Goal: Information Seeking & Learning: Learn about a topic

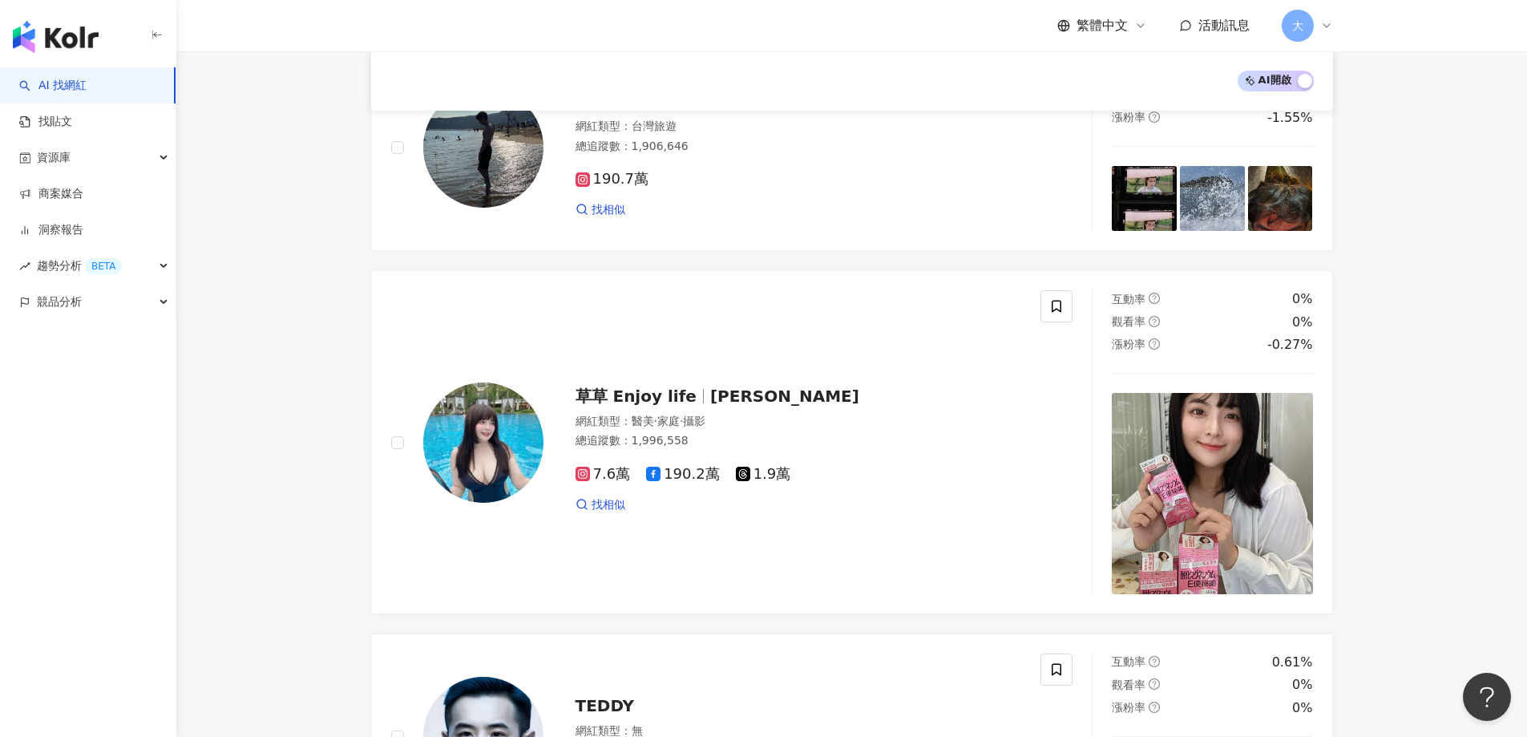
scroll to position [1758, 0]
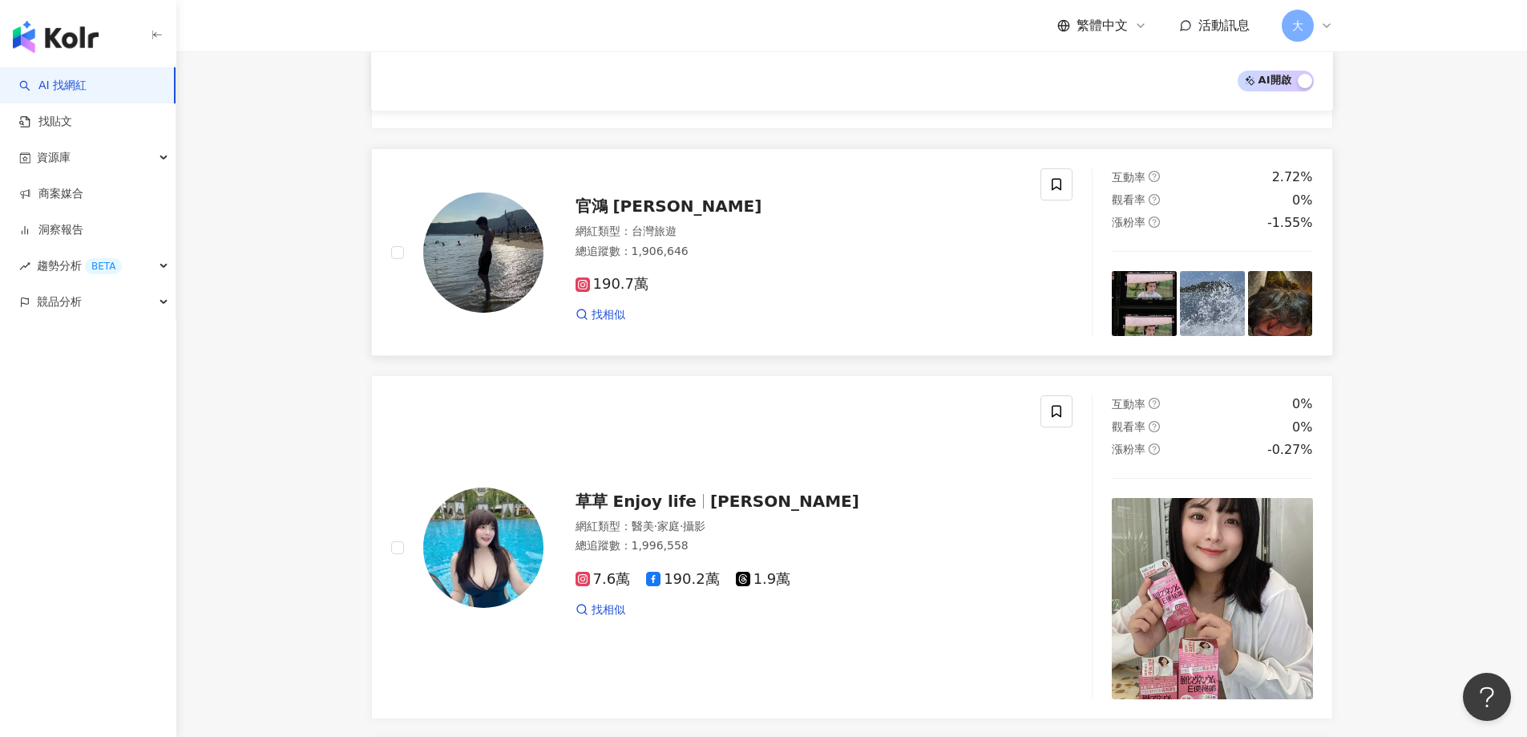
click at [465, 248] on img at bounding box center [483, 252] width 120 height 120
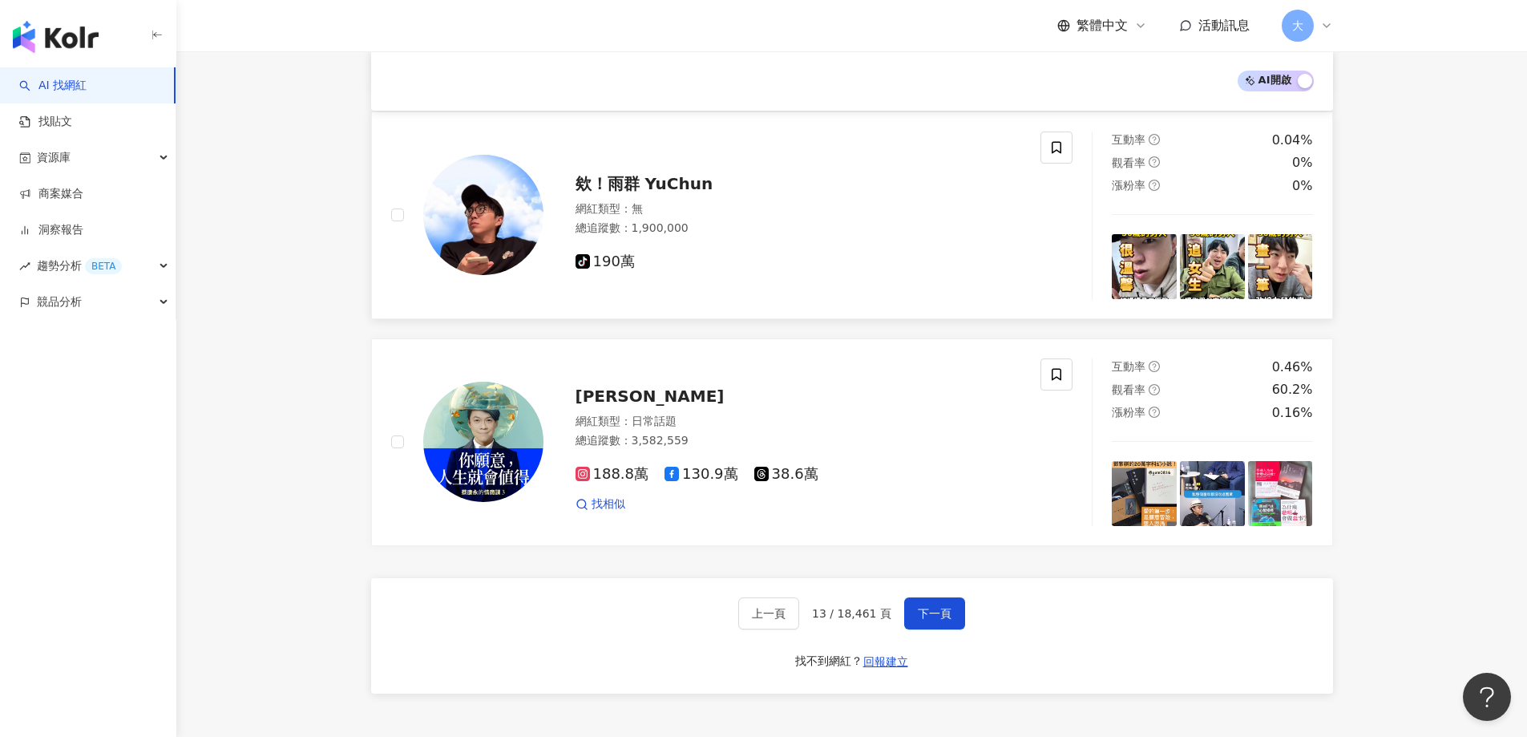
scroll to position [2640, 0]
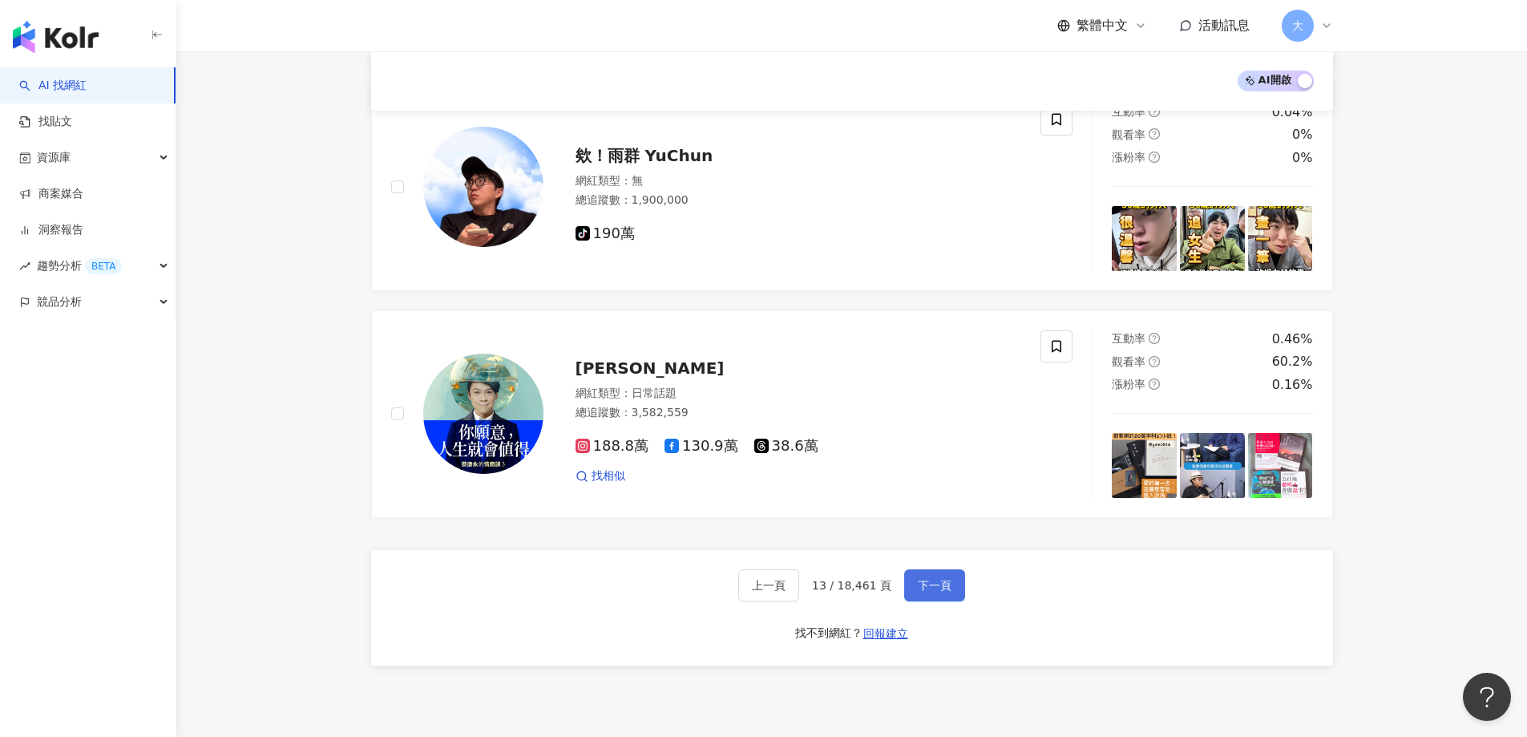
click at [935, 586] on span "下一頁" at bounding box center [935, 585] width 34 height 13
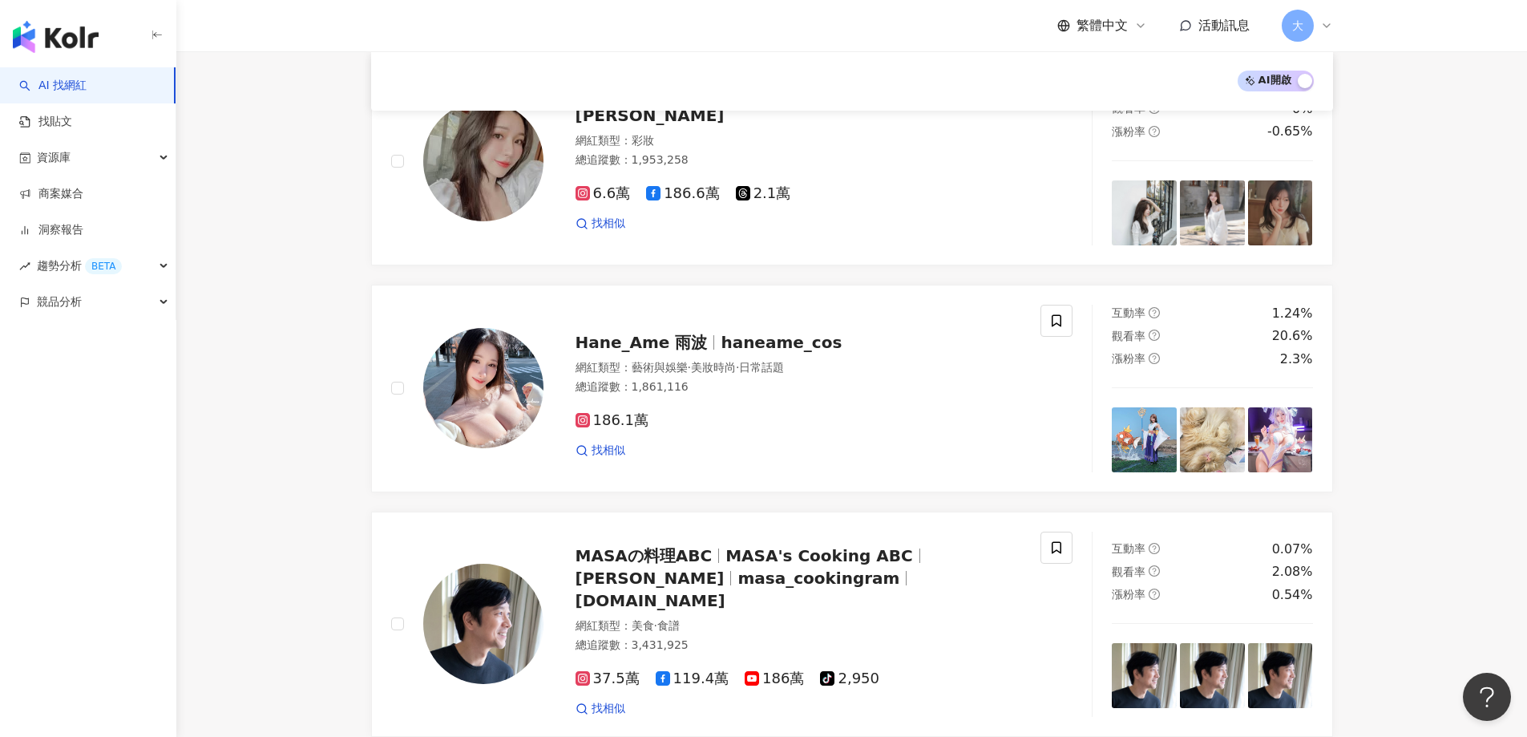
scroll to position [481, 0]
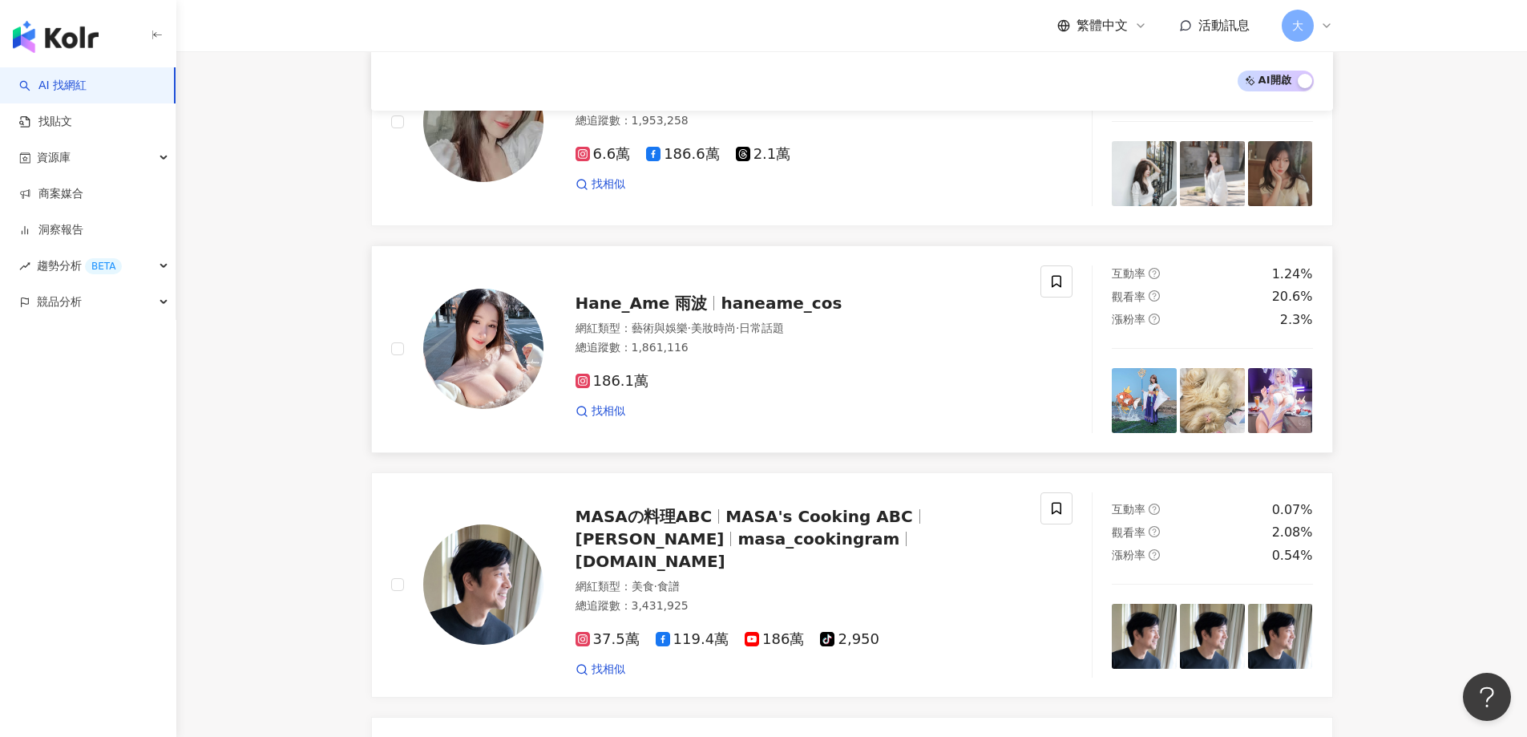
click at [652, 306] on span "Hane_Ame 雨波" at bounding box center [641, 302] width 132 height 19
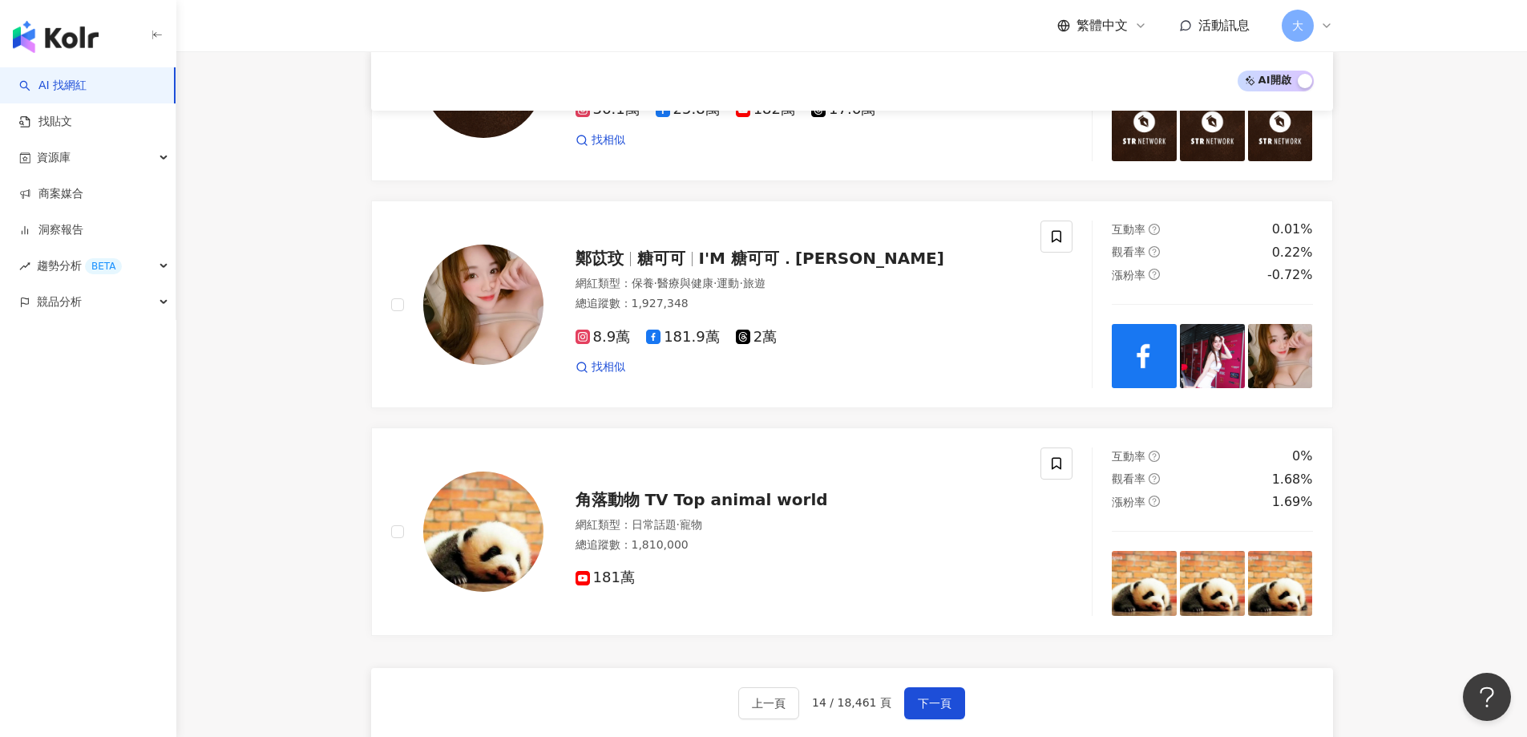
scroll to position [2645, 0]
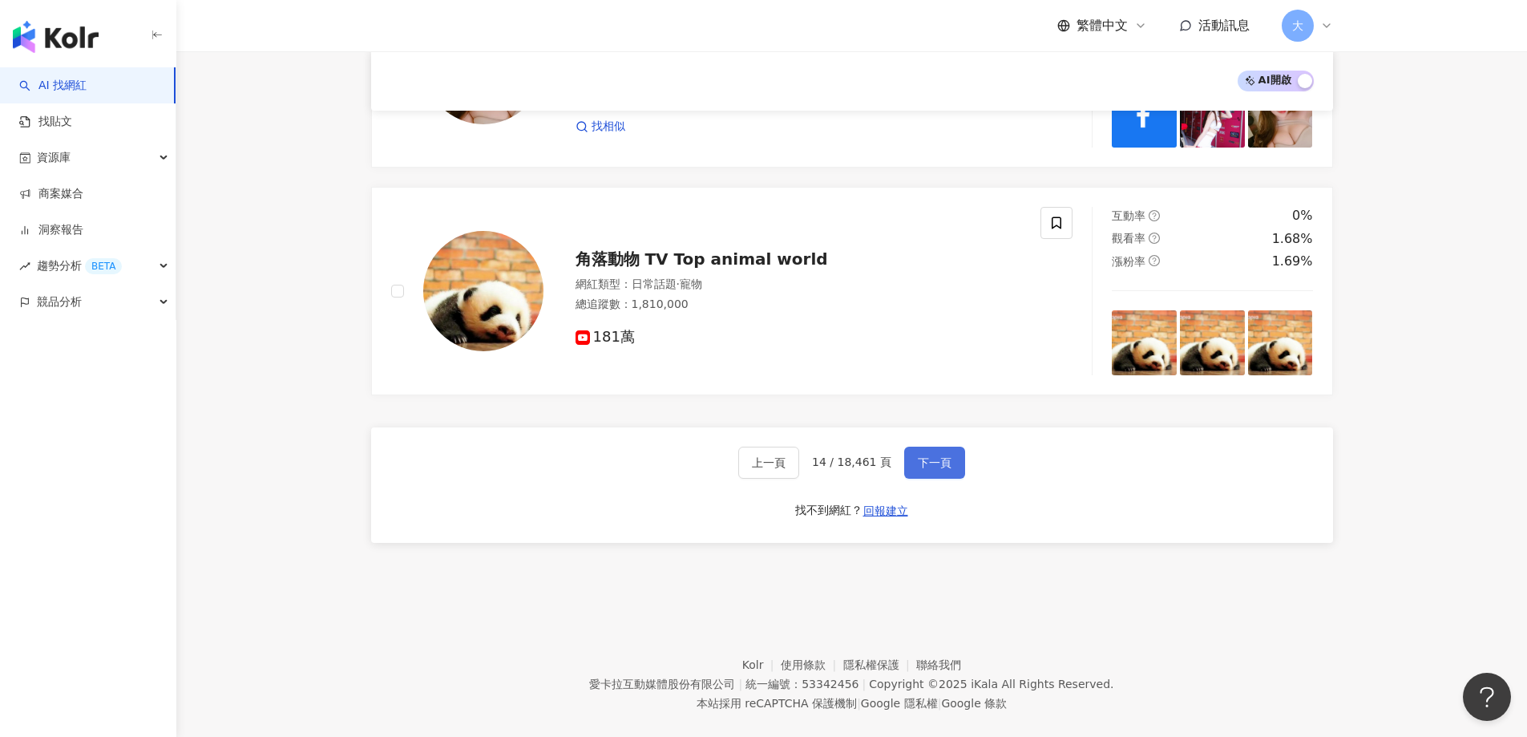
click at [948, 446] on button "下一頁" at bounding box center [934, 462] width 61 height 32
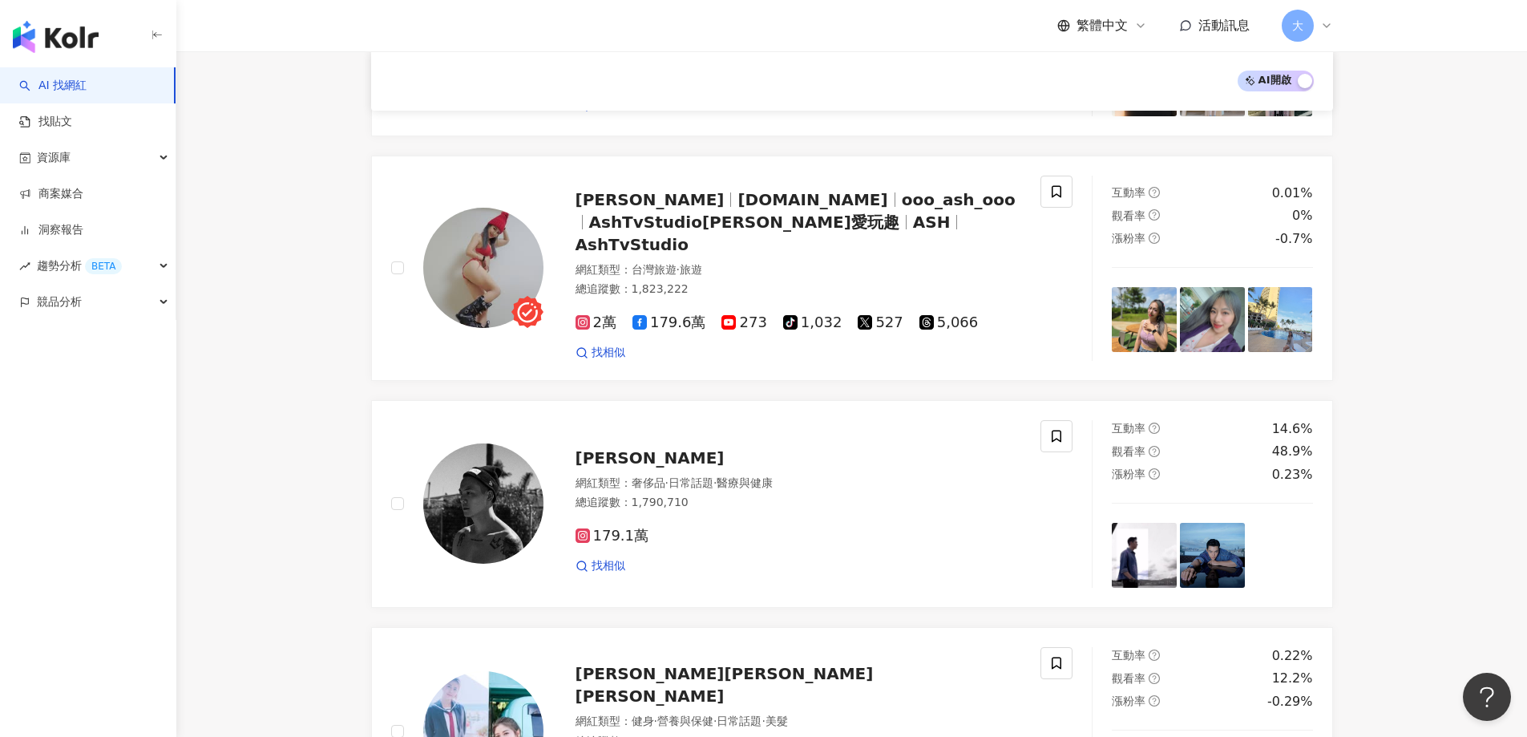
scroll to position [882, 0]
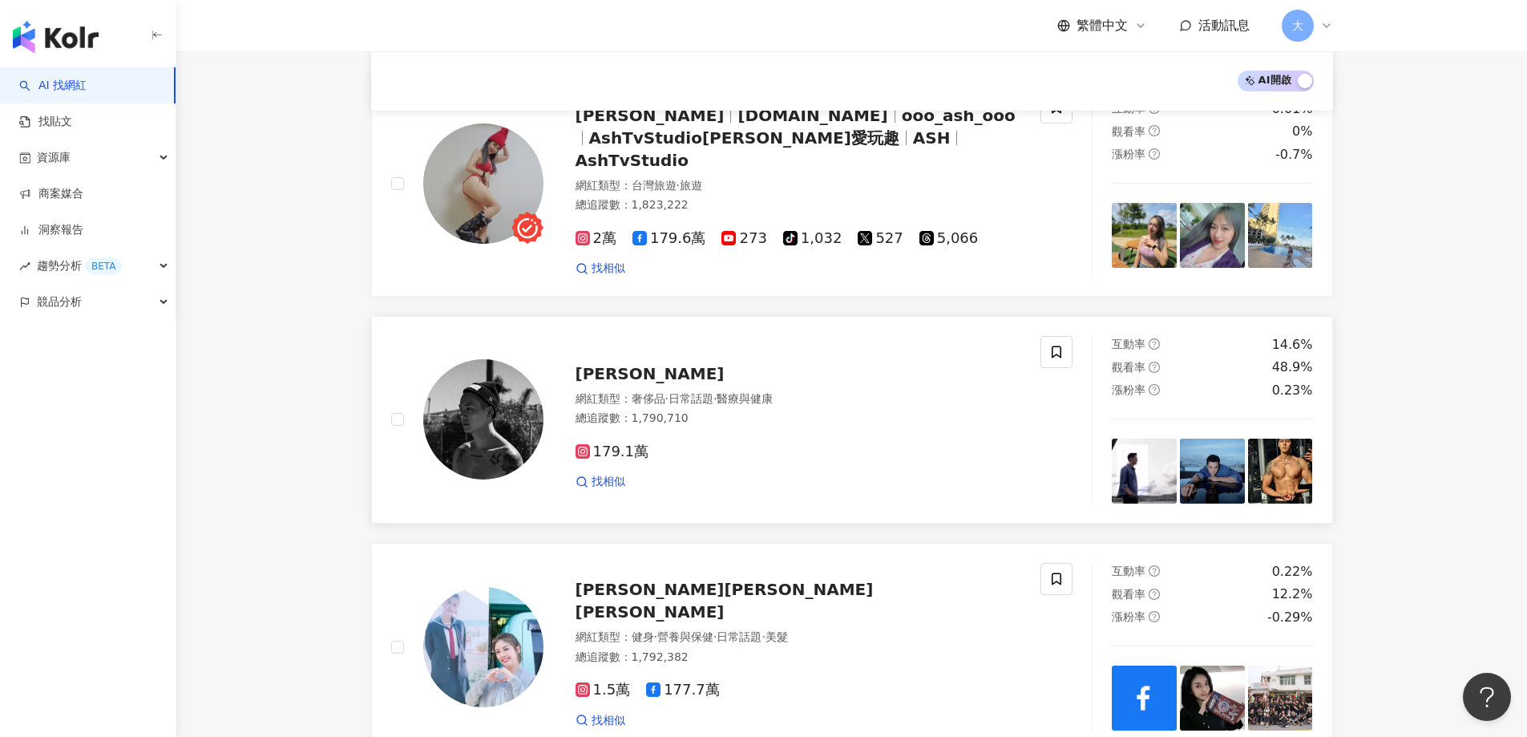
click at [489, 403] on img at bounding box center [483, 419] width 120 height 120
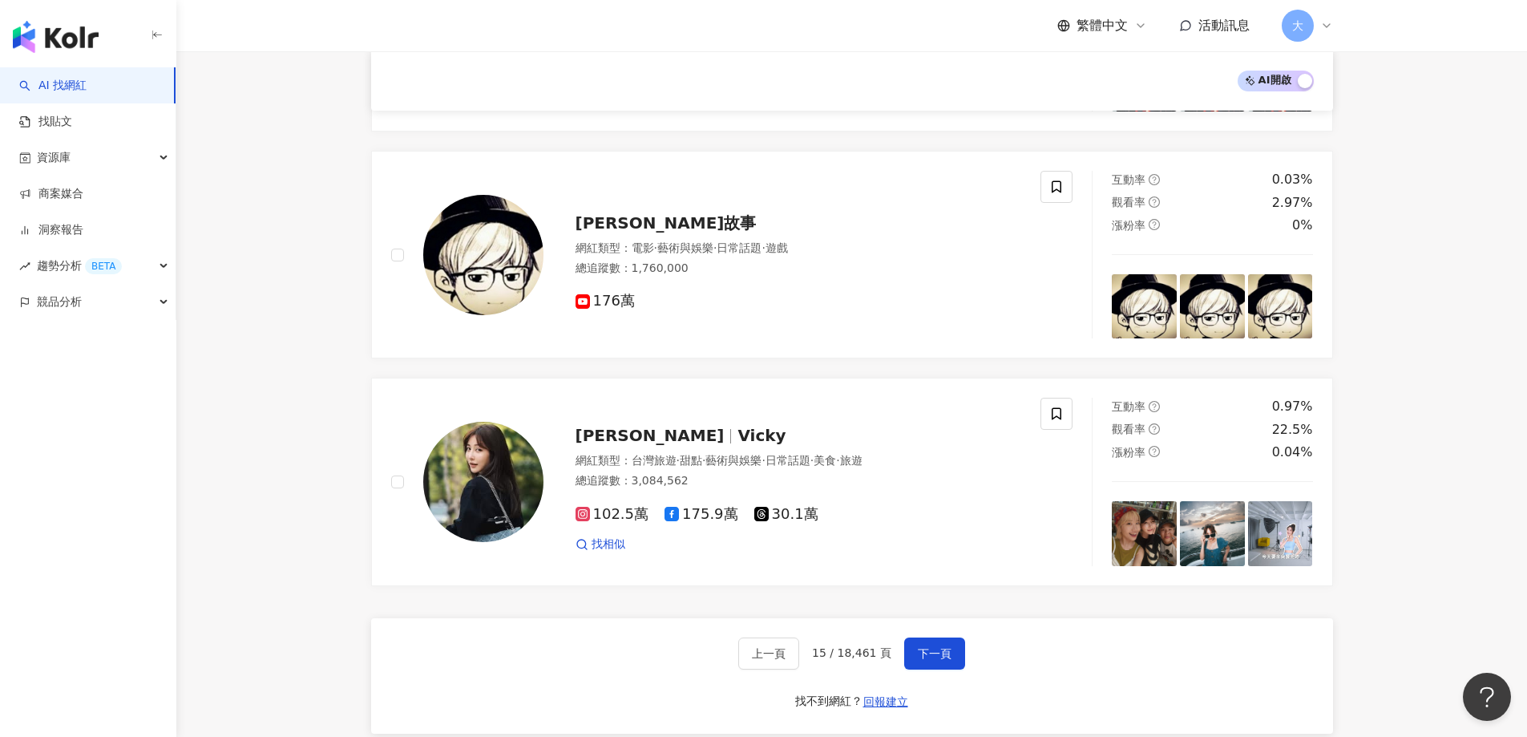
scroll to position [2565, 0]
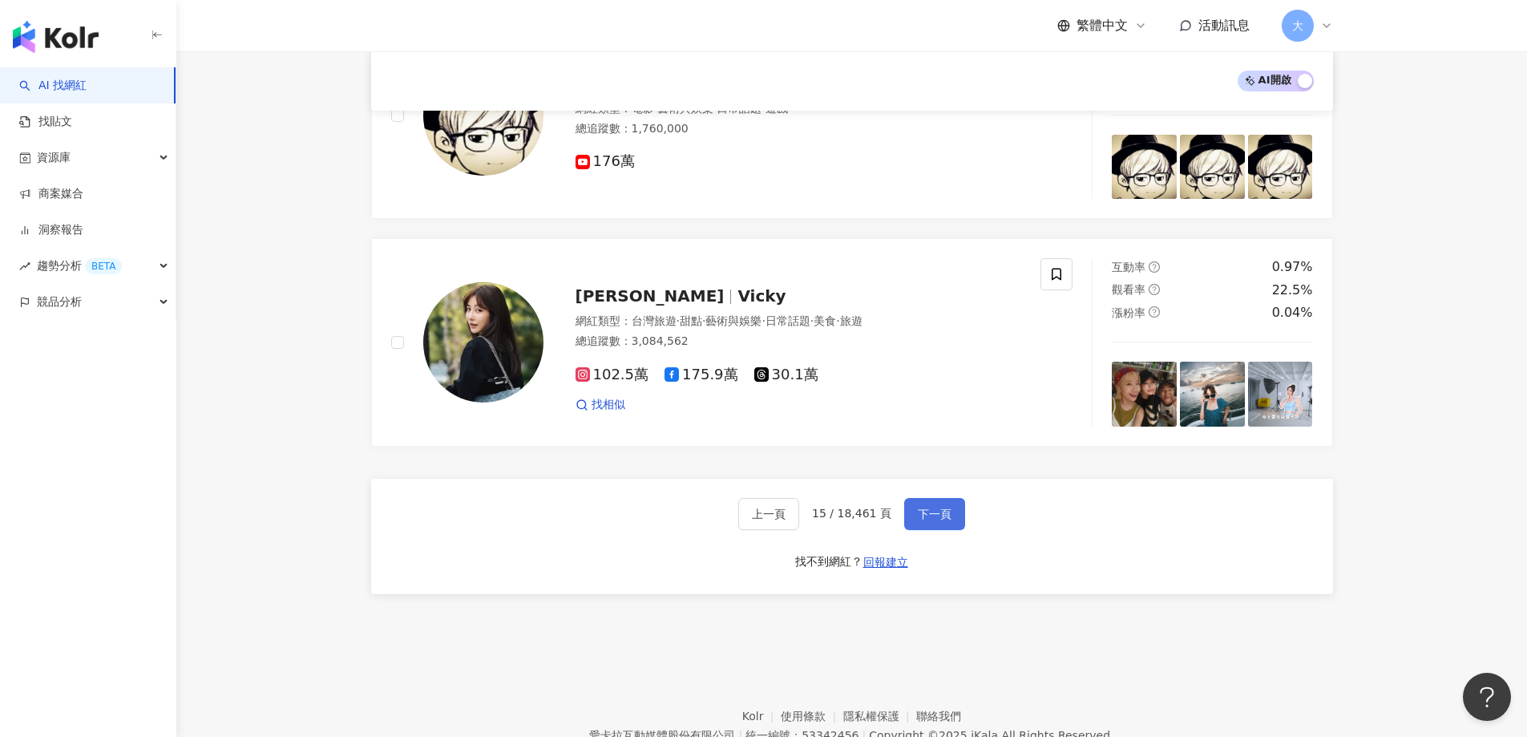
click at [923, 498] on button "下一頁" at bounding box center [934, 514] width 61 height 32
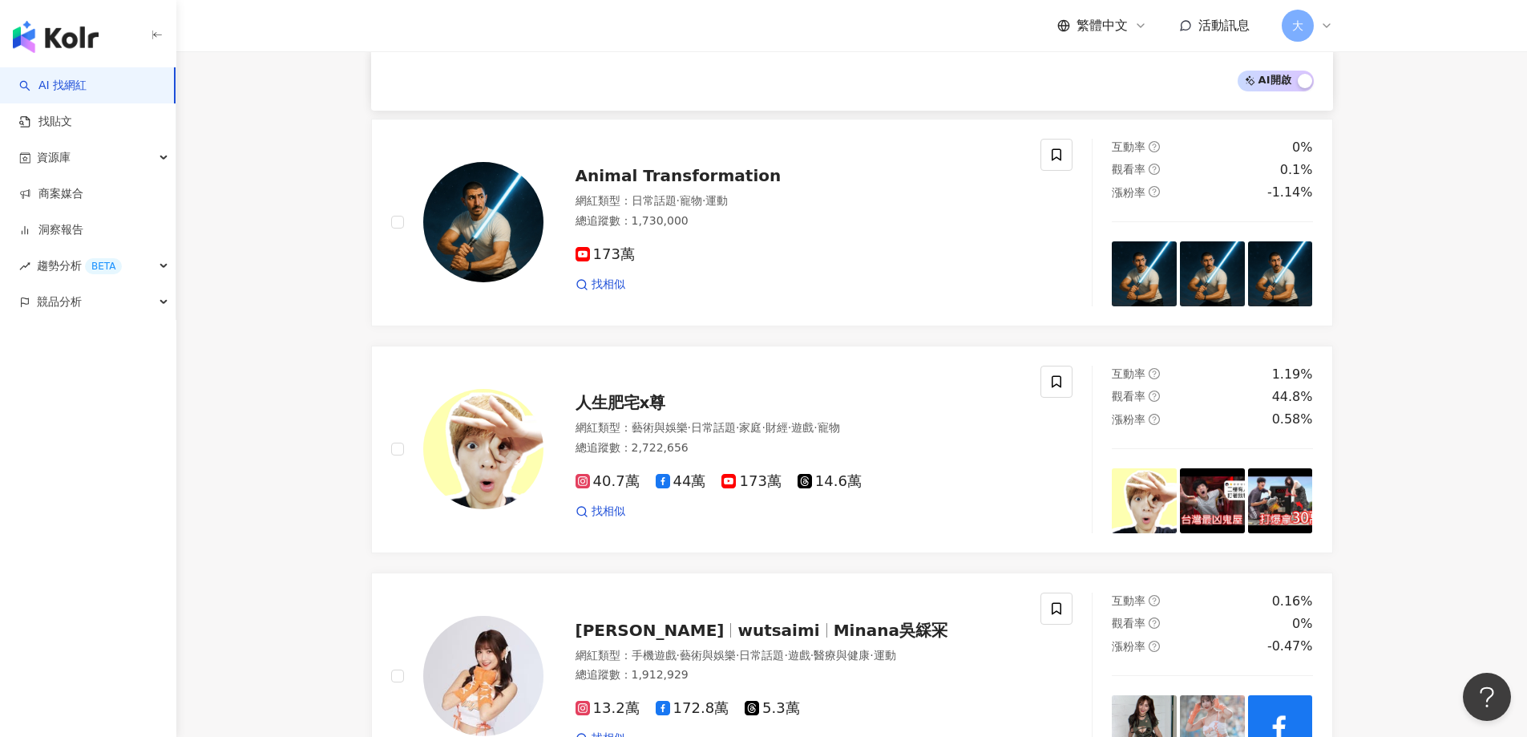
scroll to position [1843, 0]
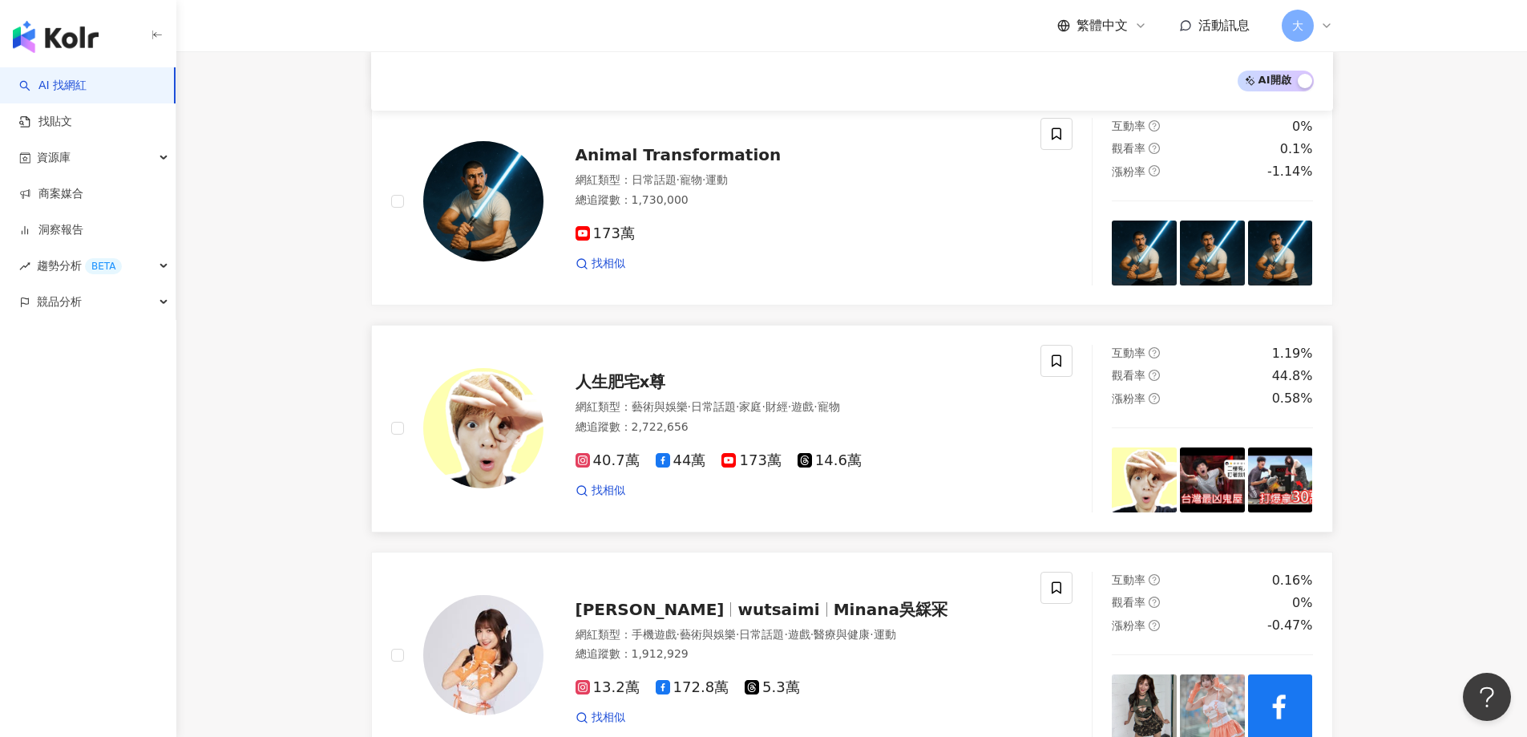
click at [619, 378] on span "人生肥宅x尊" at bounding box center [620, 381] width 91 height 19
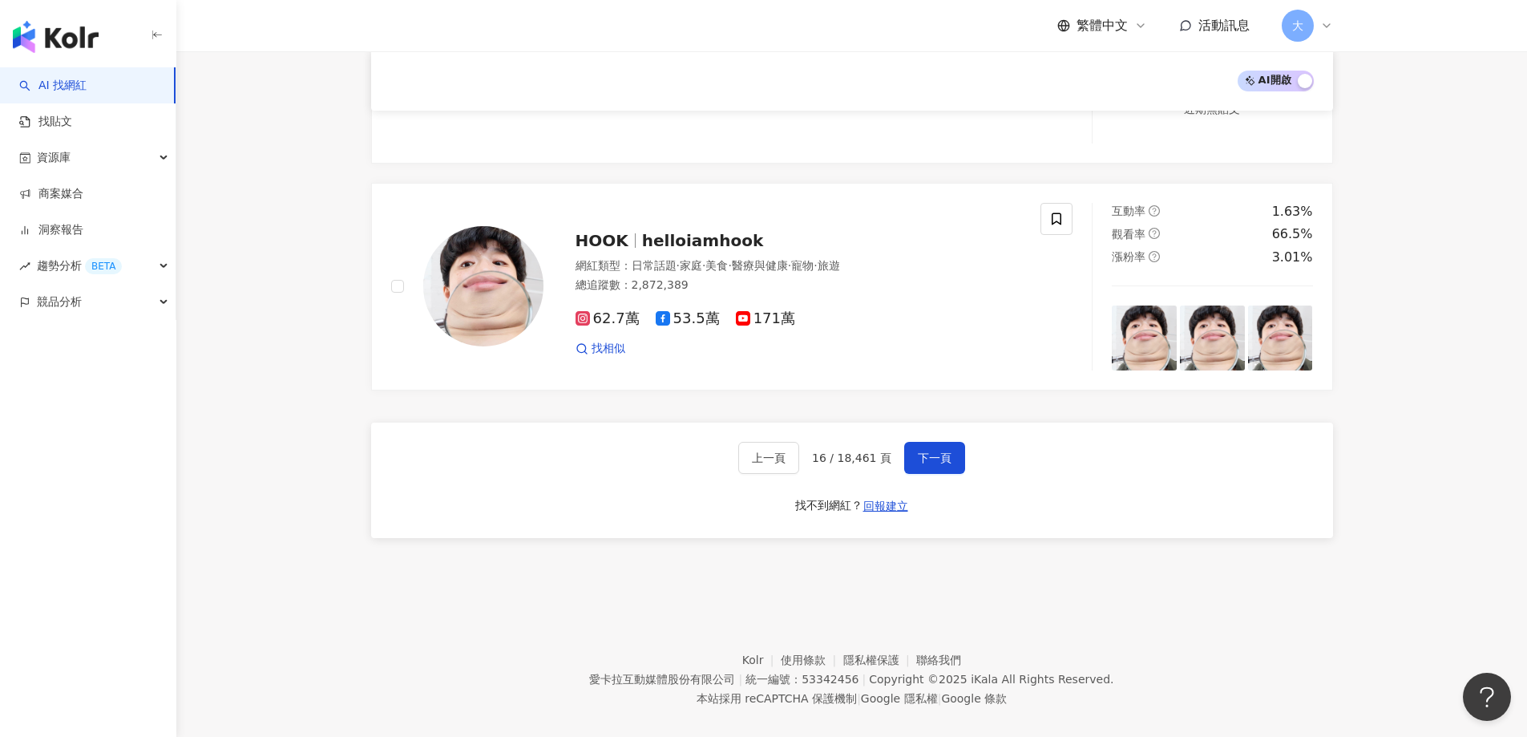
scroll to position [2725, 0]
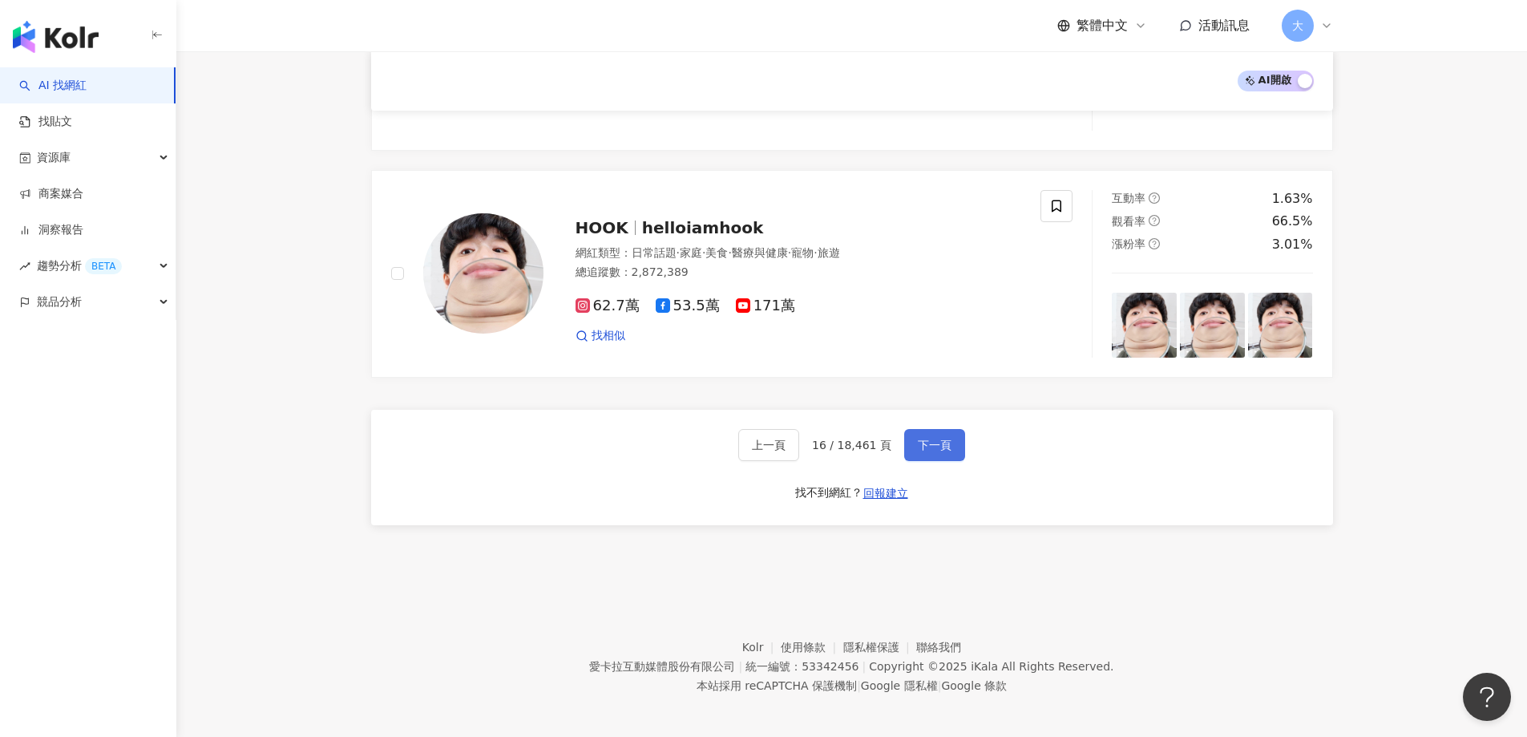
click at [912, 458] on button "下一頁" at bounding box center [934, 445] width 61 height 32
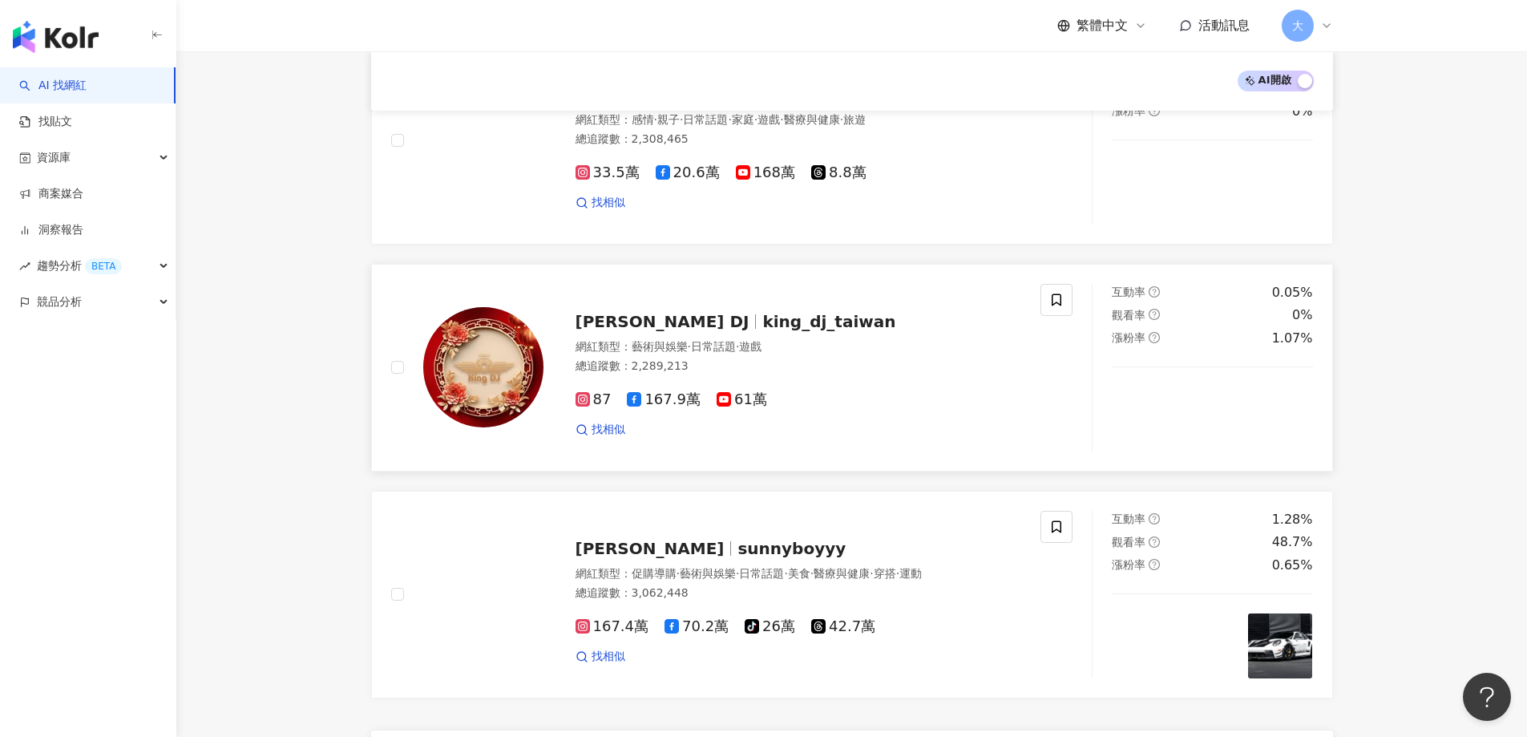
scroll to position [2620, 0]
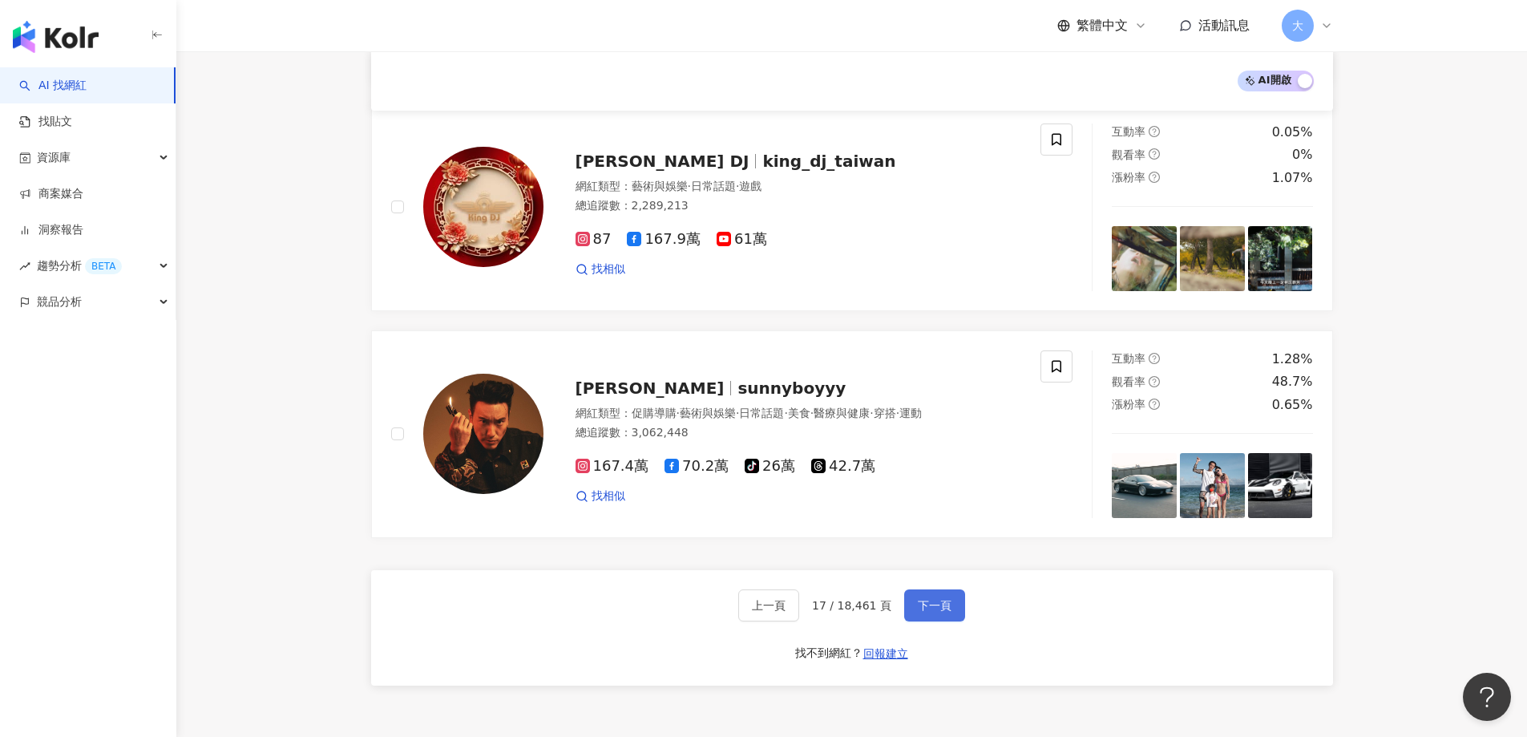
click at [945, 594] on button "下一頁" at bounding box center [934, 605] width 61 height 32
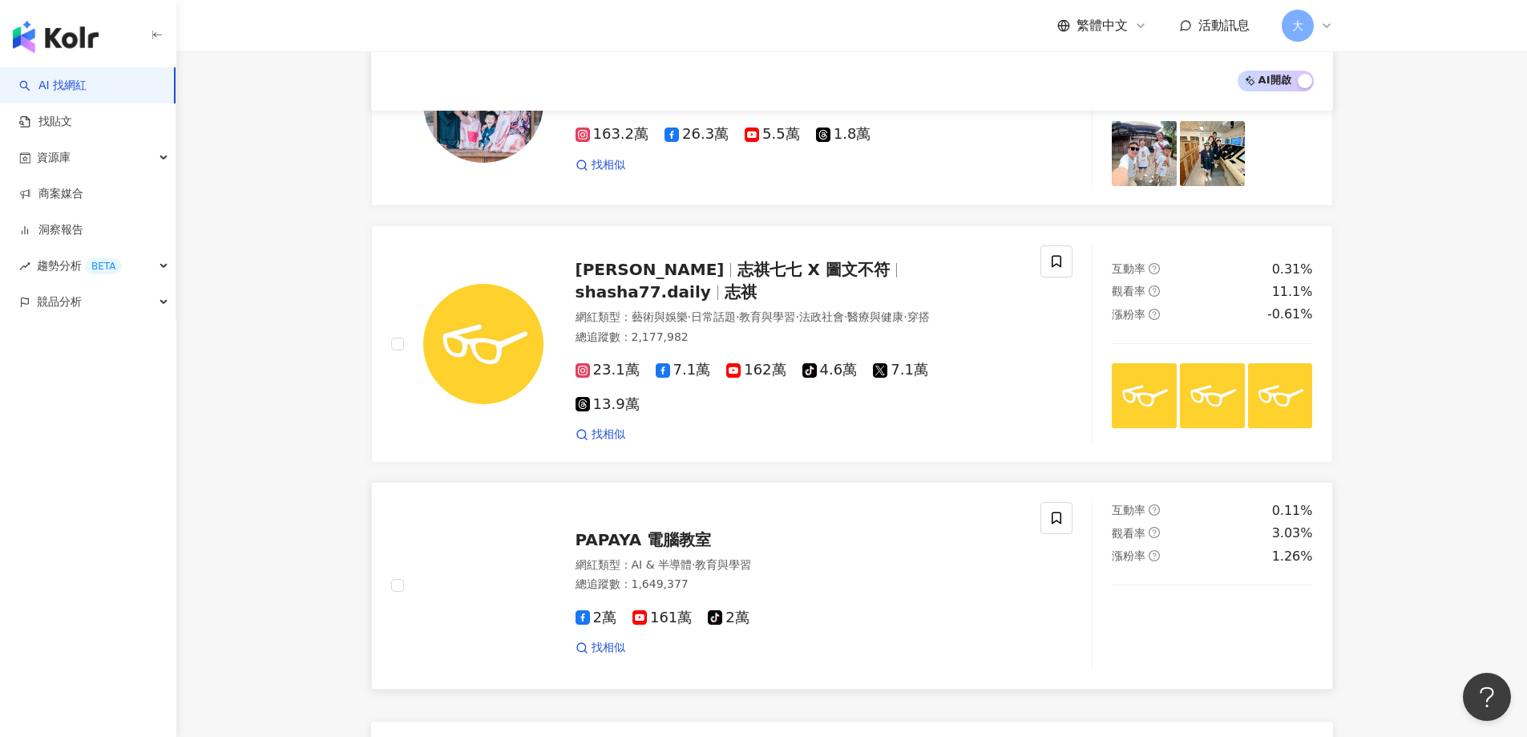
scroll to position [2357, 0]
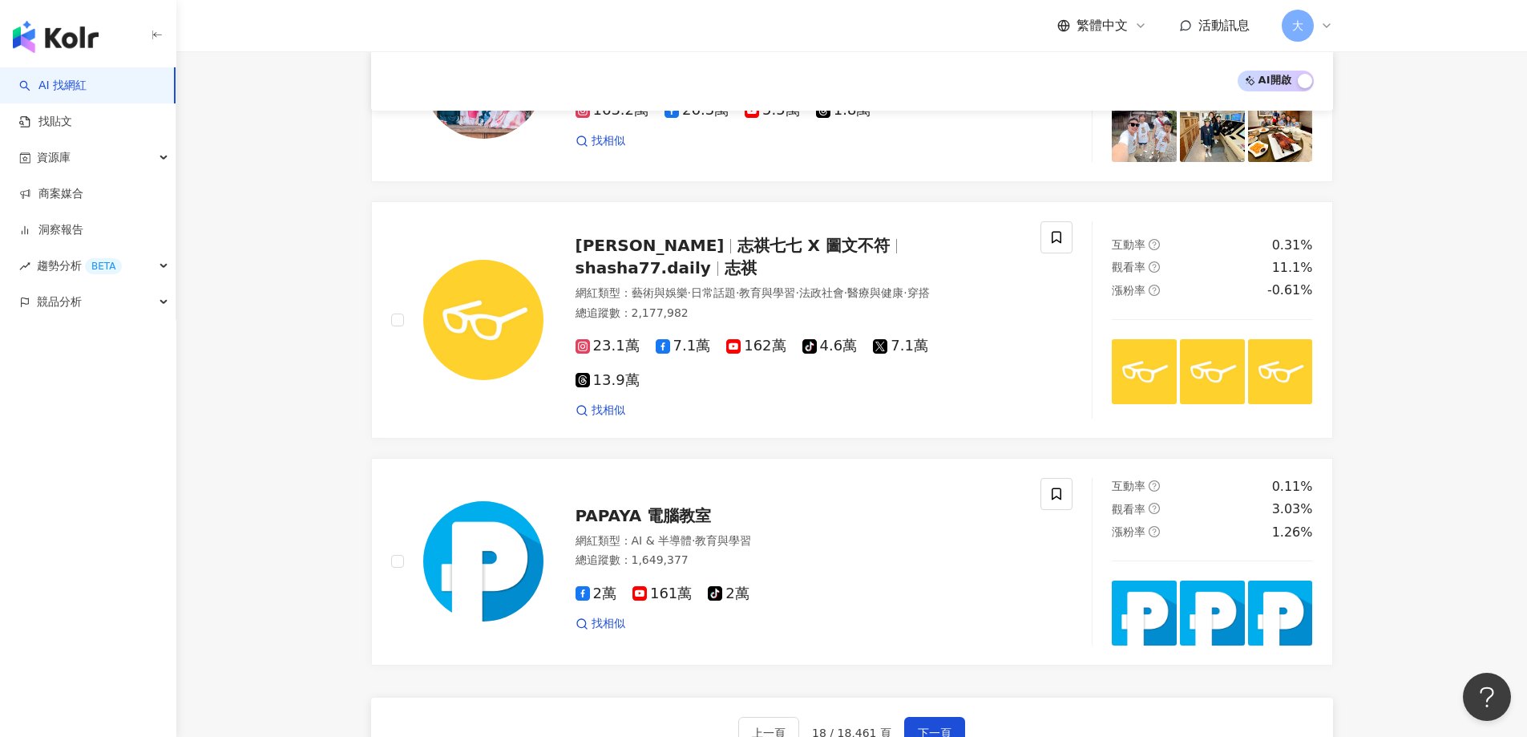
click at [939, 726] on span "下一頁" at bounding box center [935, 732] width 34 height 13
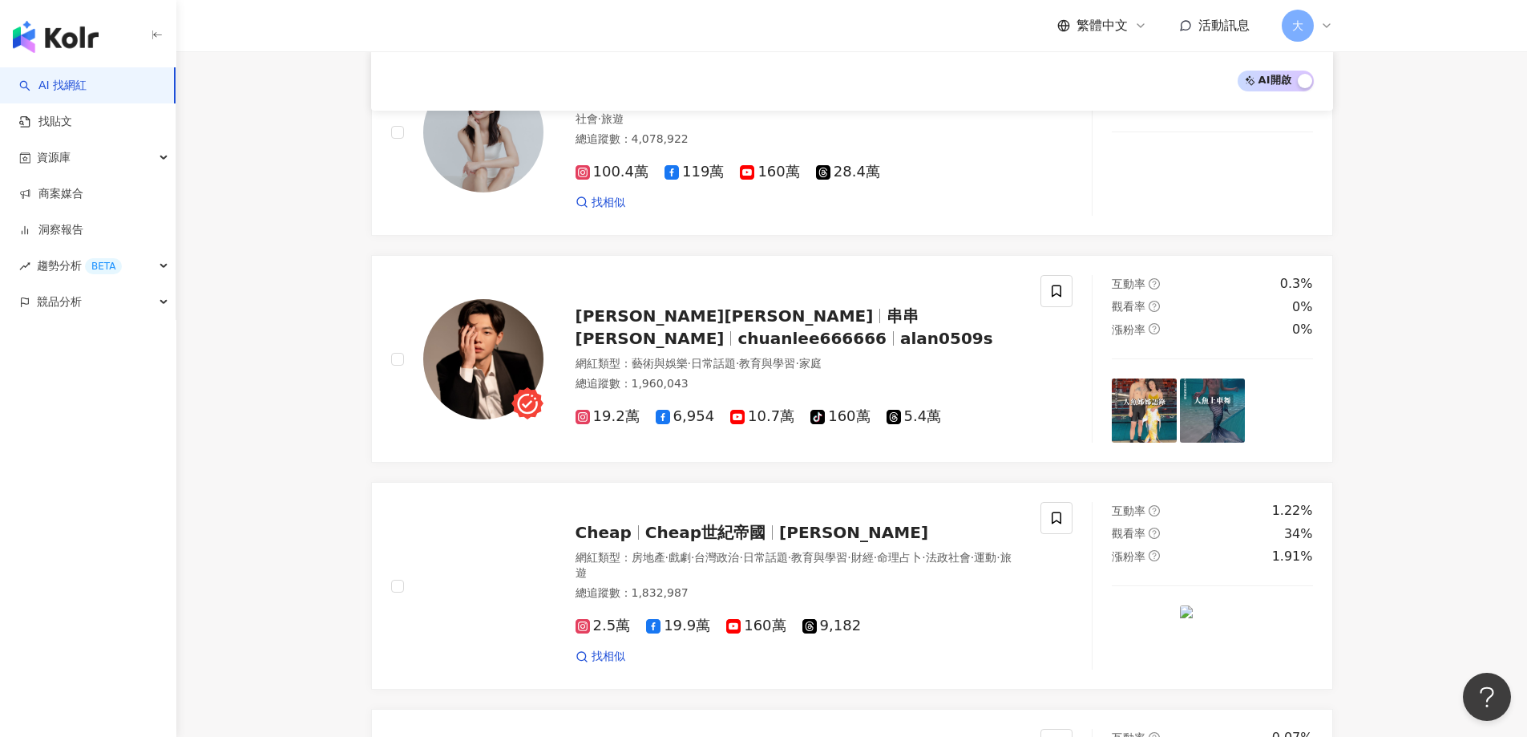
scroll to position [2527, 0]
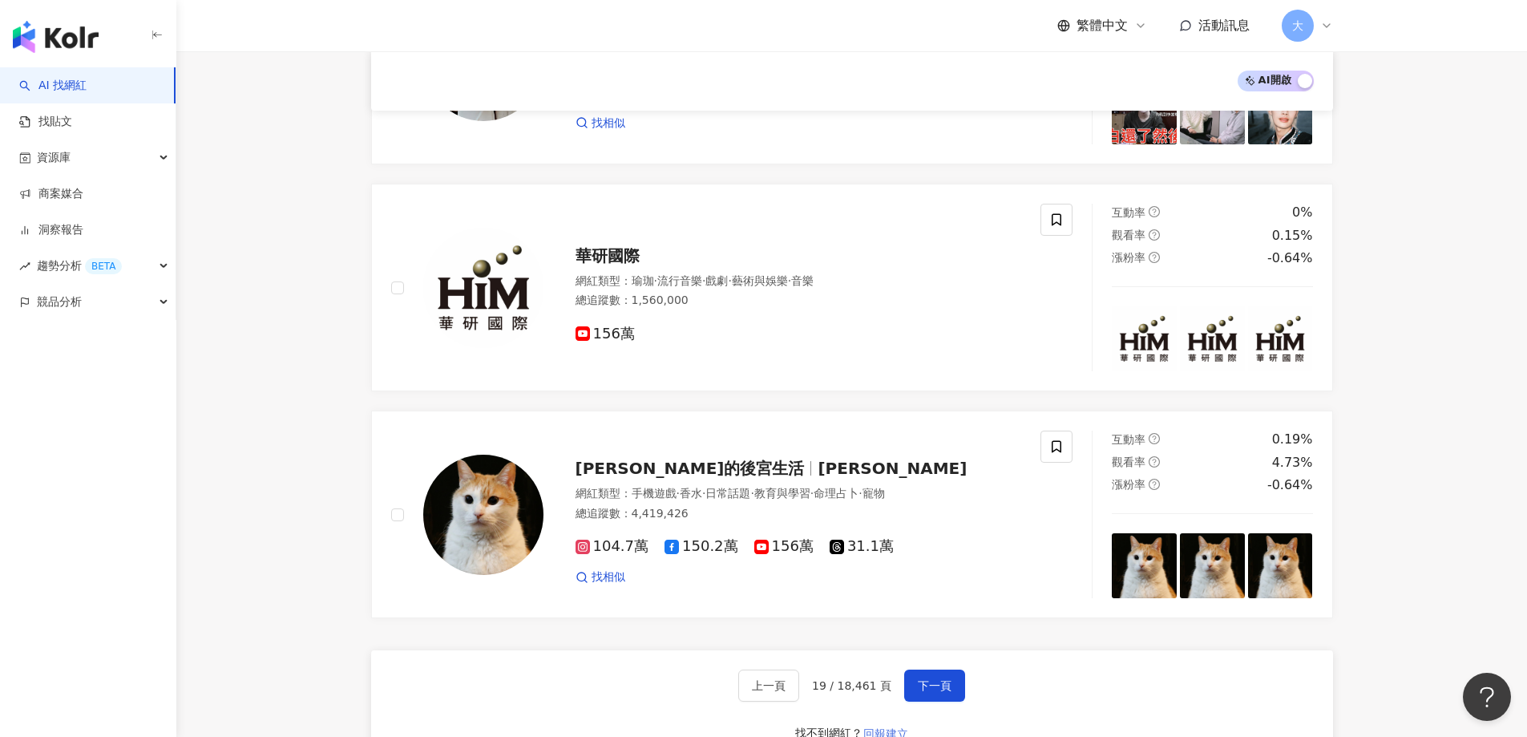
click at [875, 731] on span "回報建立" at bounding box center [885, 733] width 45 height 13
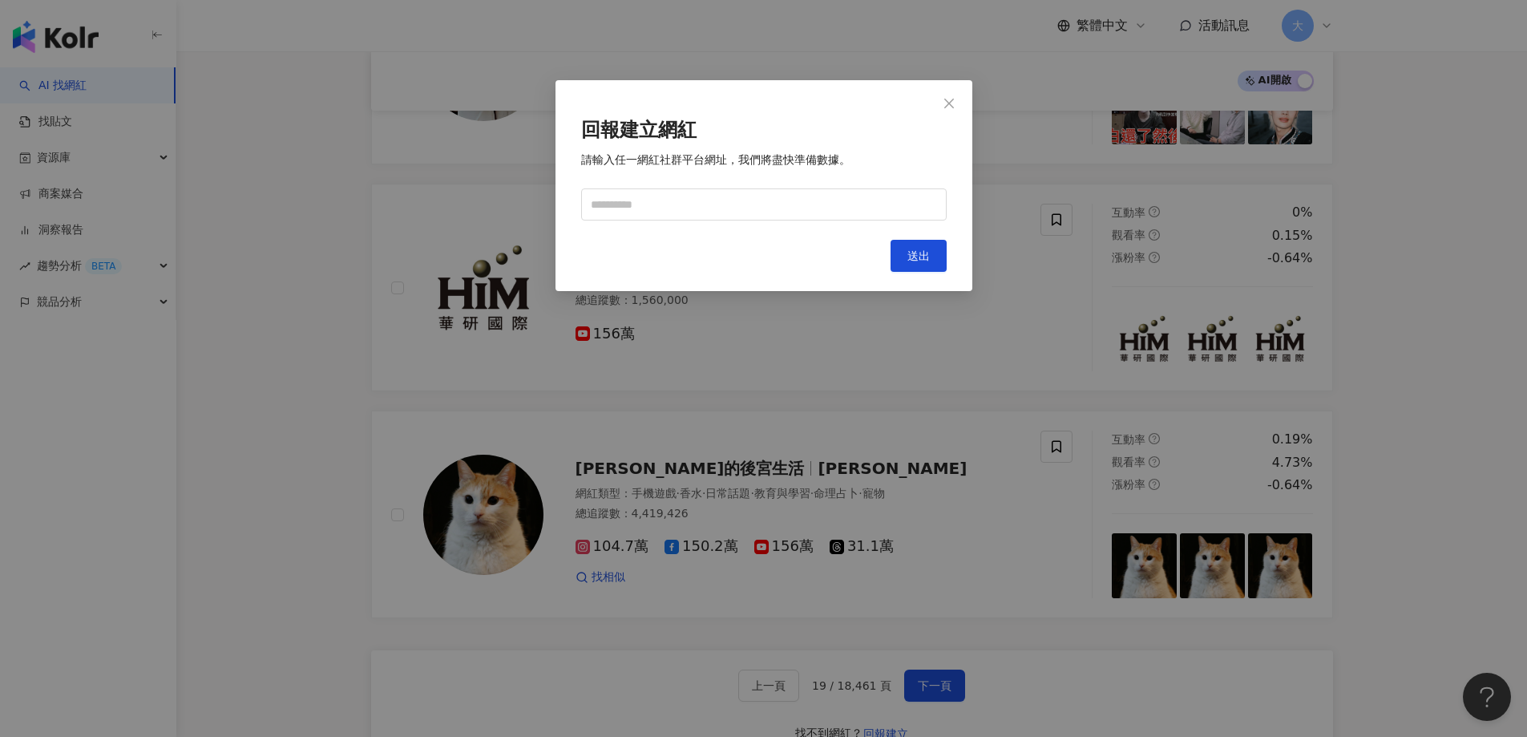
click at [901, 271] on button "送出" at bounding box center [918, 256] width 56 height 32
click at [903, 257] on button "送出" at bounding box center [918, 256] width 56 height 32
drag, startPoint x: 982, startPoint y: 51, endPoint x: 922, endPoint y: 176, distance: 138.7
click at [922, 176] on div "回報建立網紅 請輸入任一網紅社群平台網址，我們將盡快準備數據。 請填寫 URL 連結 Cancel 送出" at bounding box center [763, 368] width 1527 height 737
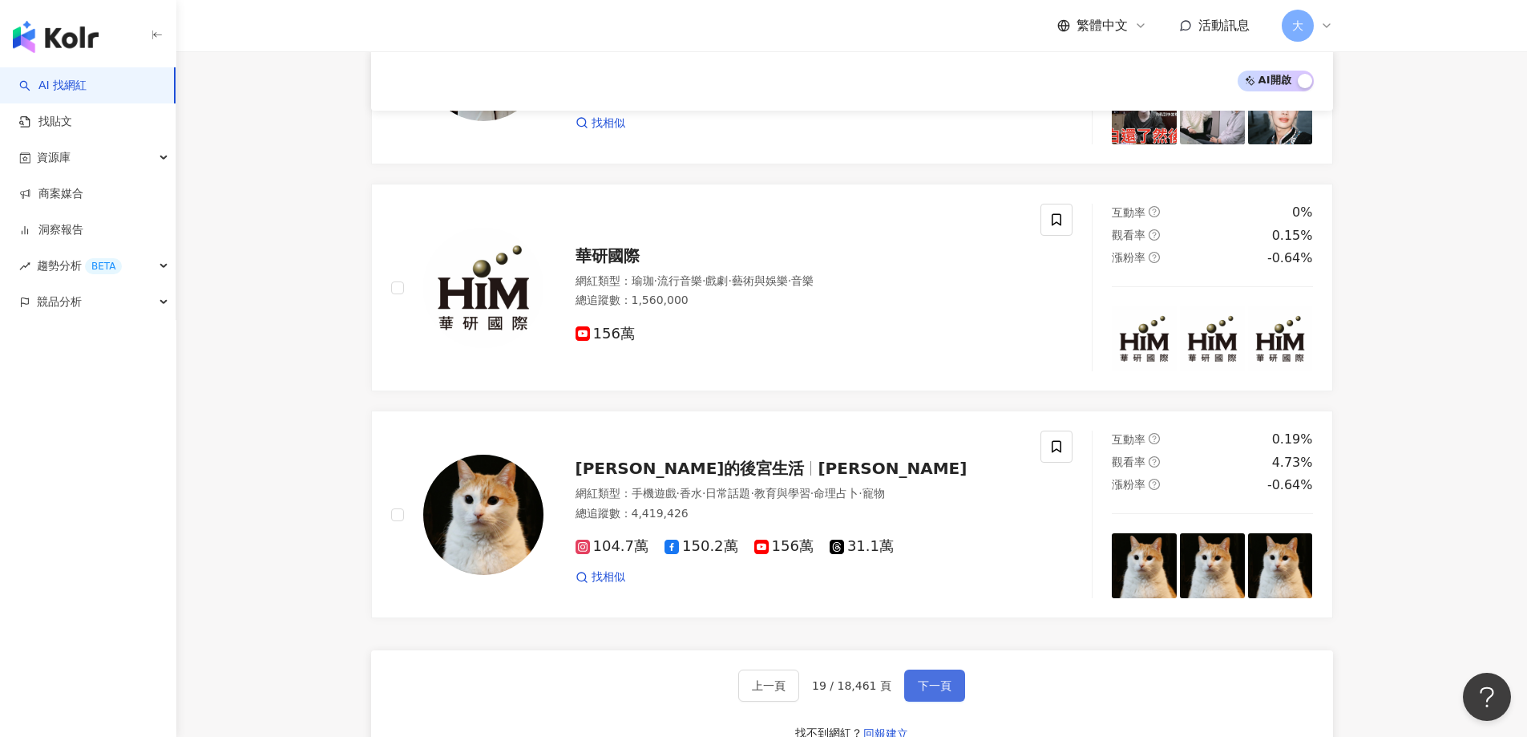
click at [931, 673] on button "下一頁" at bounding box center [934, 685] width 61 height 32
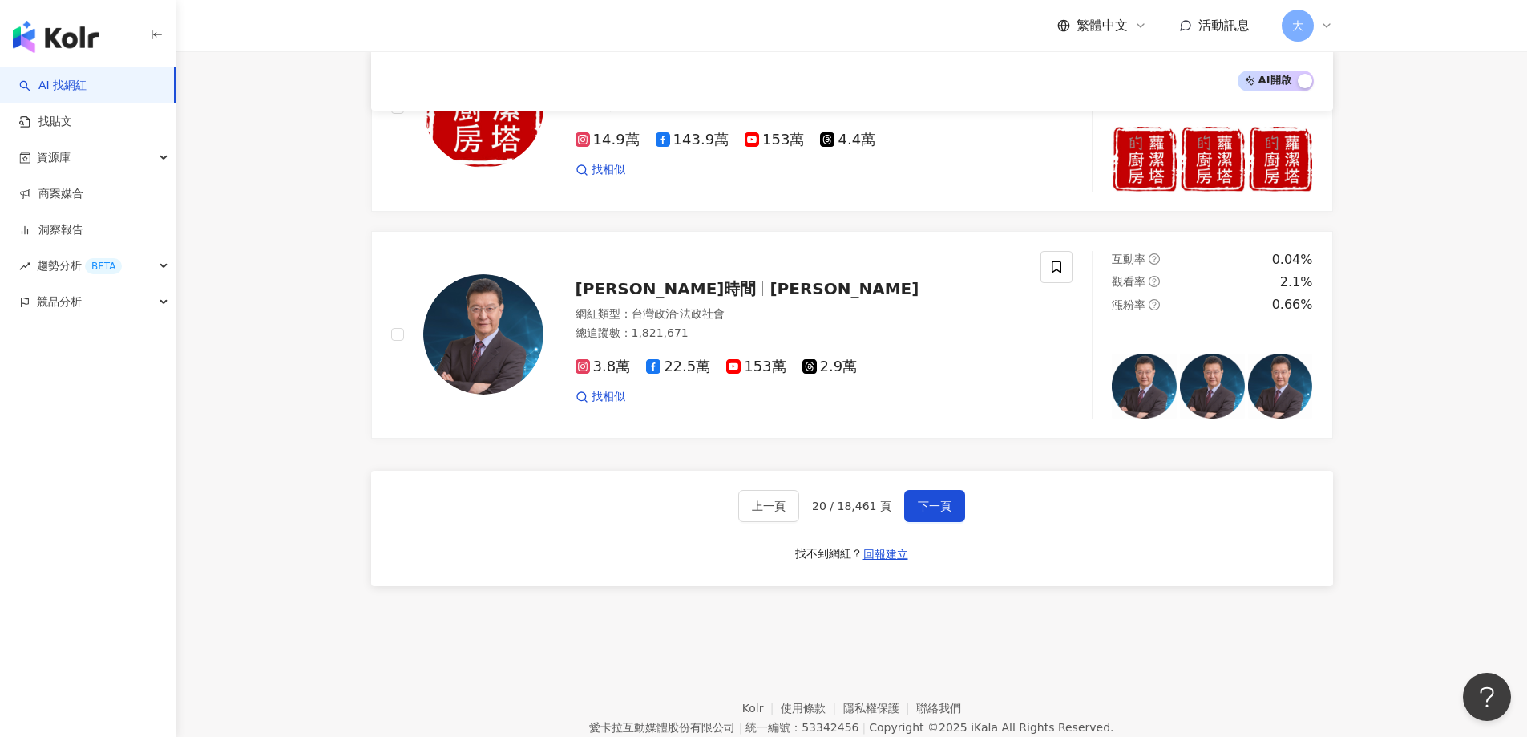
scroll to position [2685, 0]
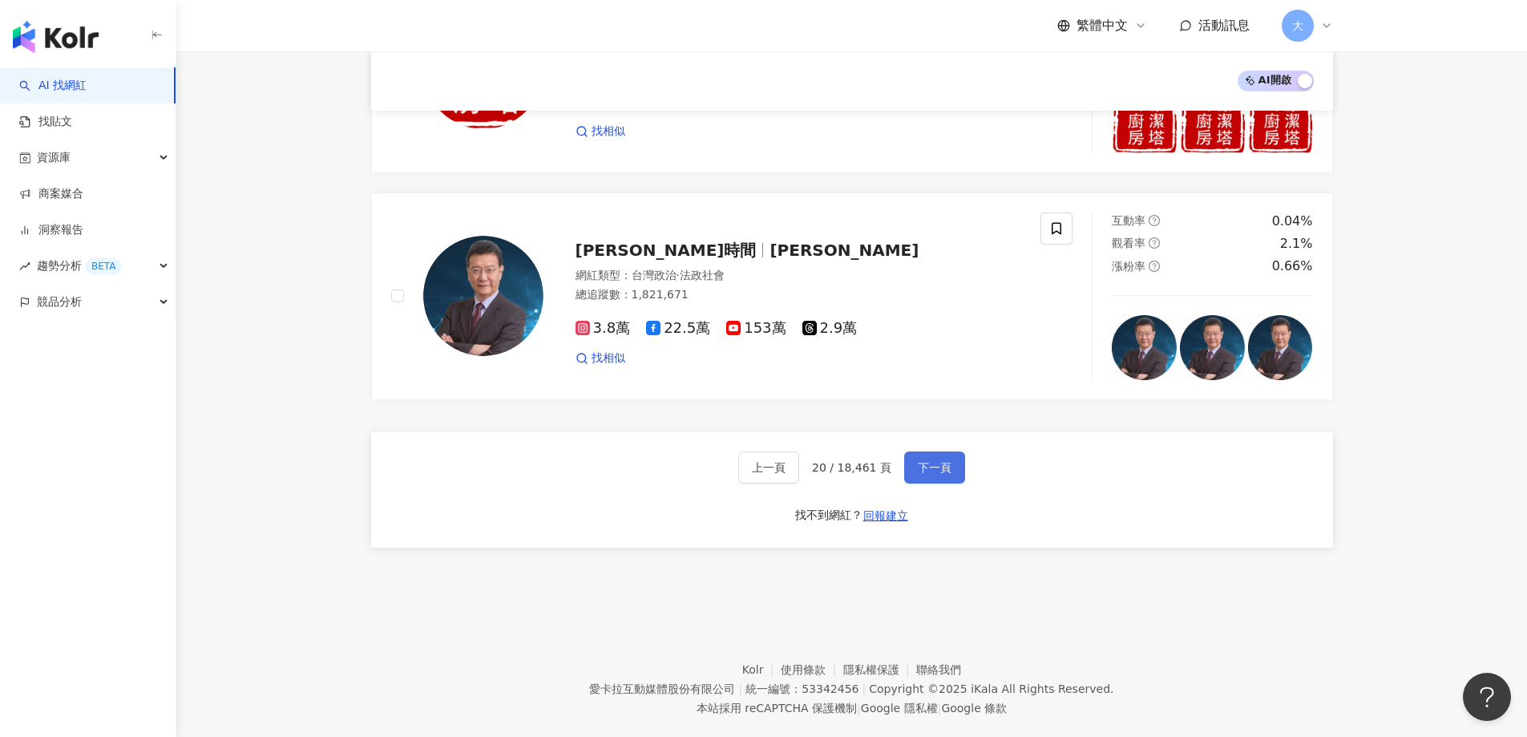
click at [933, 461] on span "下一頁" at bounding box center [935, 467] width 34 height 13
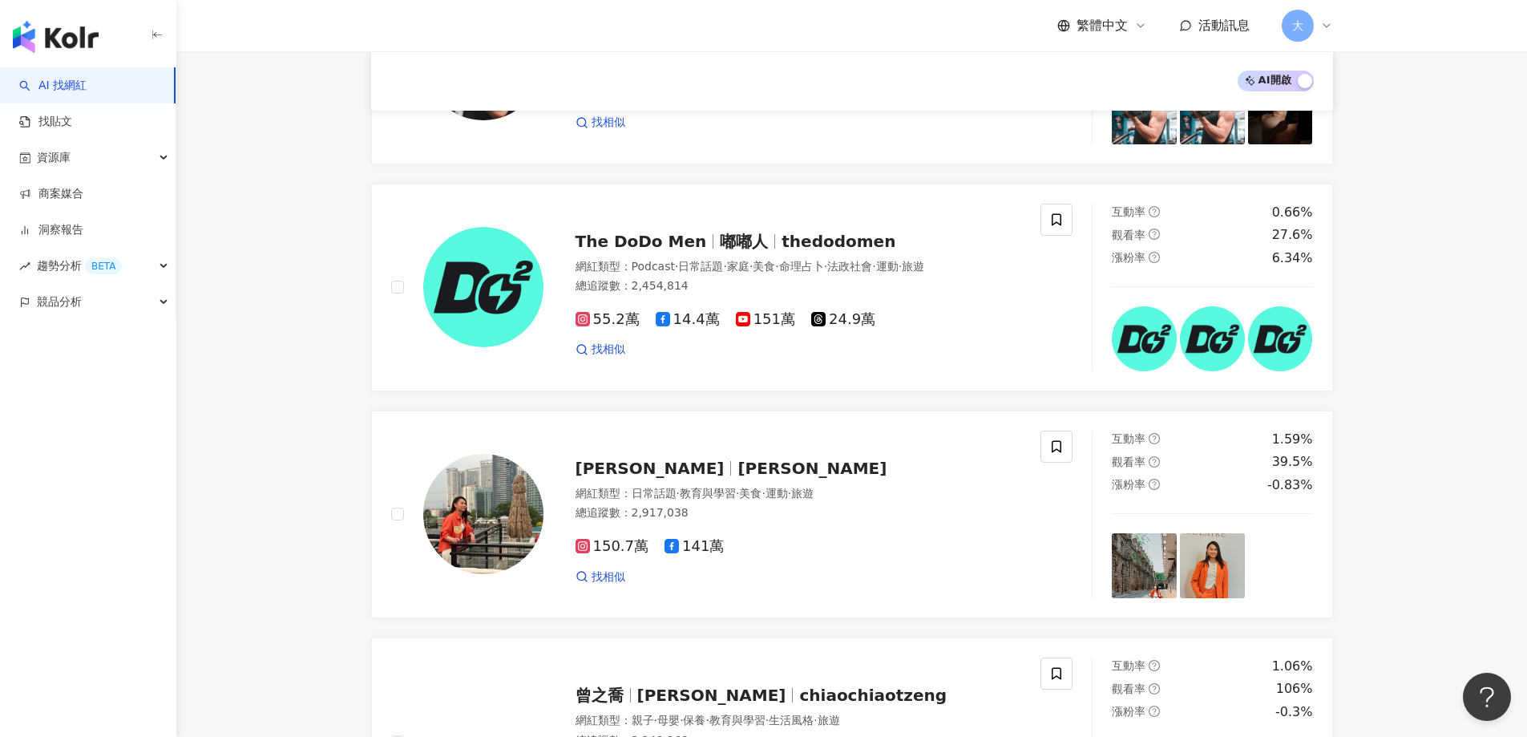
scroll to position [1683, 0]
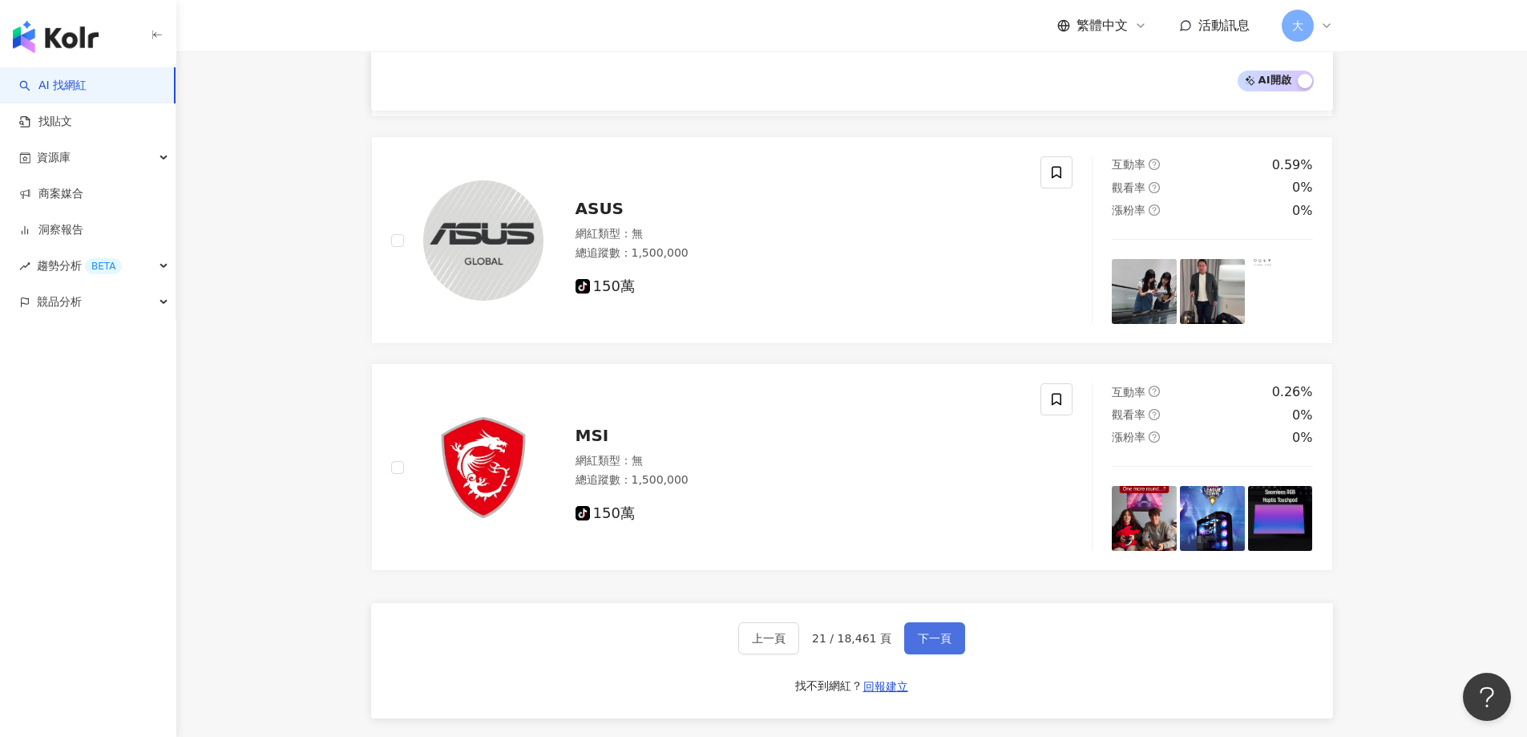
click at [910, 640] on button "下一頁" at bounding box center [934, 638] width 61 height 32
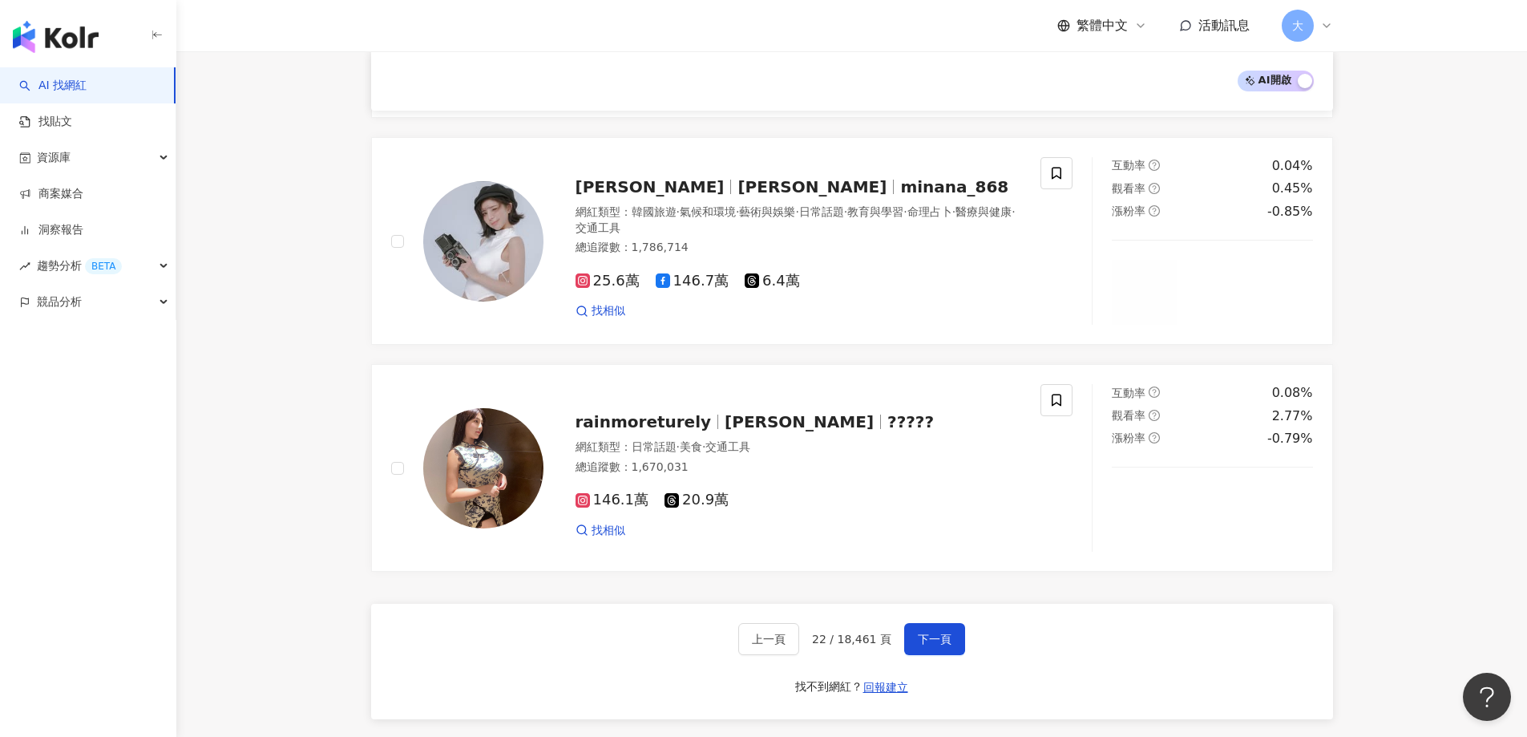
scroll to position [2404, 0]
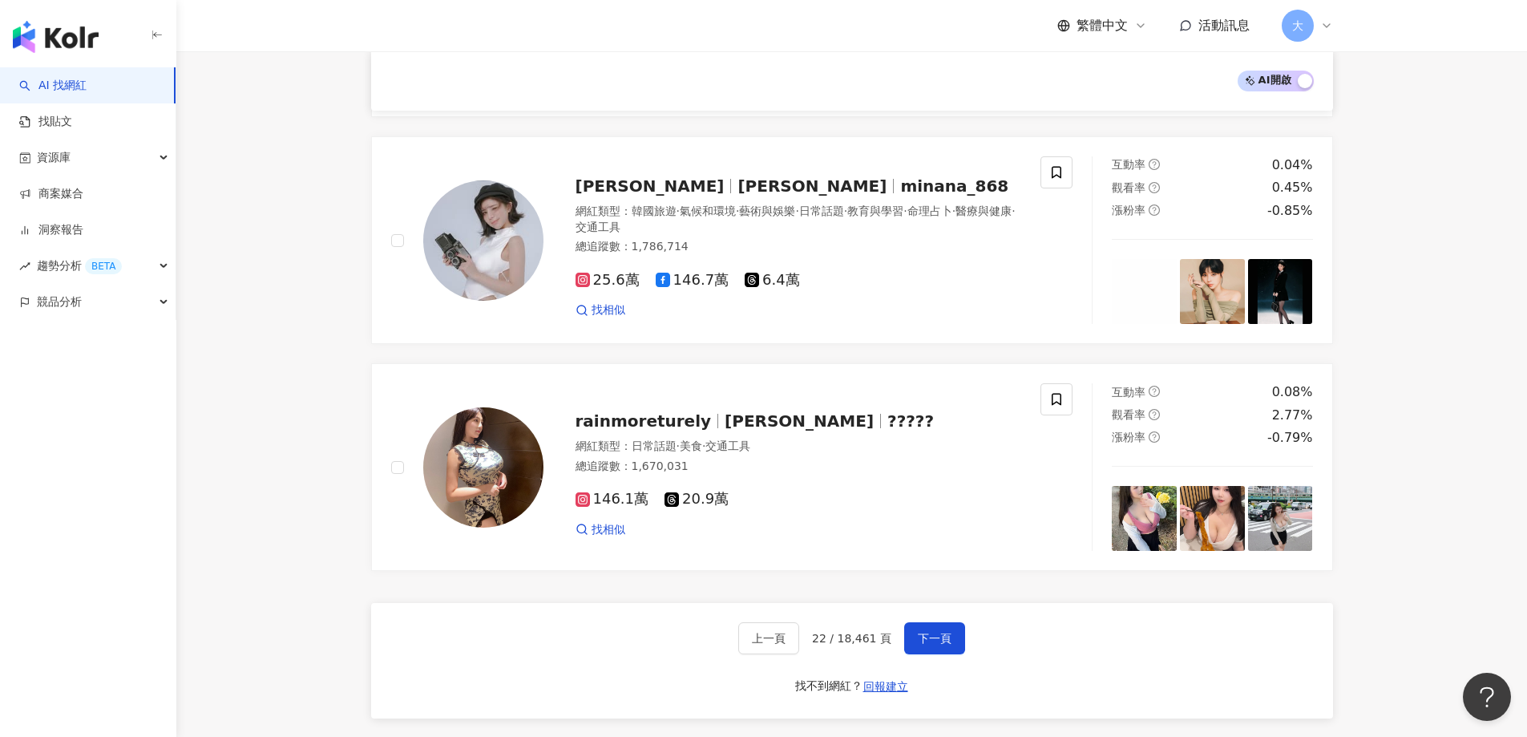
click at [910, 639] on button "下一頁" at bounding box center [934, 638] width 61 height 32
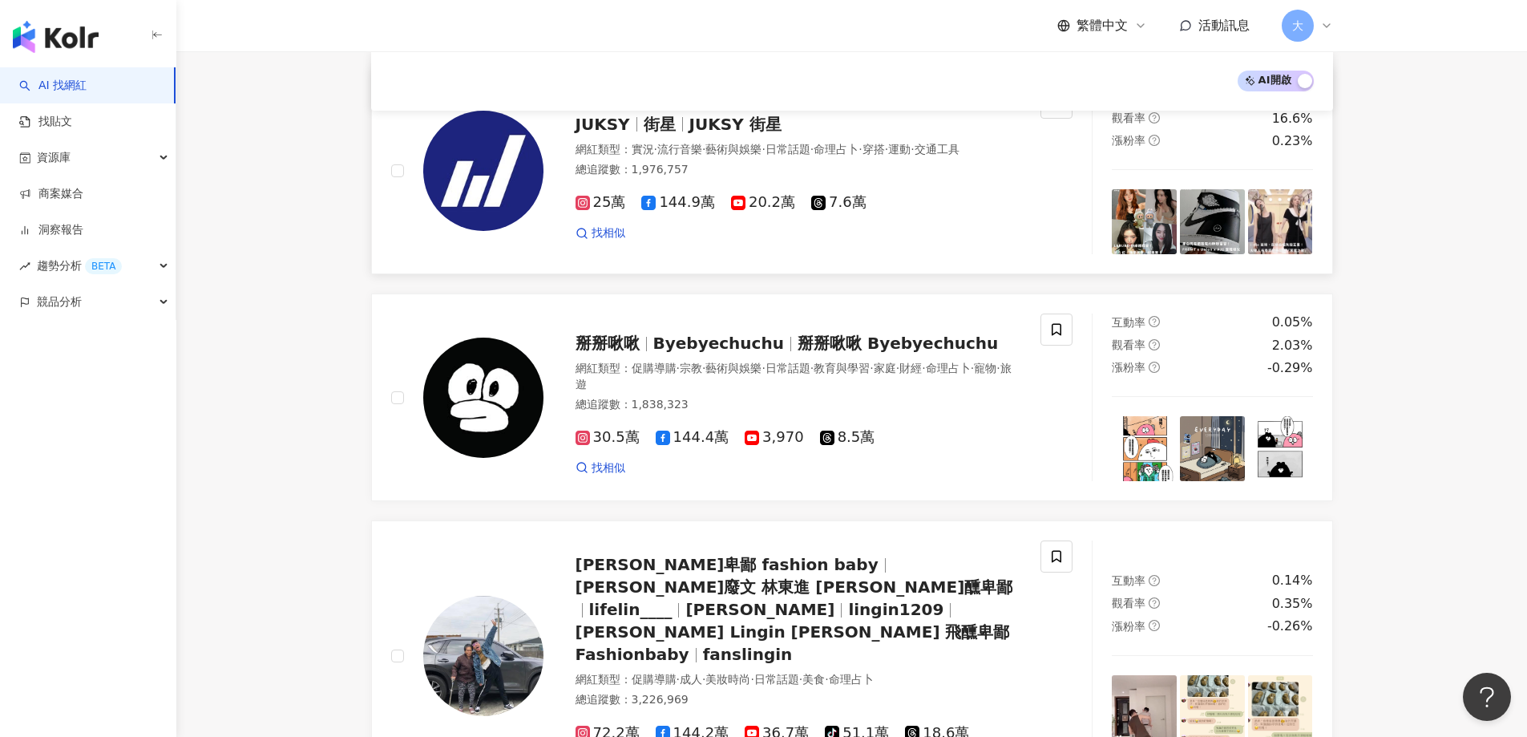
scroll to position [1683, 0]
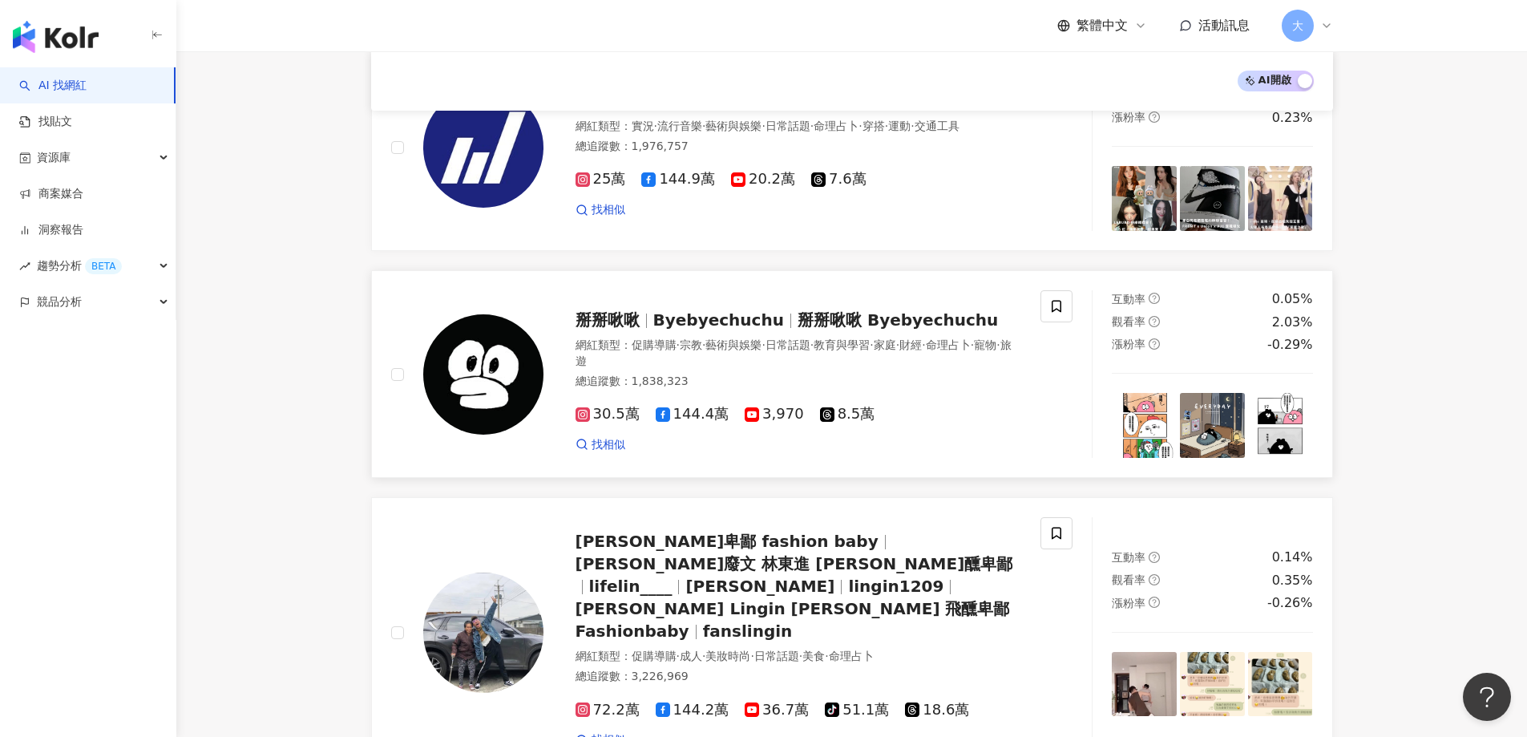
click at [718, 319] on span "Byebyechuchu" at bounding box center [718, 319] width 131 height 19
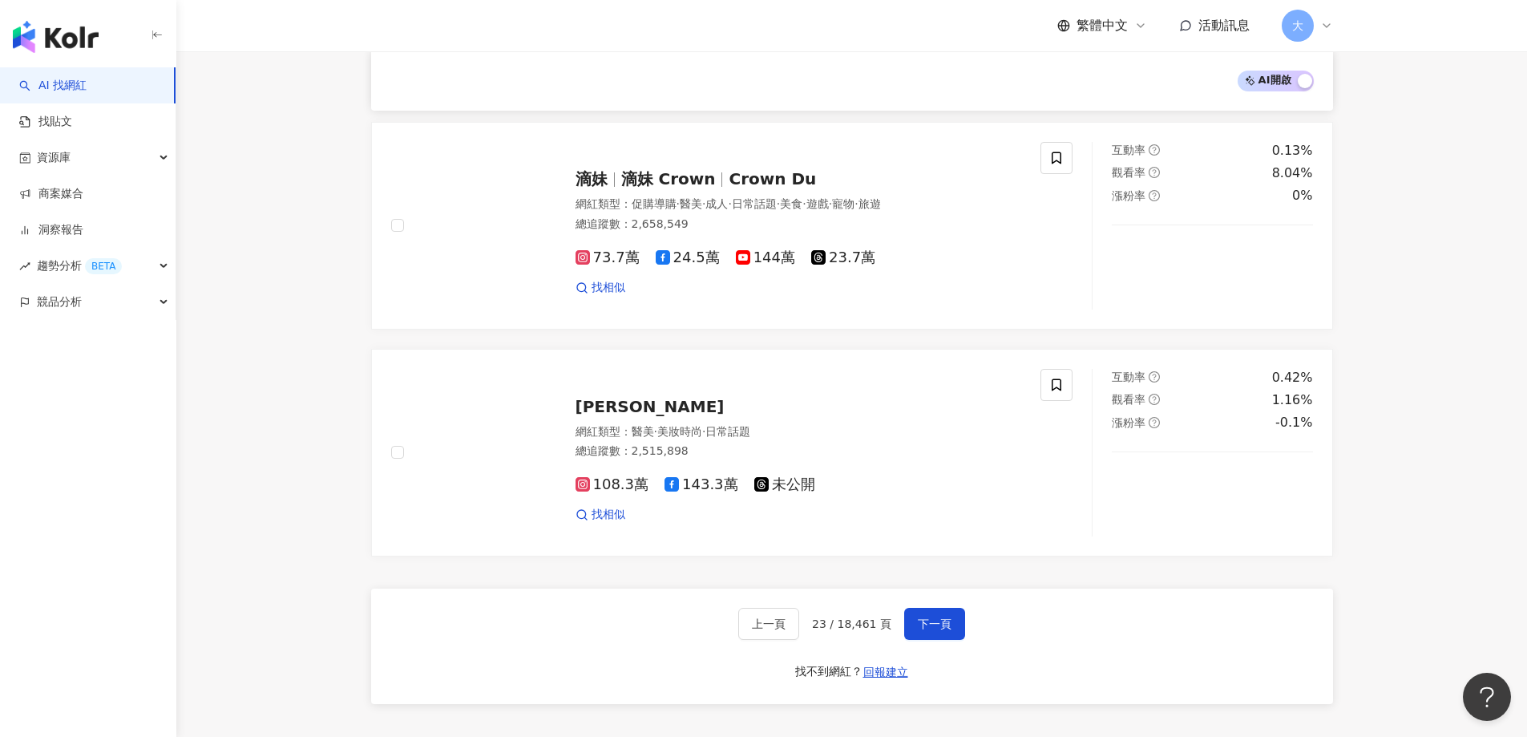
scroll to position [2715, 0]
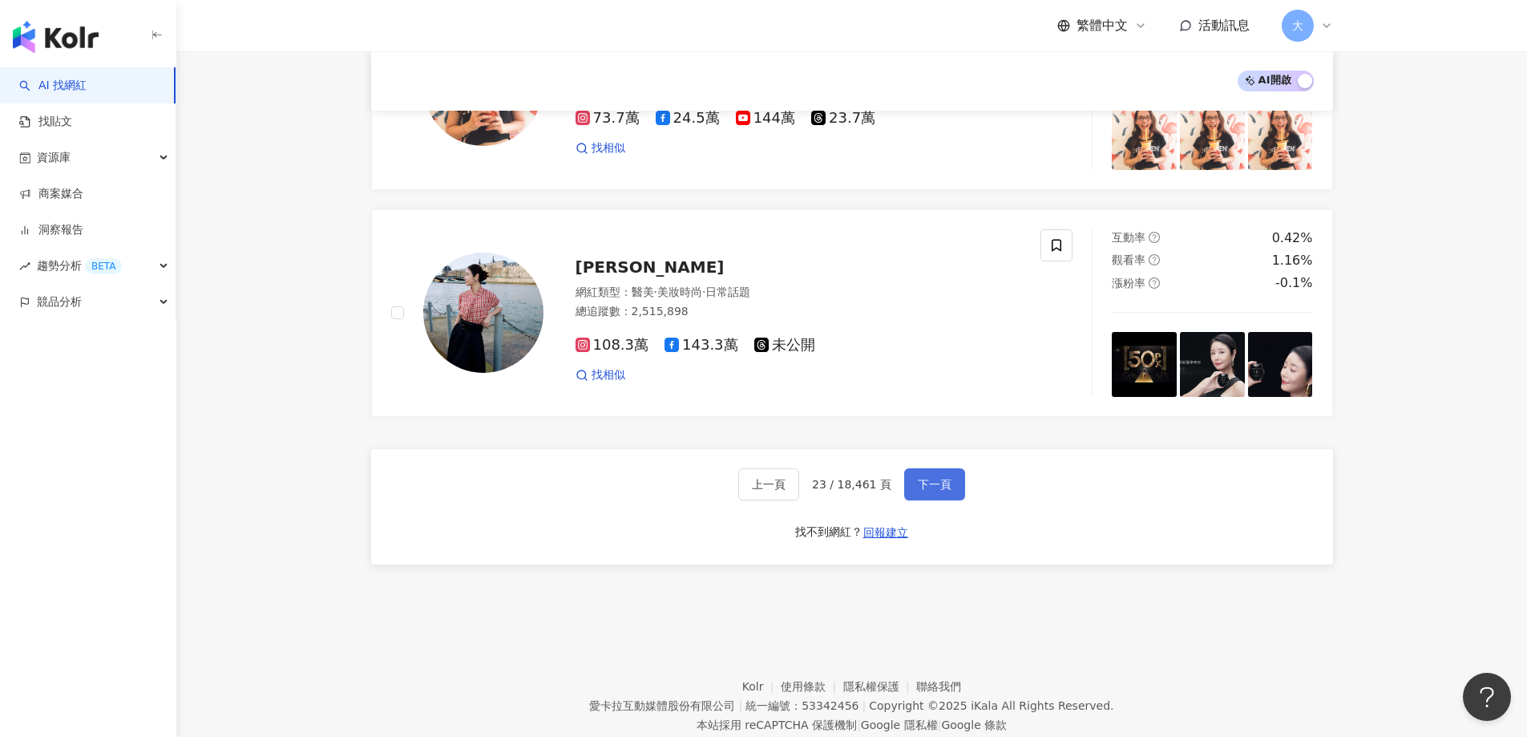
click at [943, 478] on span "下一頁" at bounding box center [935, 484] width 34 height 13
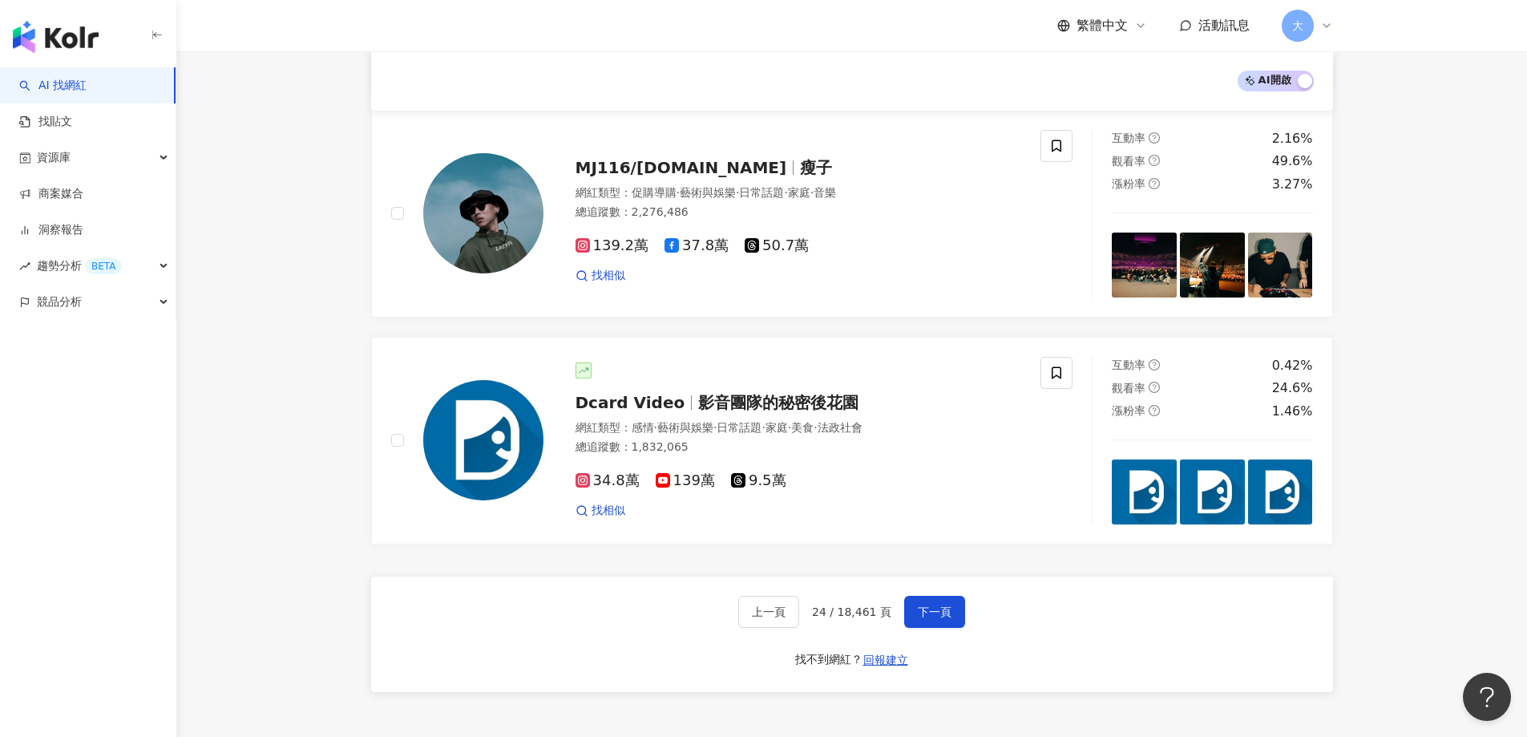
scroll to position [2239, 0]
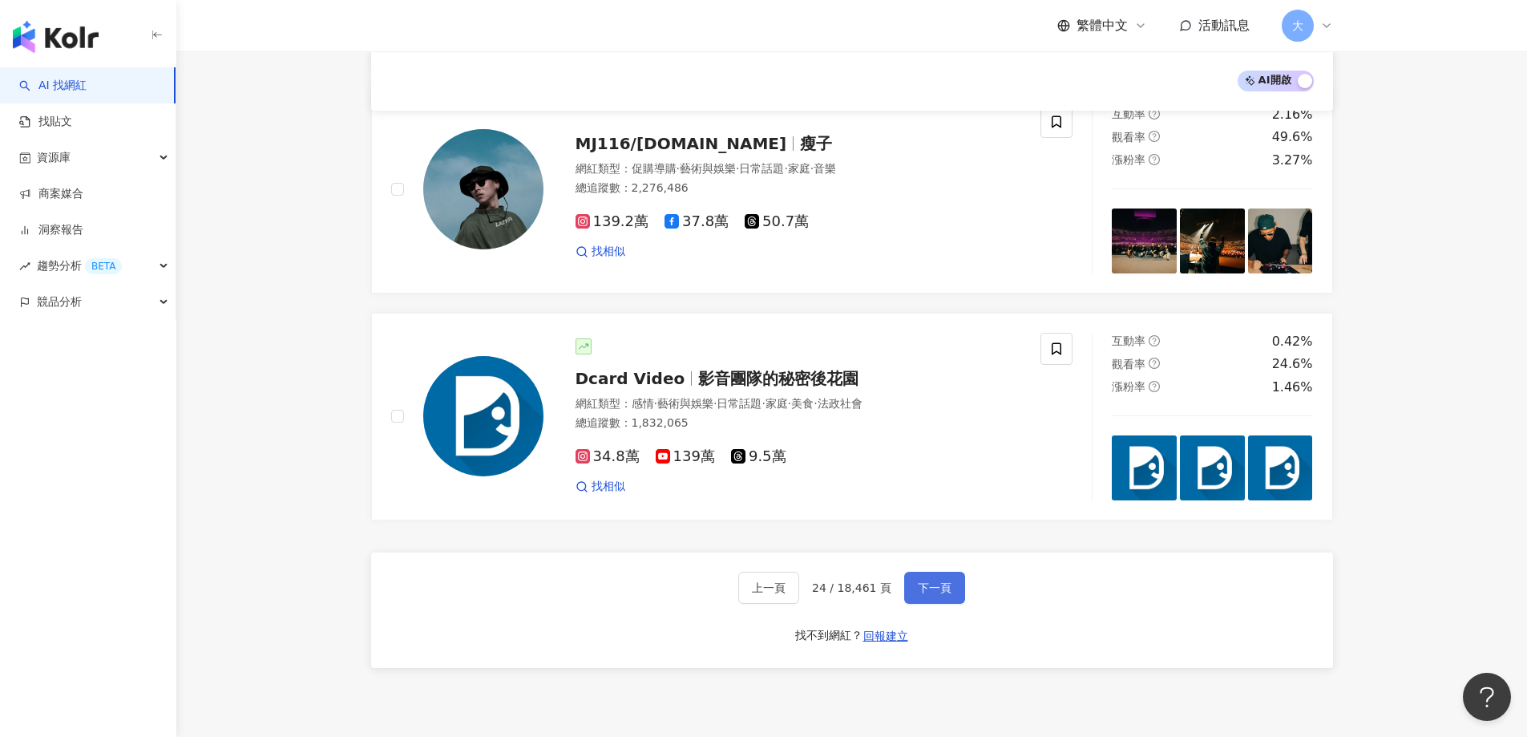
click at [949, 574] on button "下一頁" at bounding box center [934, 587] width 61 height 32
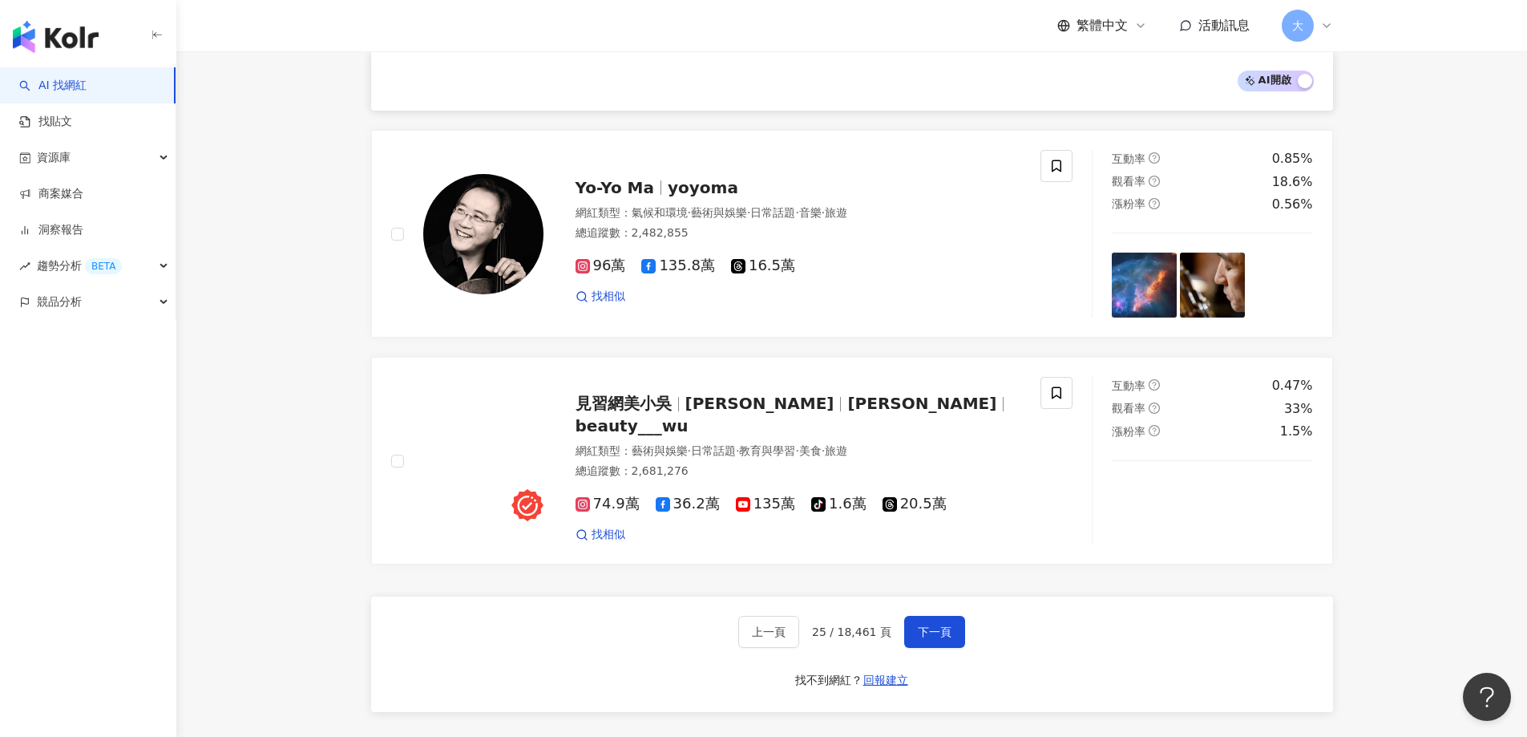
scroll to position [2485, 0]
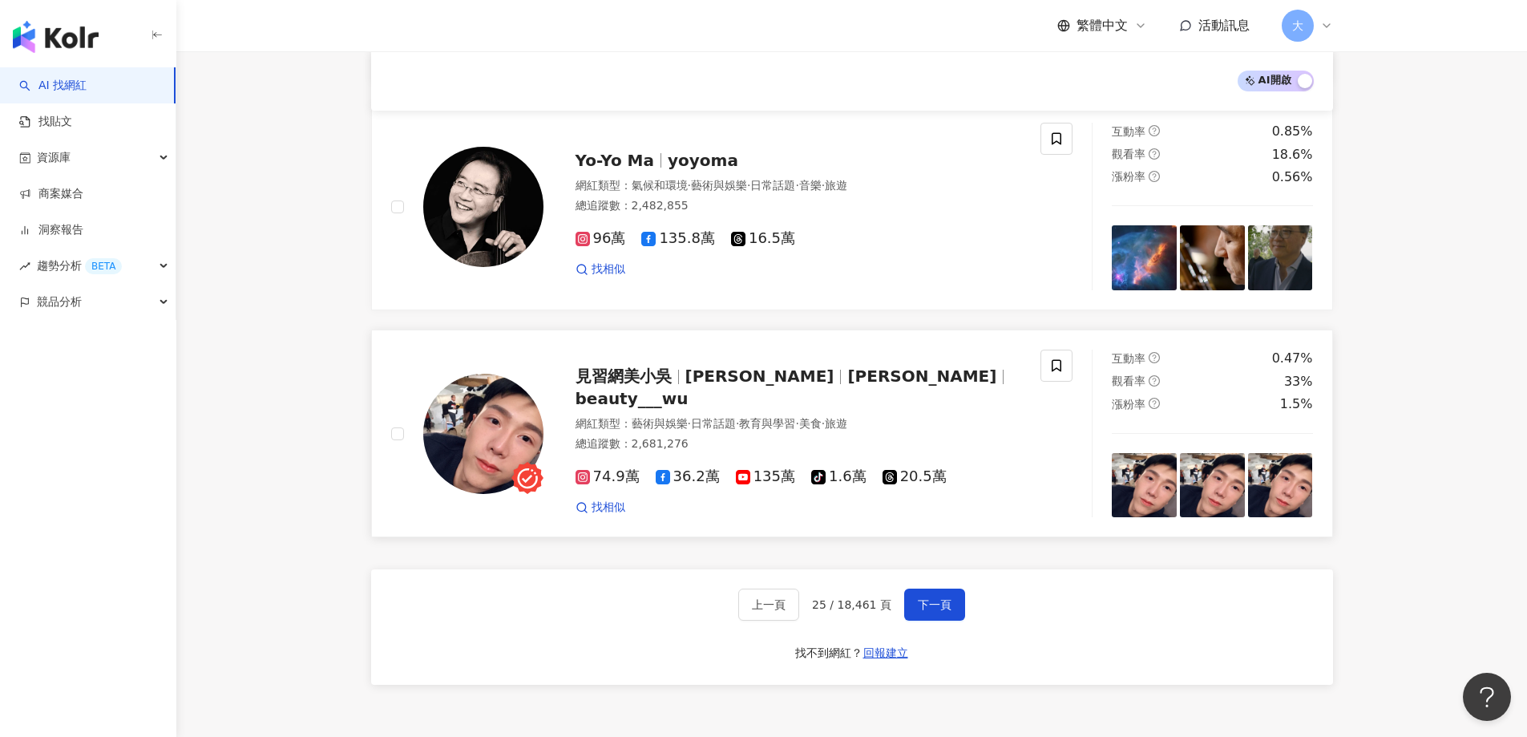
click at [609, 386] on span "見習網美小吳" at bounding box center [623, 375] width 96 height 19
click at [590, 386] on span "見習網美小吳" at bounding box center [623, 375] width 96 height 19
click at [941, 601] on span "下一頁" at bounding box center [935, 604] width 34 height 13
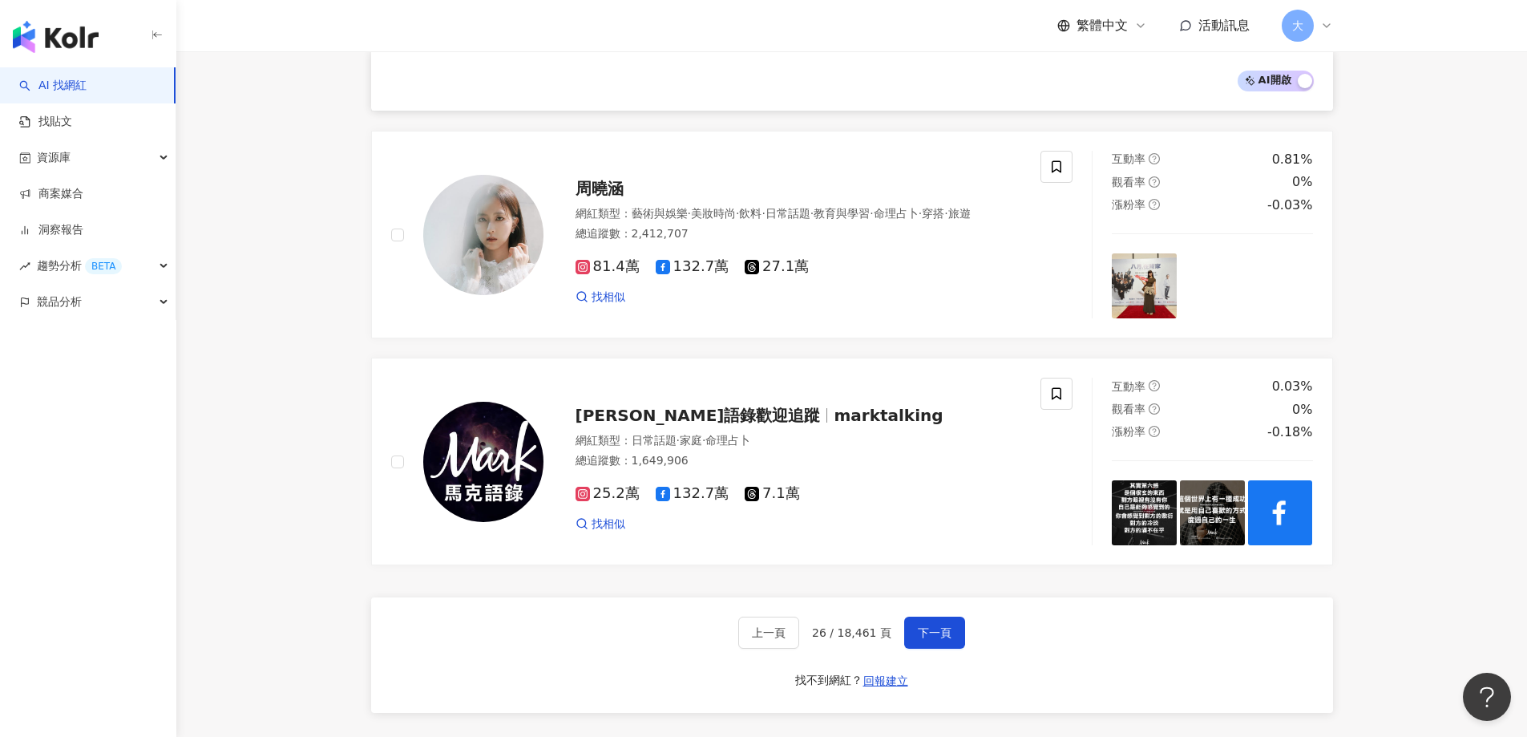
scroll to position [2565, 0]
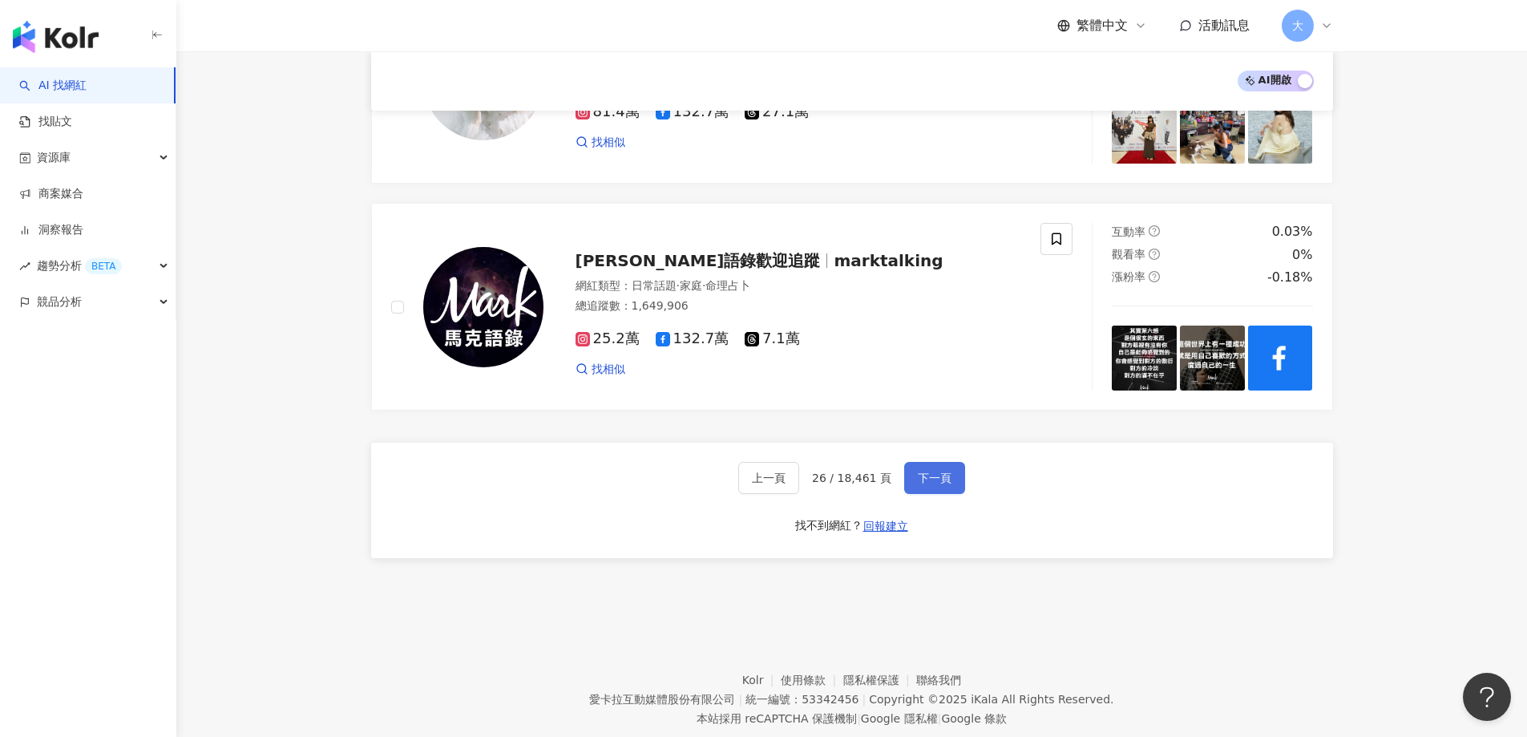
click at [941, 483] on span "下一頁" at bounding box center [935, 477] width 34 height 13
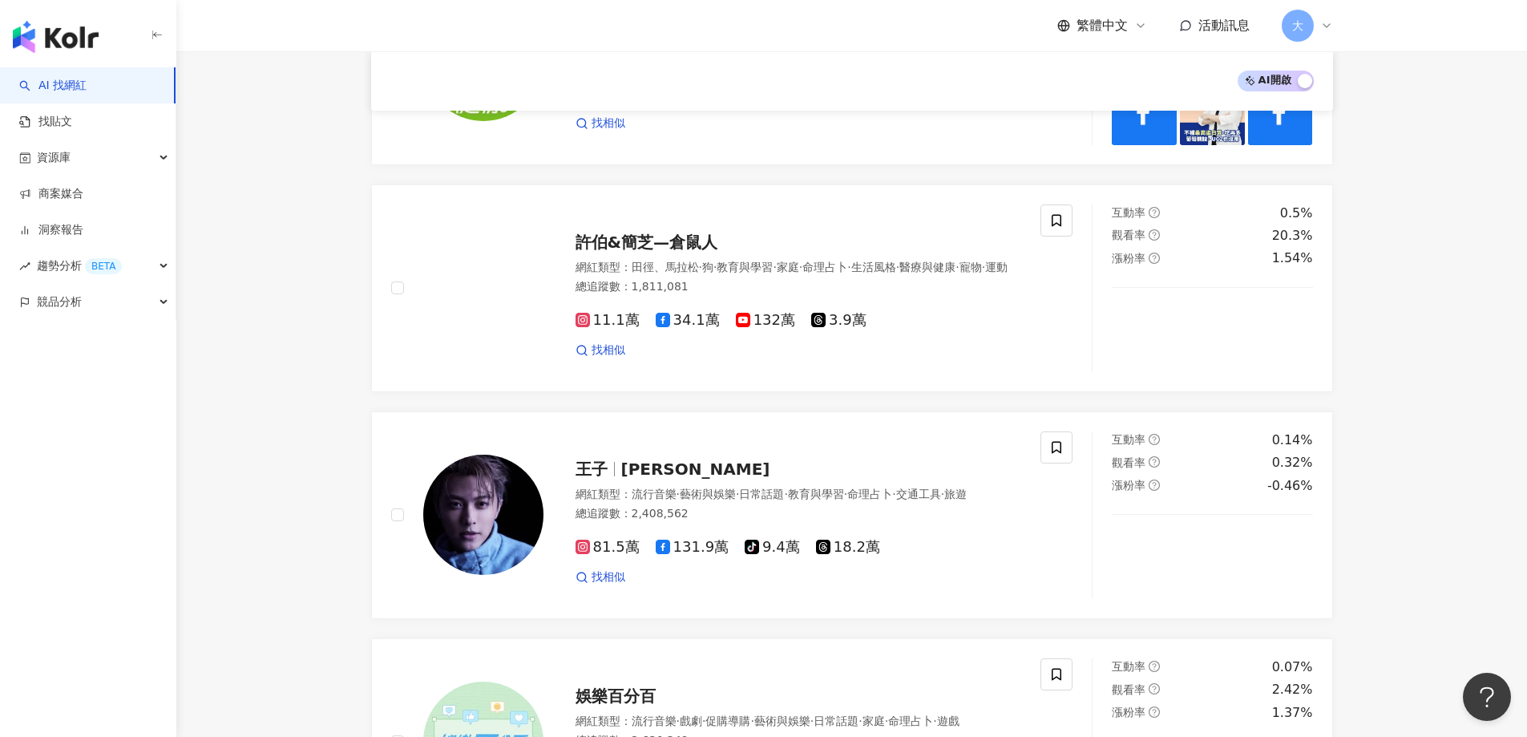
scroll to position [401, 0]
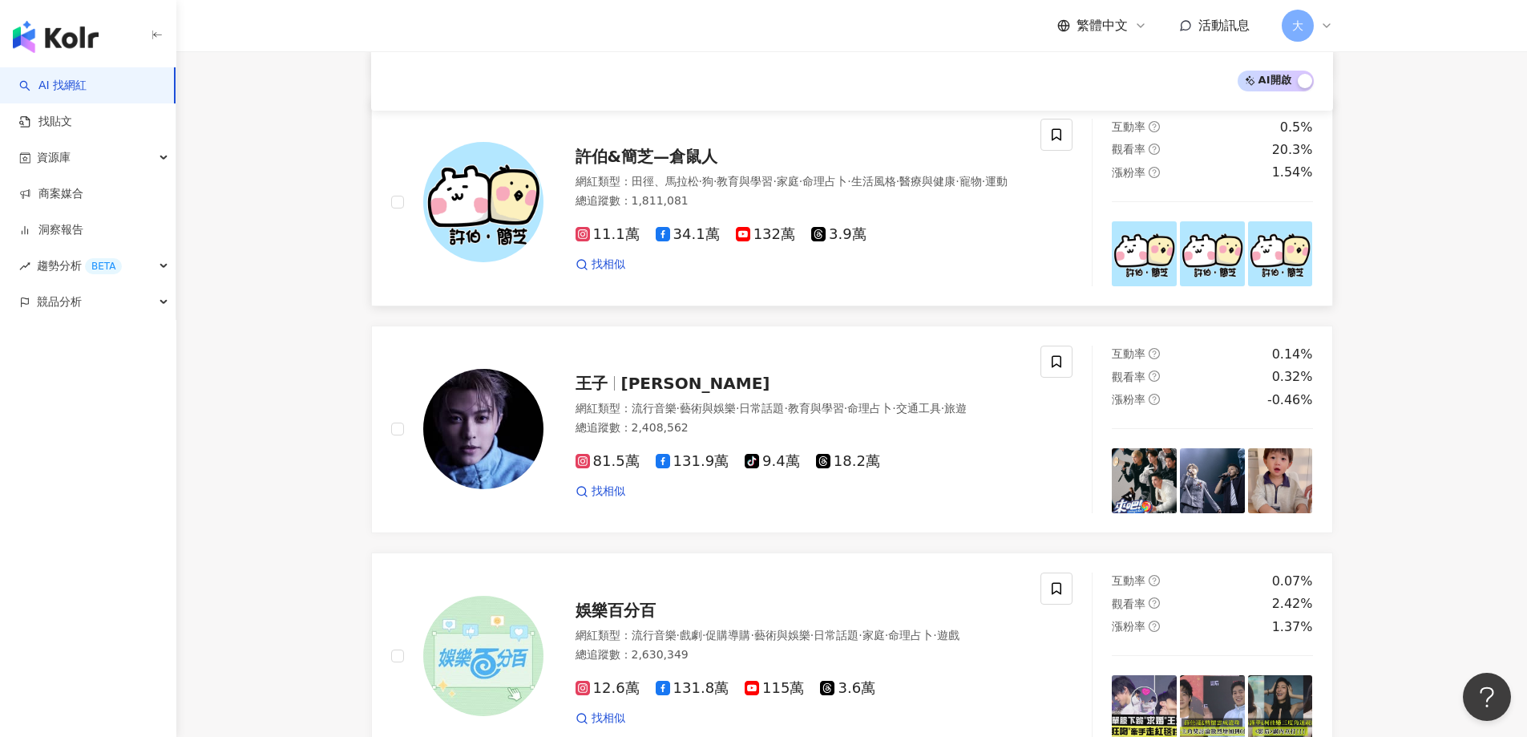
click at [660, 149] on span "許伯&簡芝—倉鼠人" at bounding box center [646, 156] width 142 height 19
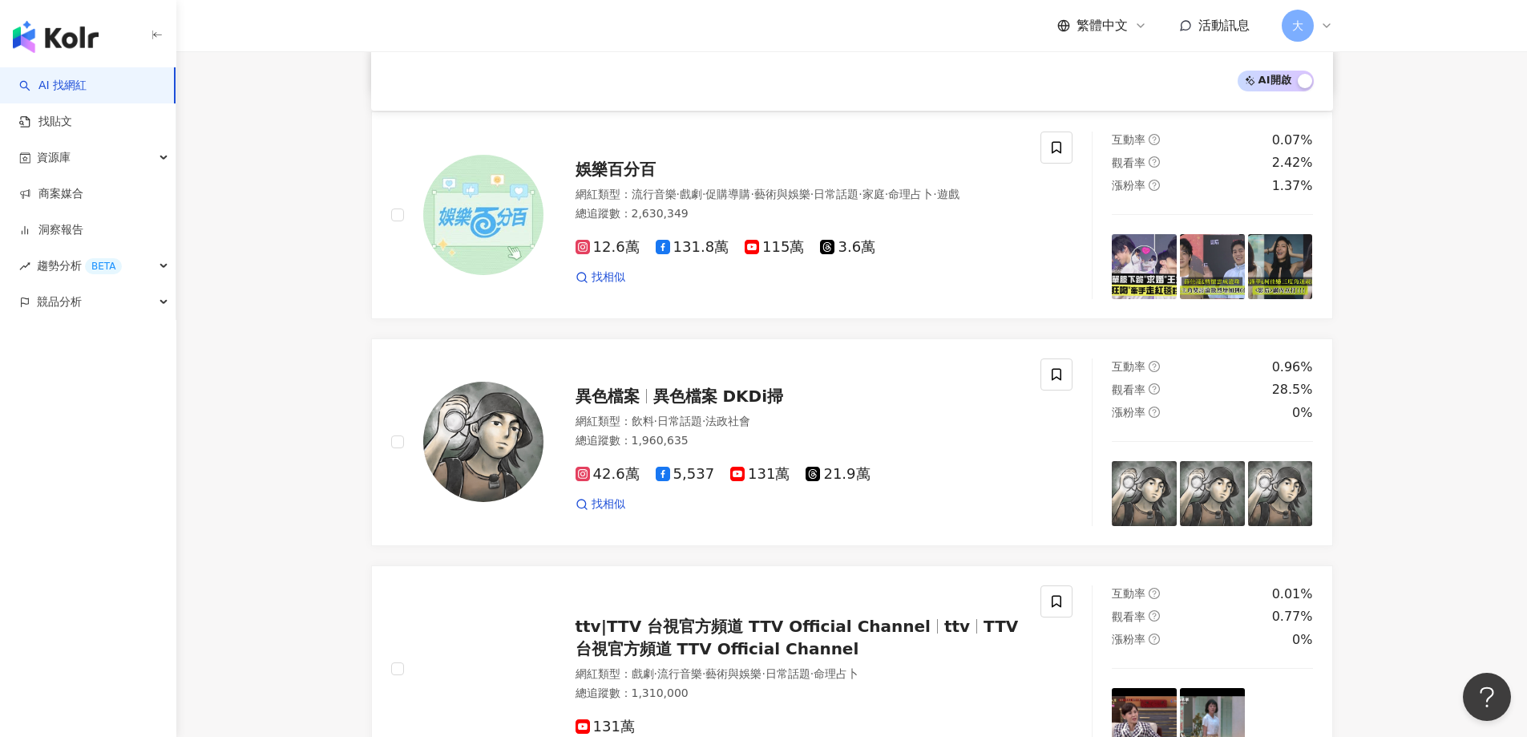
scroll to position [962, 0]
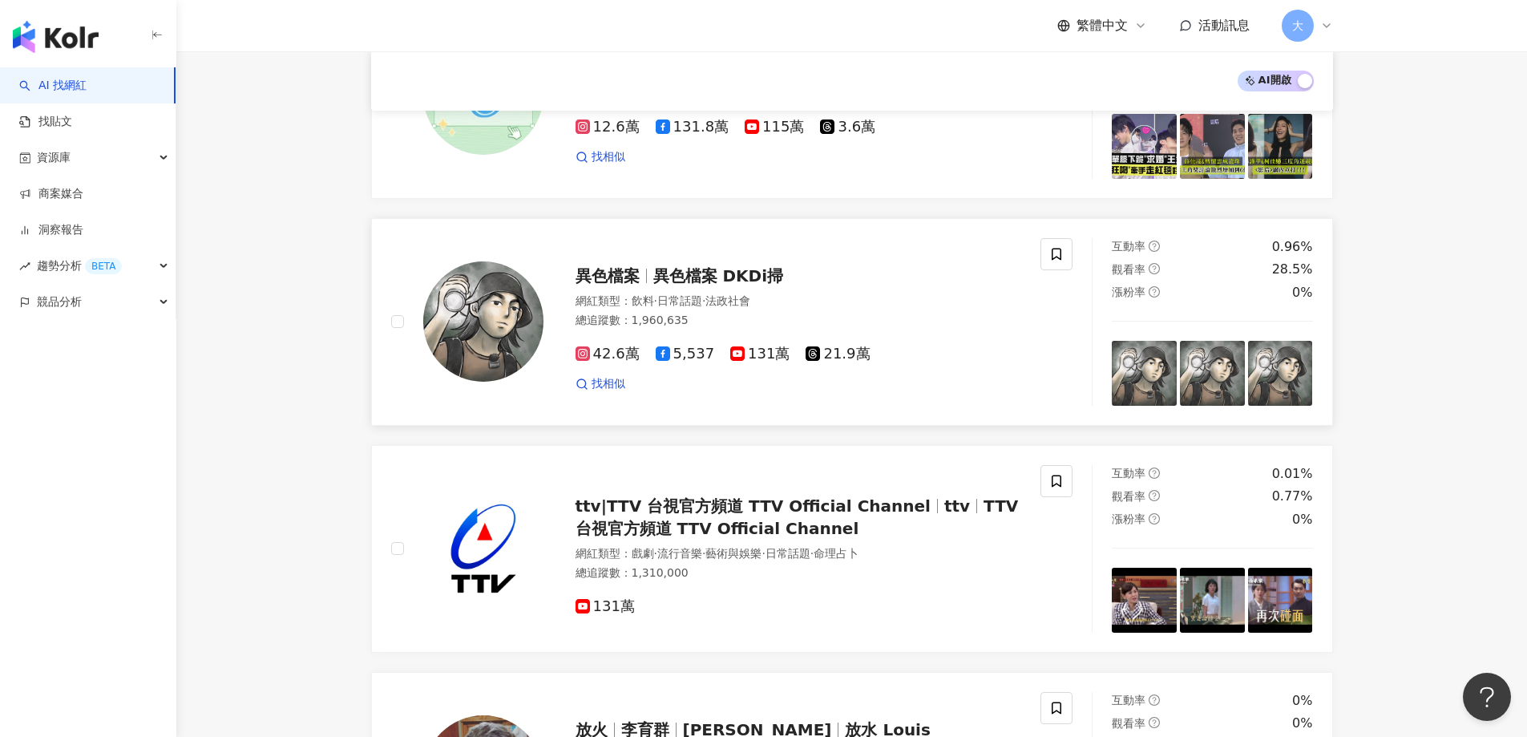
click at [533, 322] on img at bounding box center [483, 321] width 120 height 120
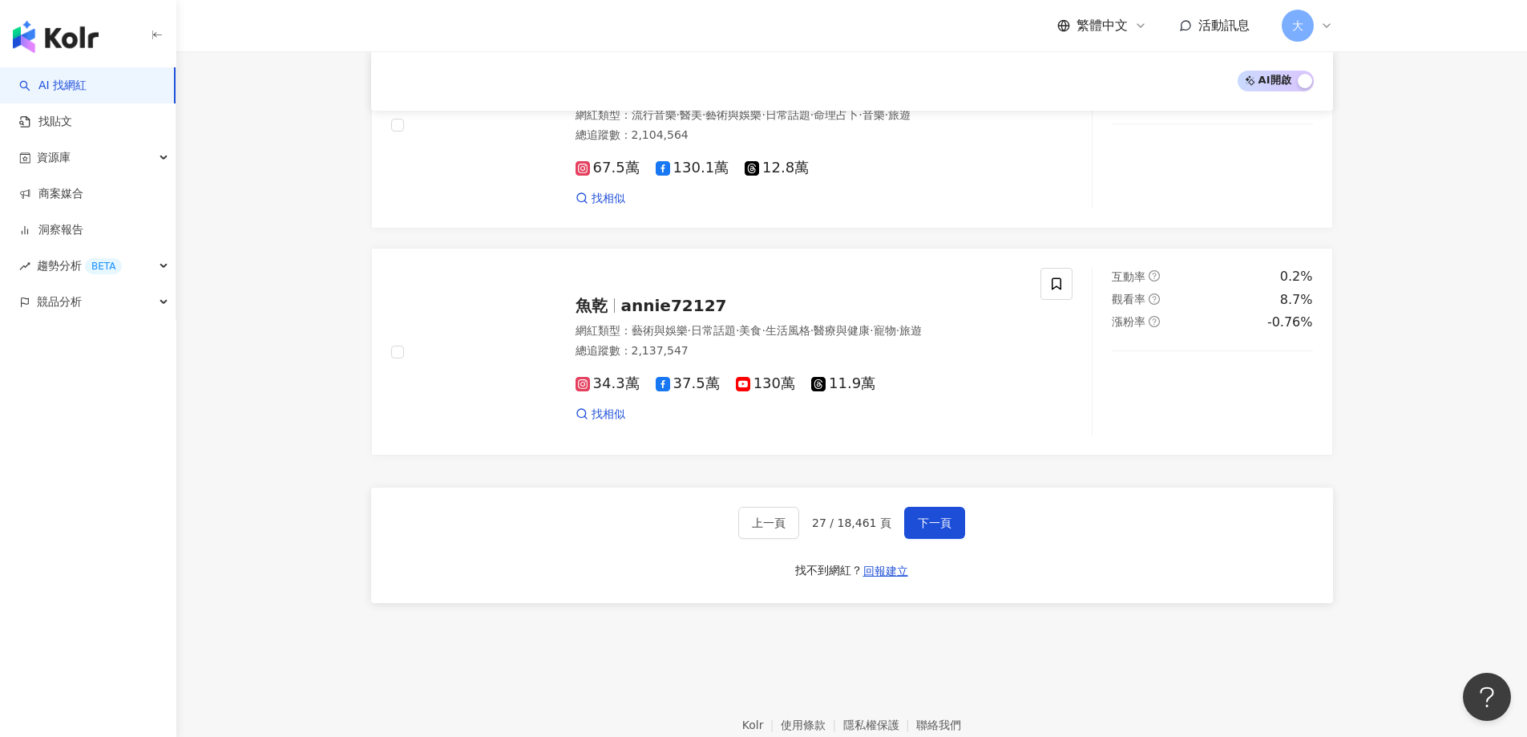
scroll to position [2604, 0]
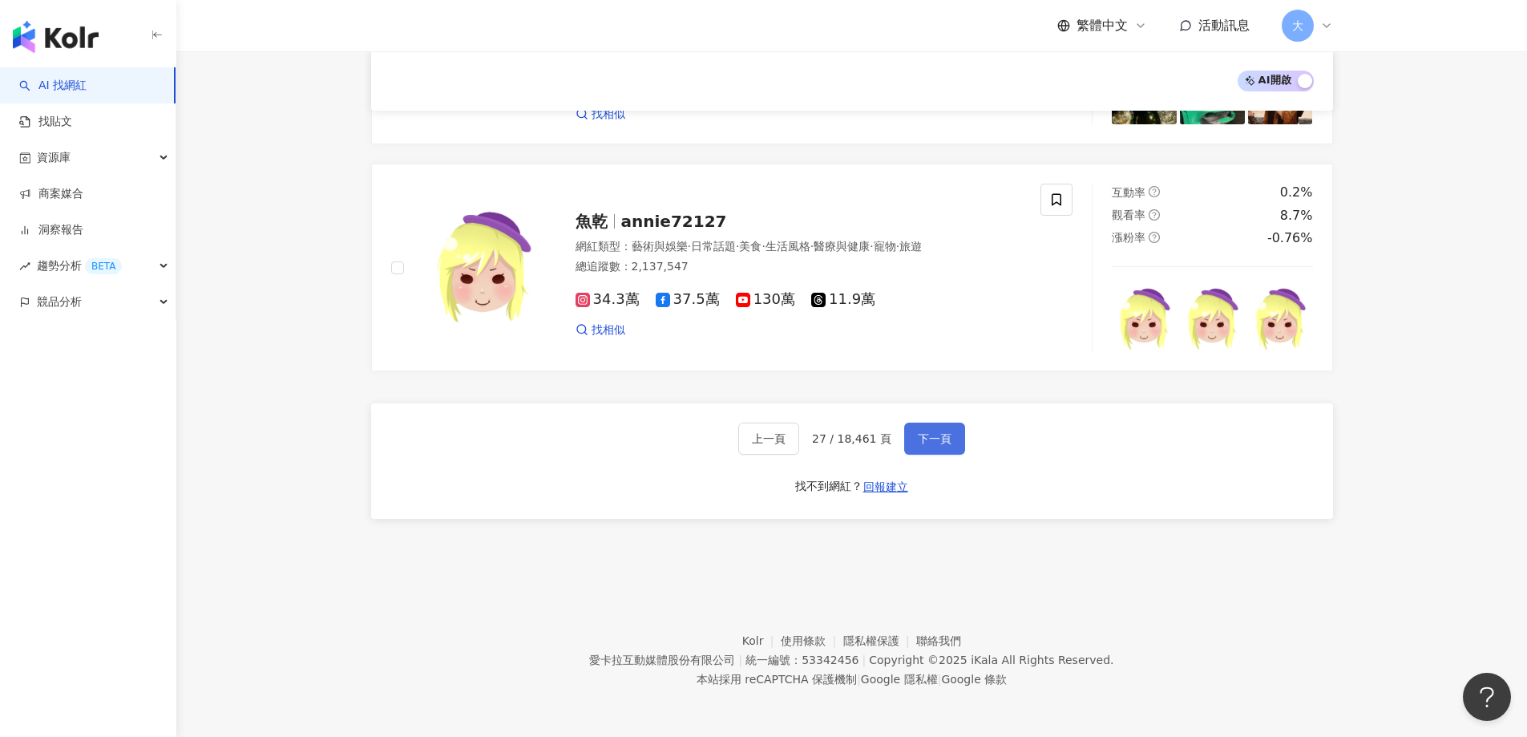
click at [941, 442] on span "下一頁" at bounding box center [935, 438] width 34 height 13
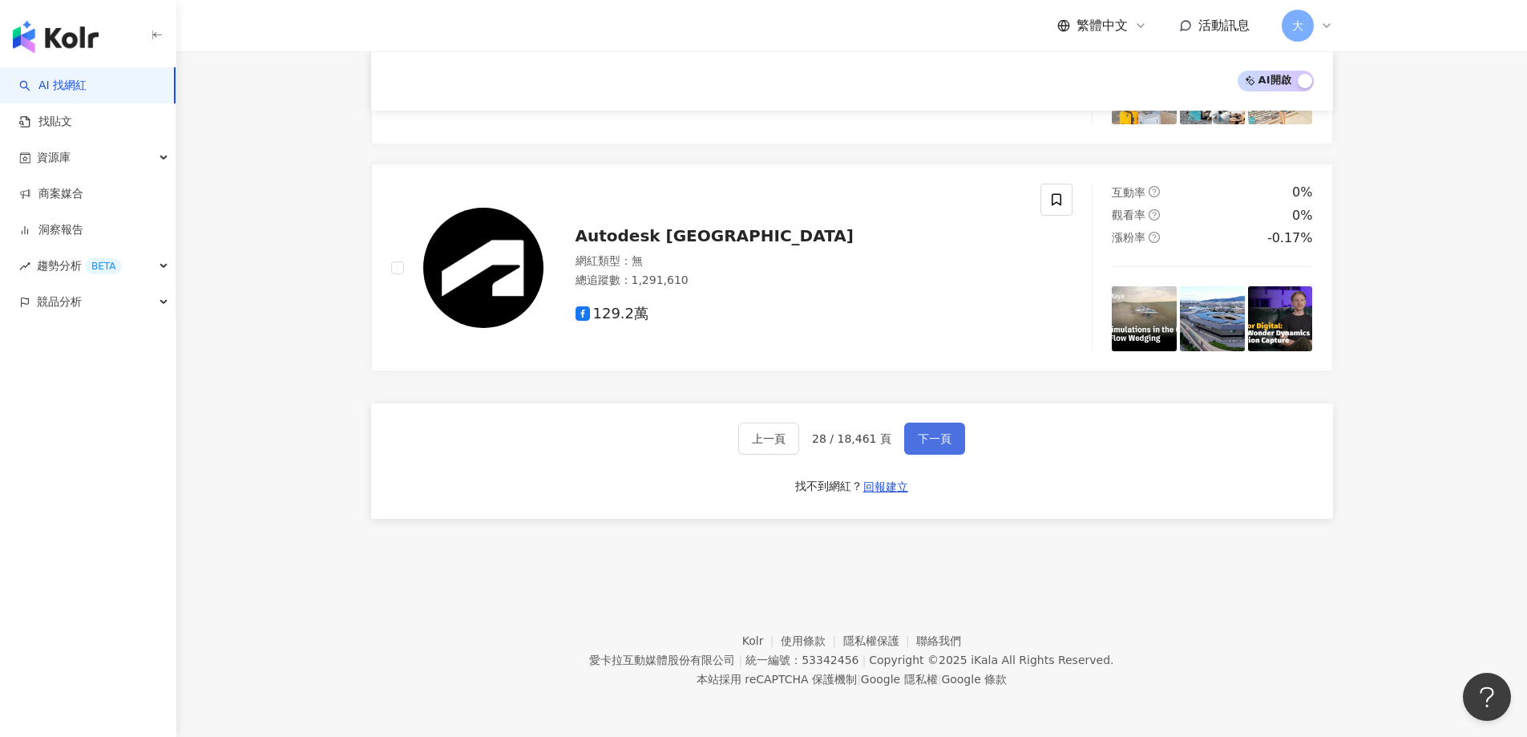
click at [915, 454] on button "下一頁" at bounding box center [934, 438] width 61 height 32
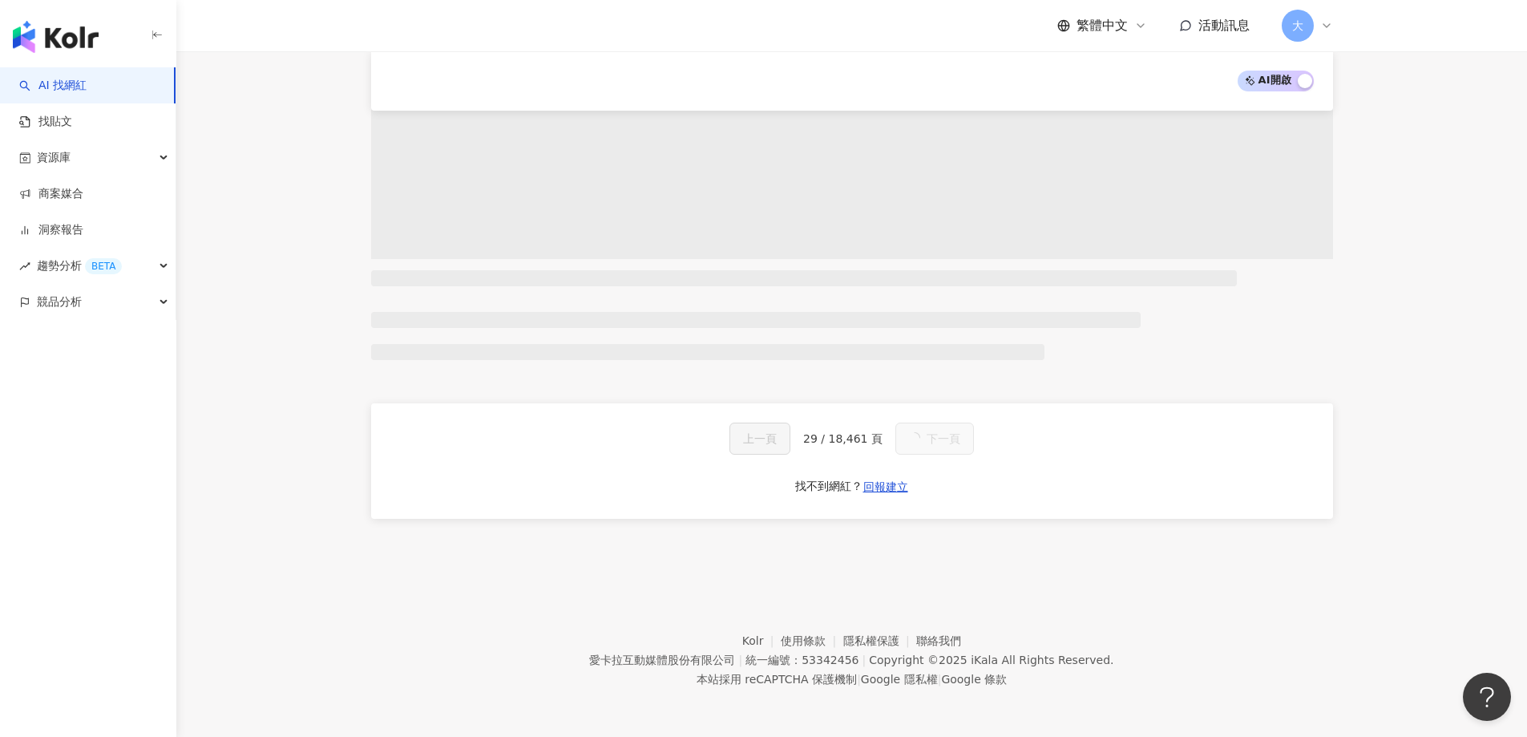
scroll to position [2608, 0]
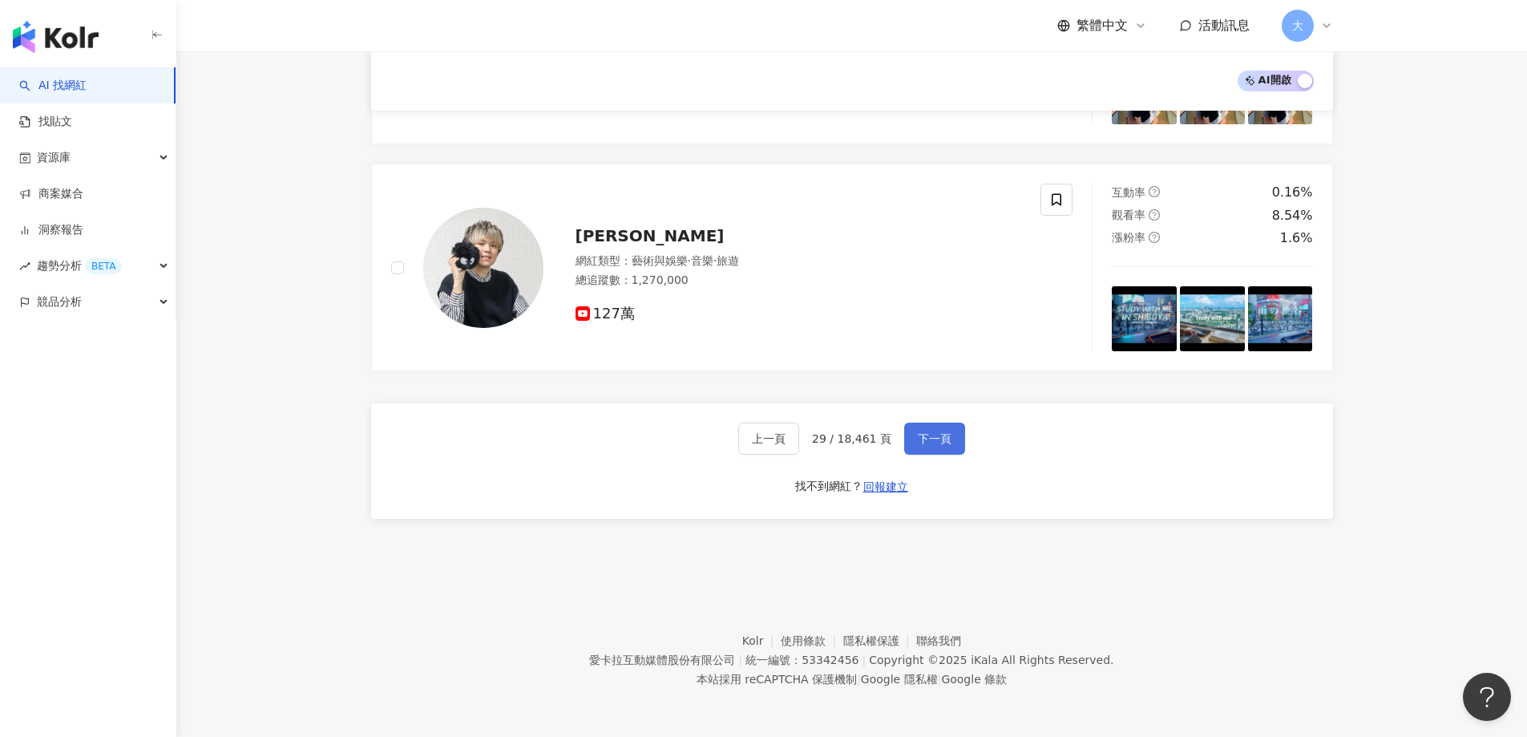
click at [936, 451] on button "下一頁" at bounding box center [934, 438] width 61 height 32
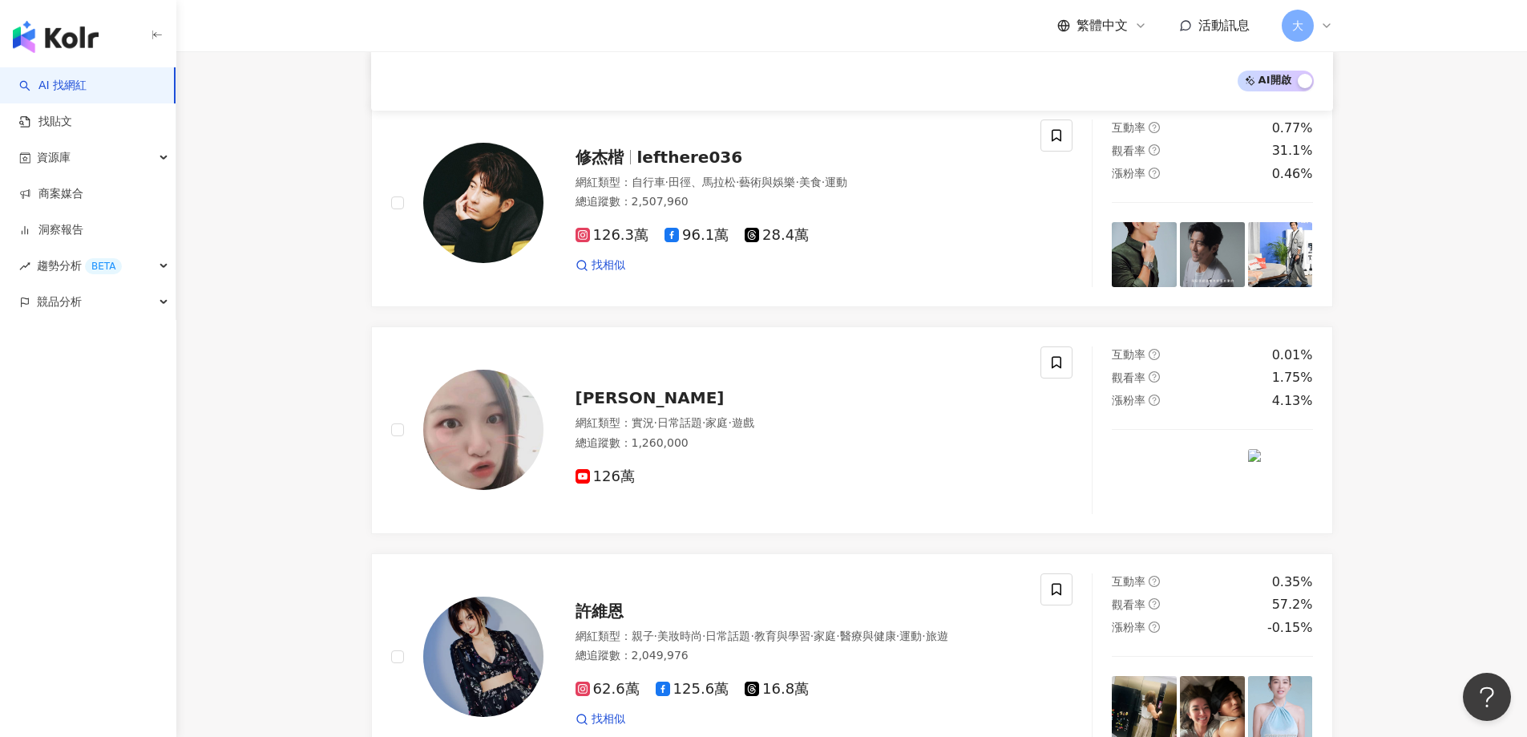
scroll to position [2604, 0]
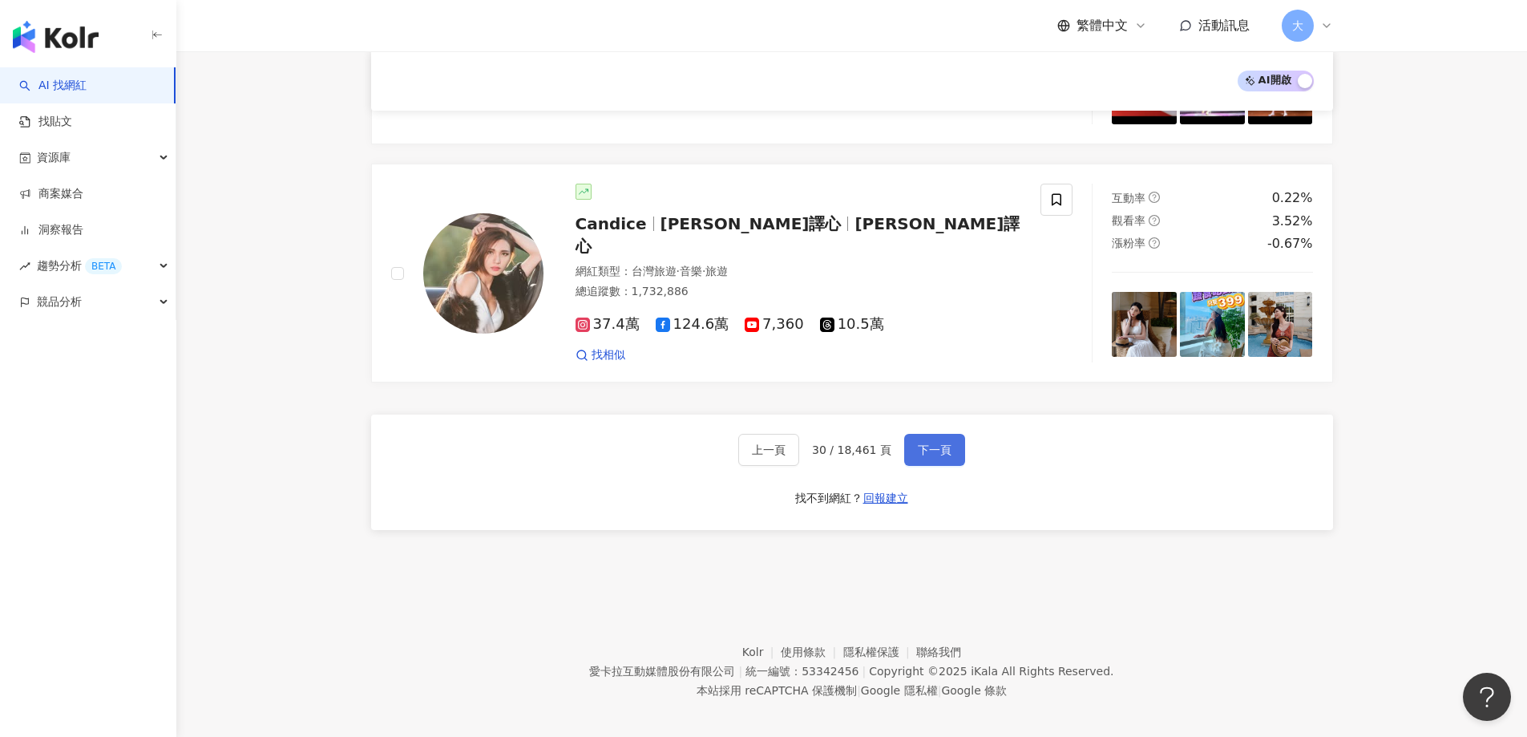
click at [919, 443] on span "下一頁" at bounding box center [935, 449] width 34 height 13
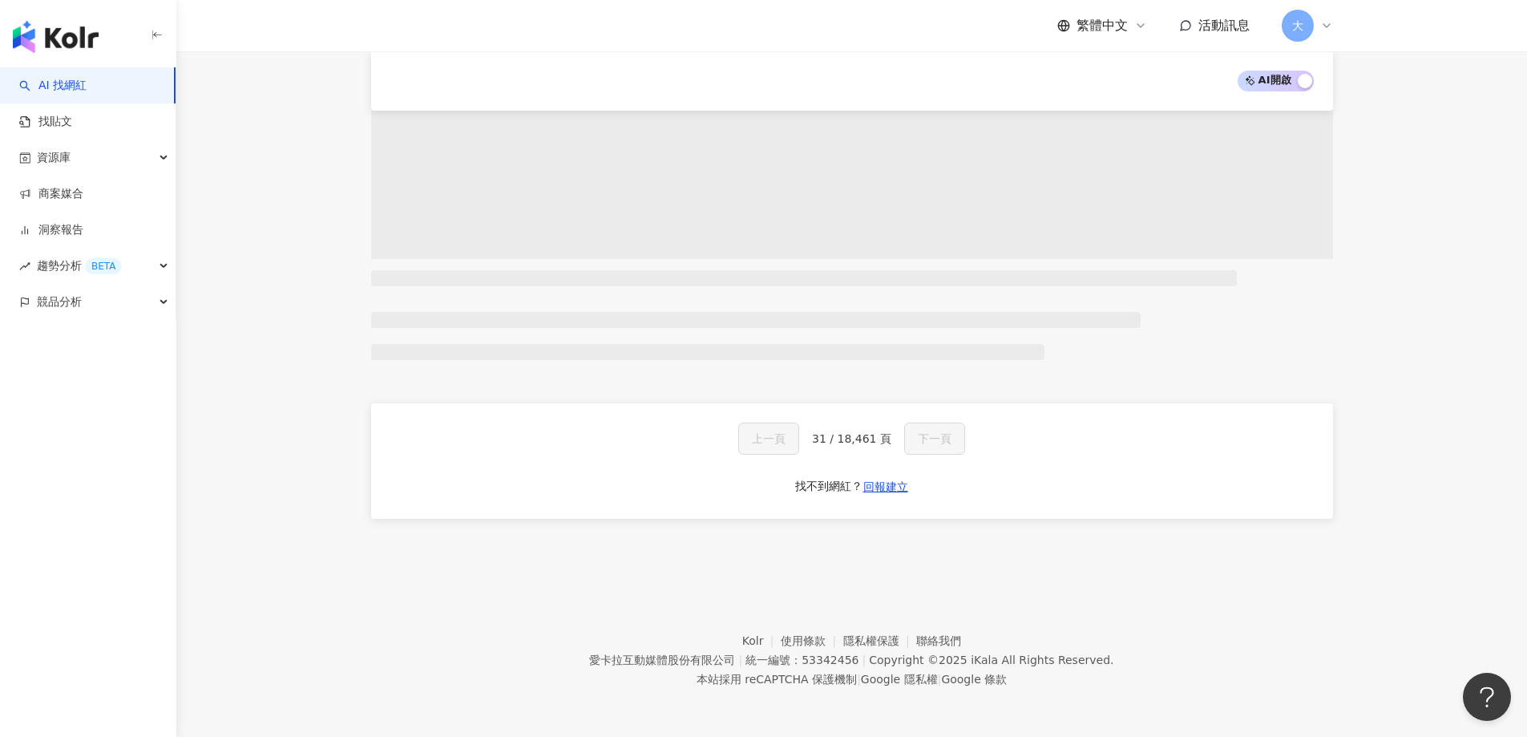
scroll to position [854, 0]
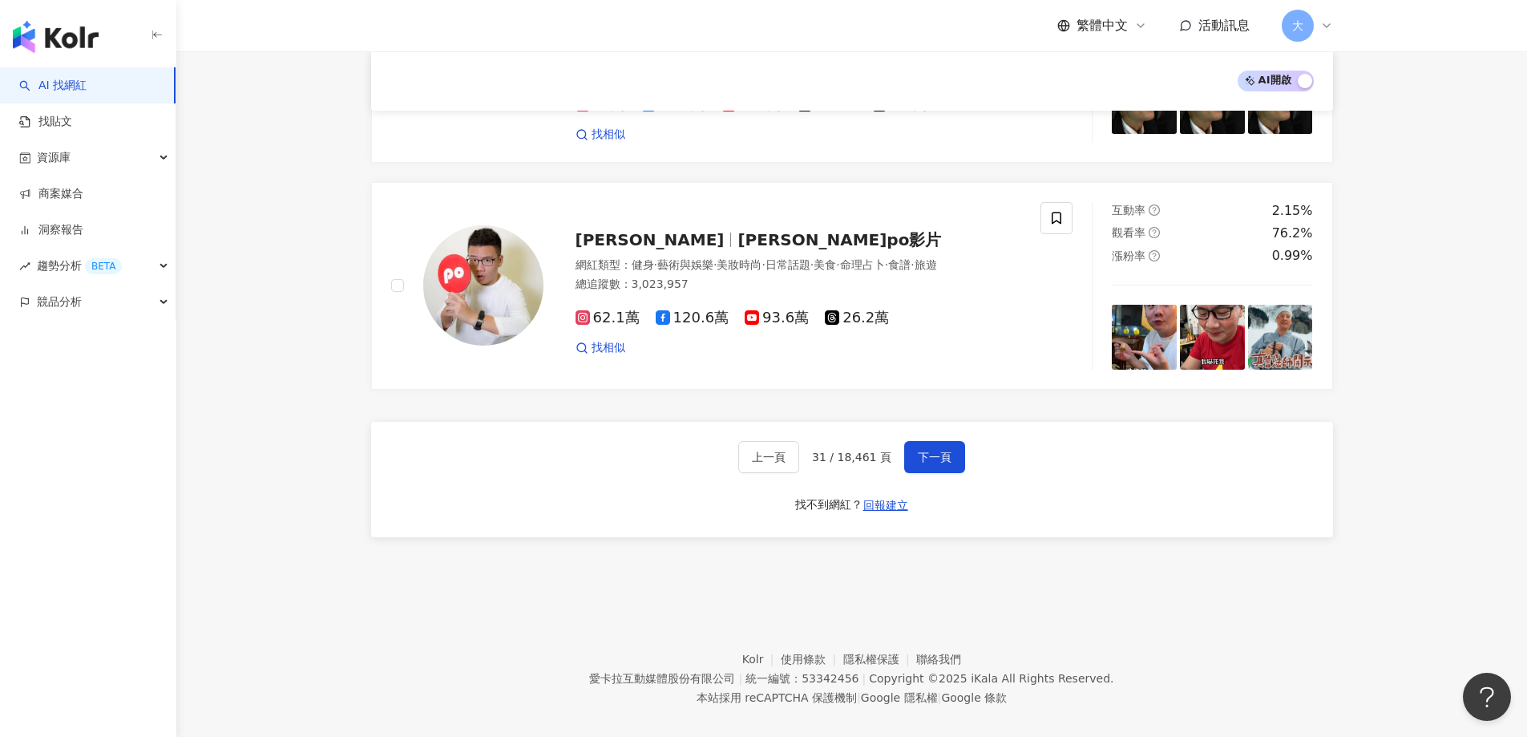
click at [796, 441] on button "上一頁" at bounding box center [768, 457] width 61 height 32
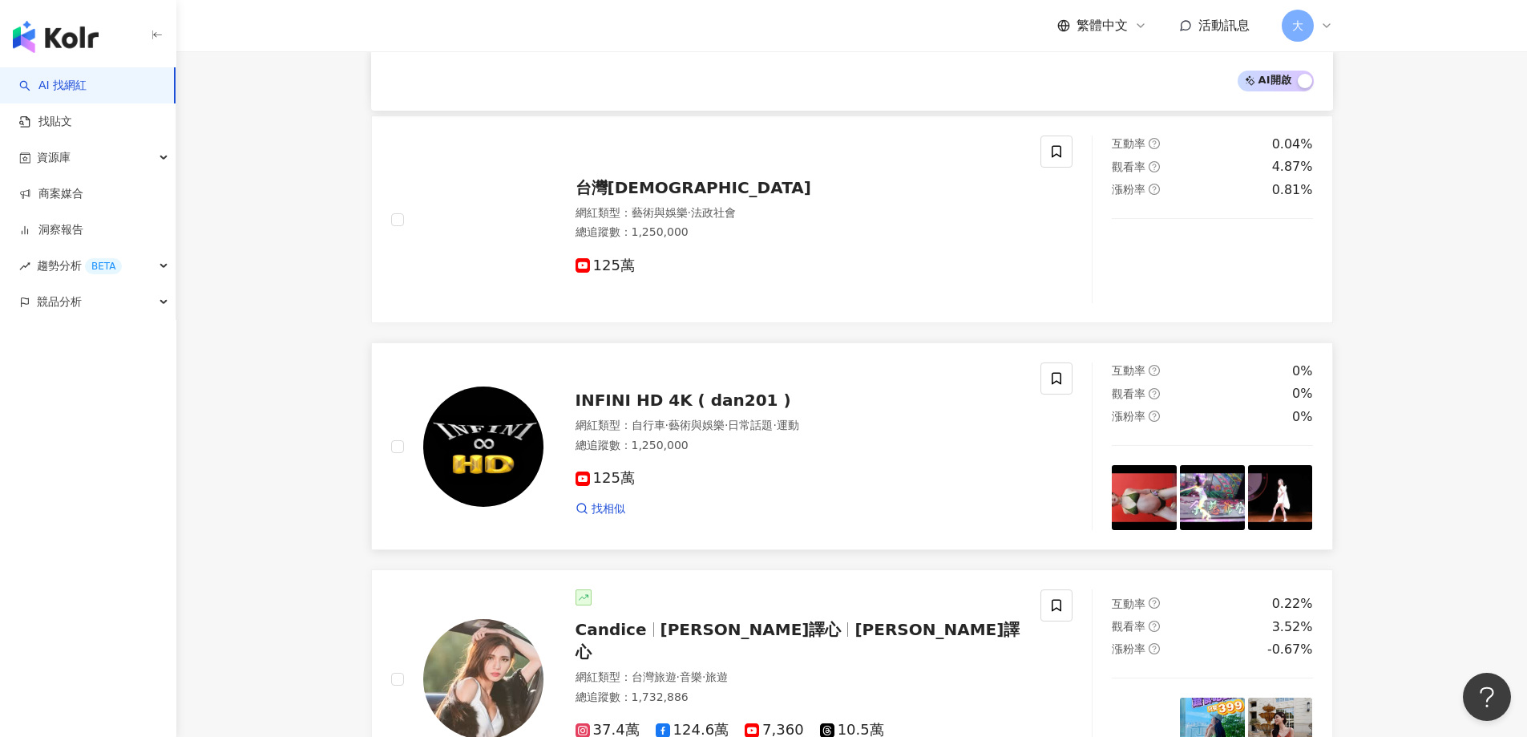
scroll to position [2604, 0]
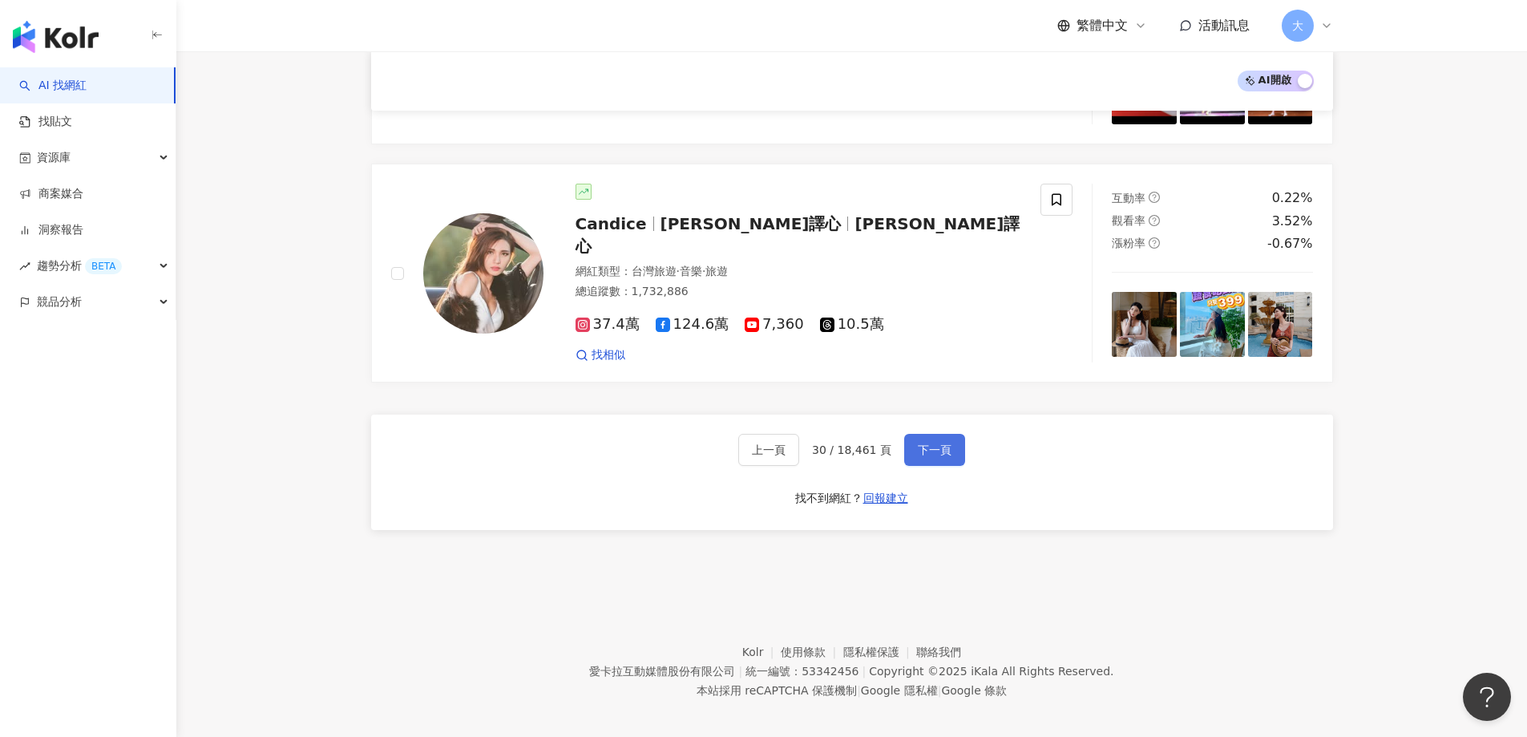
click at [939, 443] on span "下一頁" at bounding box center [935, 449] width 34 height 13
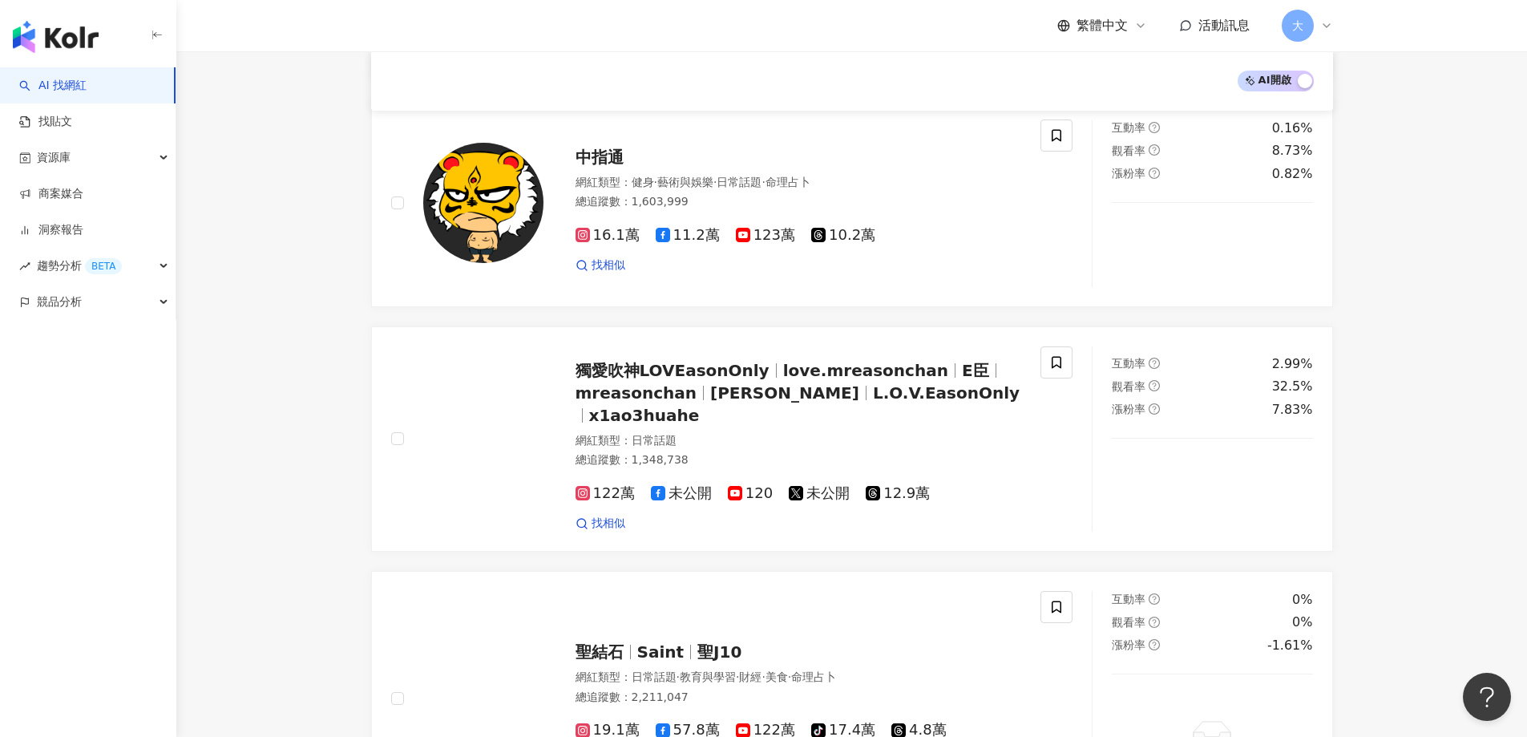
scroll to position [2668, 0]
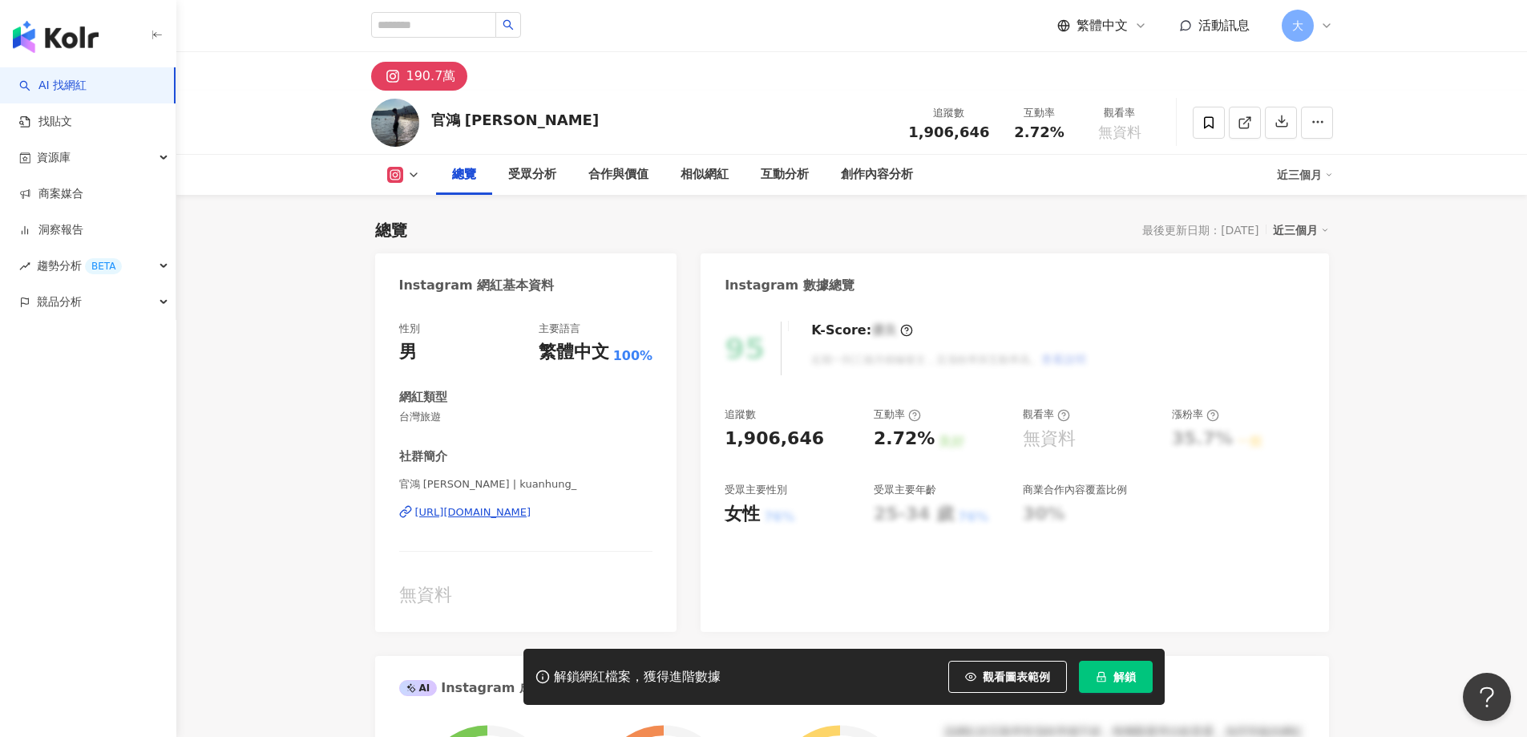
click at [394, 174] on icon at bounding box center [394, 174] width 3 height 3
click at [406, 210] on button "Instagram" at bounding box center [429, 204] width 96 height 22
click at [406, 78] on div "190.7萬" at bounding box center [431, 76] width 50 height 22
click at [451, 119] on div "官鴻 Darren" at bounding box center [515, 120] width 168 height 20
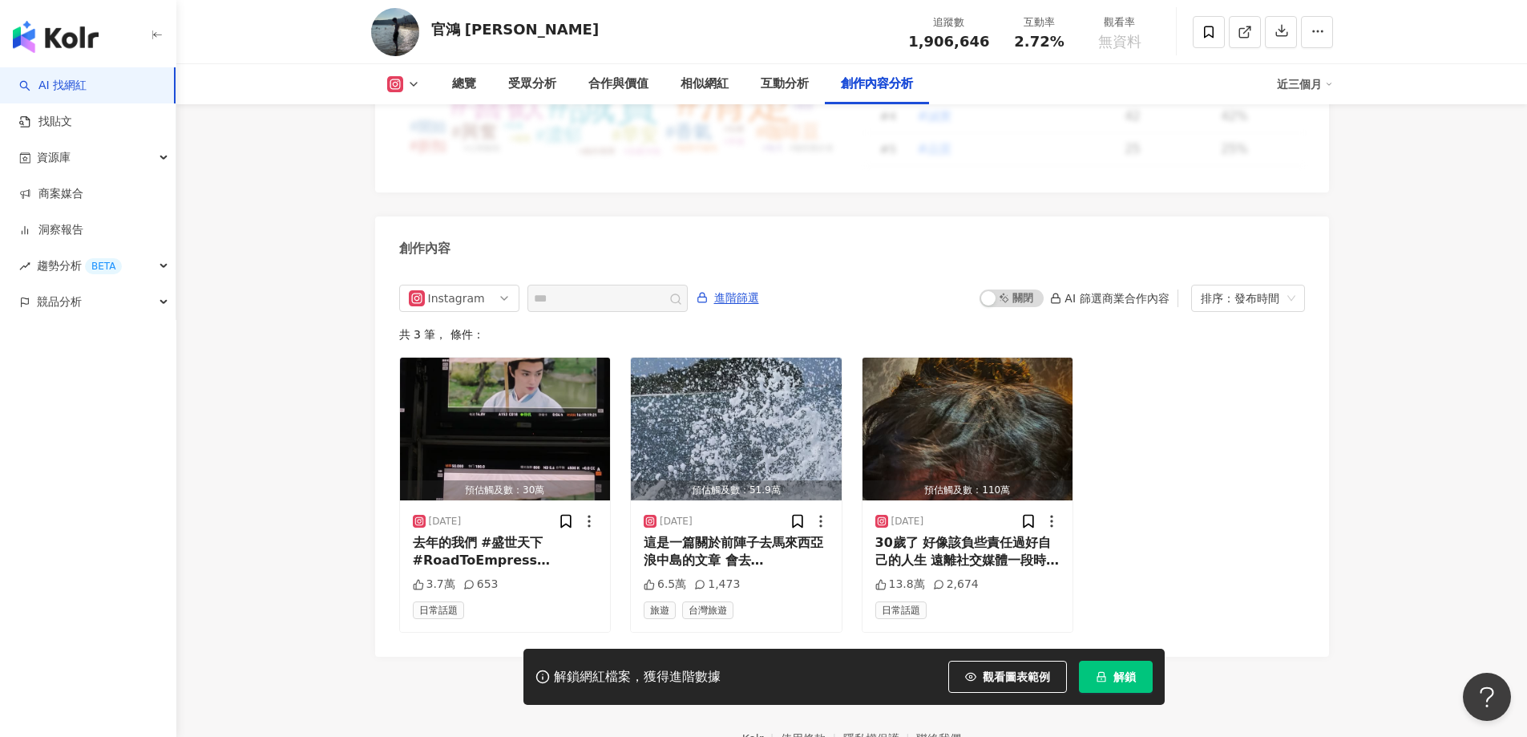
scroll to position [4867, 0]
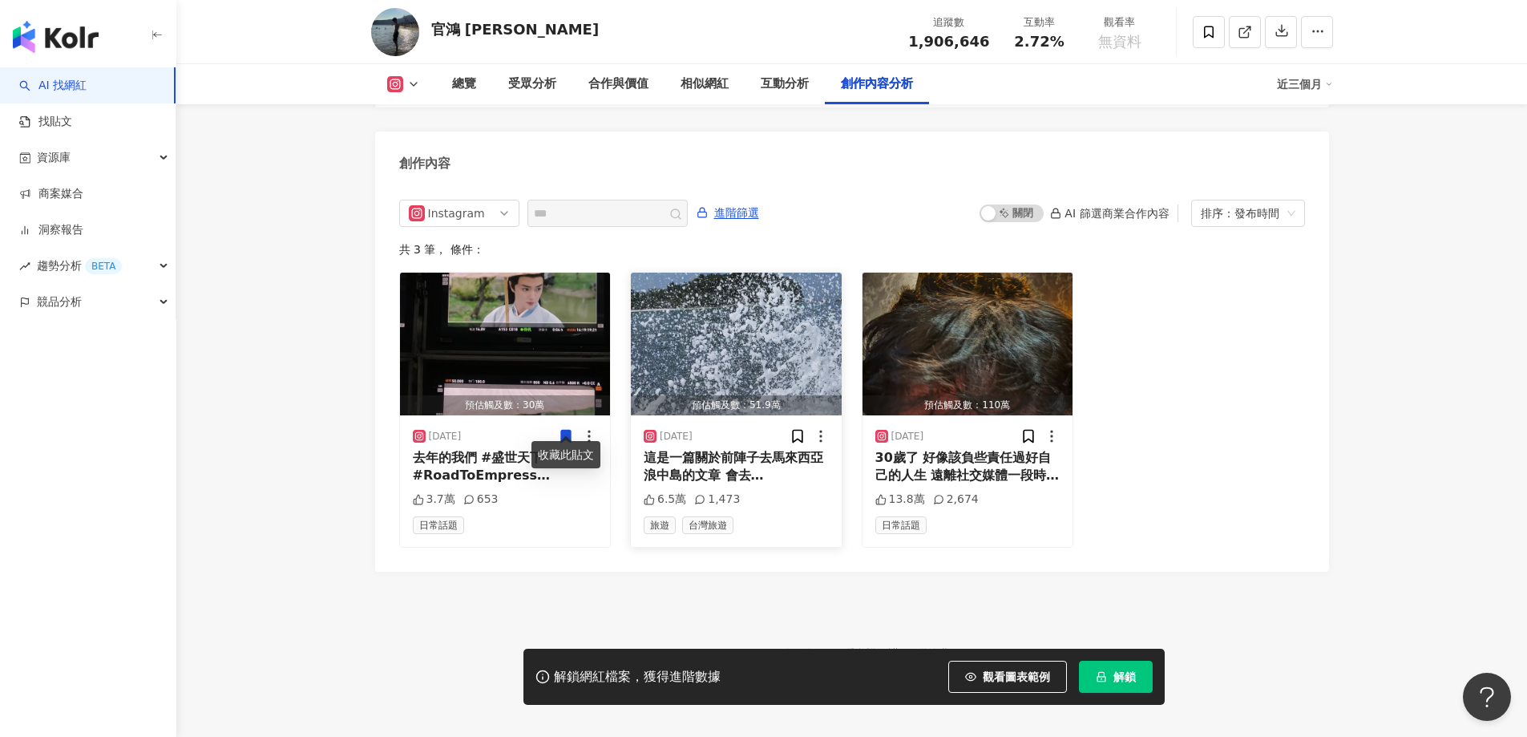
click at [808, 334] on img "button" at bounding box center [736, 344] width 211 height 143
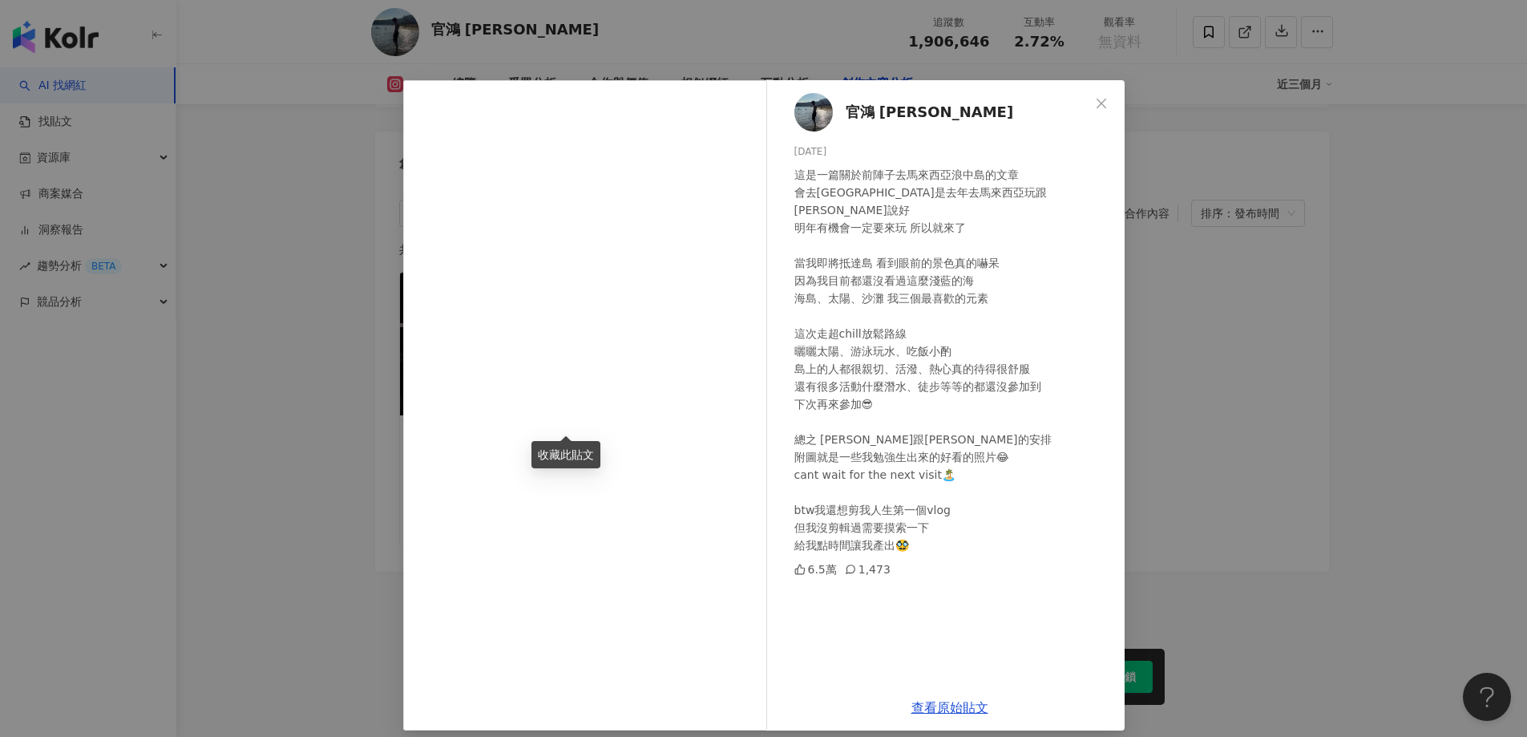
click at [885, 117] on span "官鴻 Darren" at bounding box center [930, 112] width 168 height 22
click at [1095, 101] on icon "close" at bounding box center [1101, 103] width 13 height 13
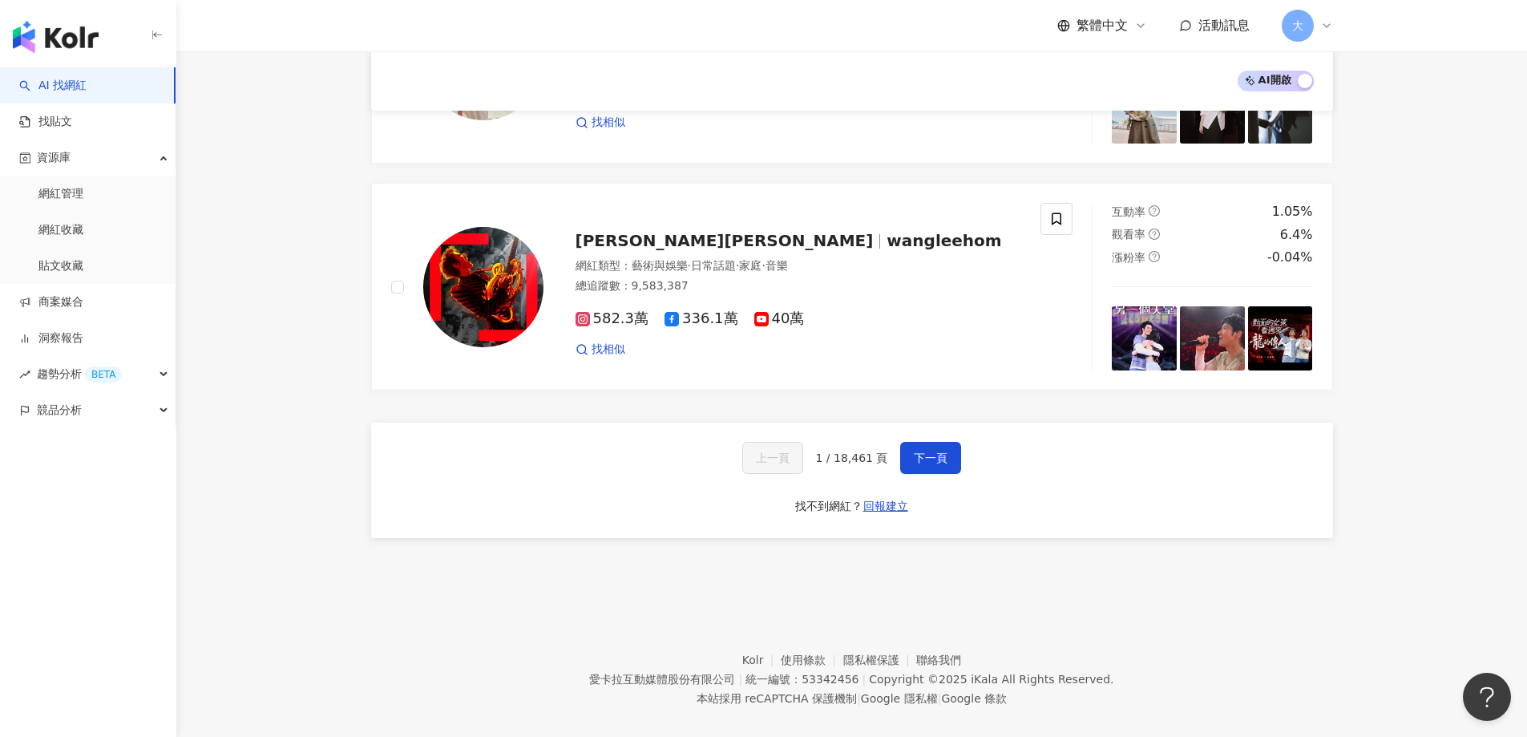
scroll to position [2604, 0]
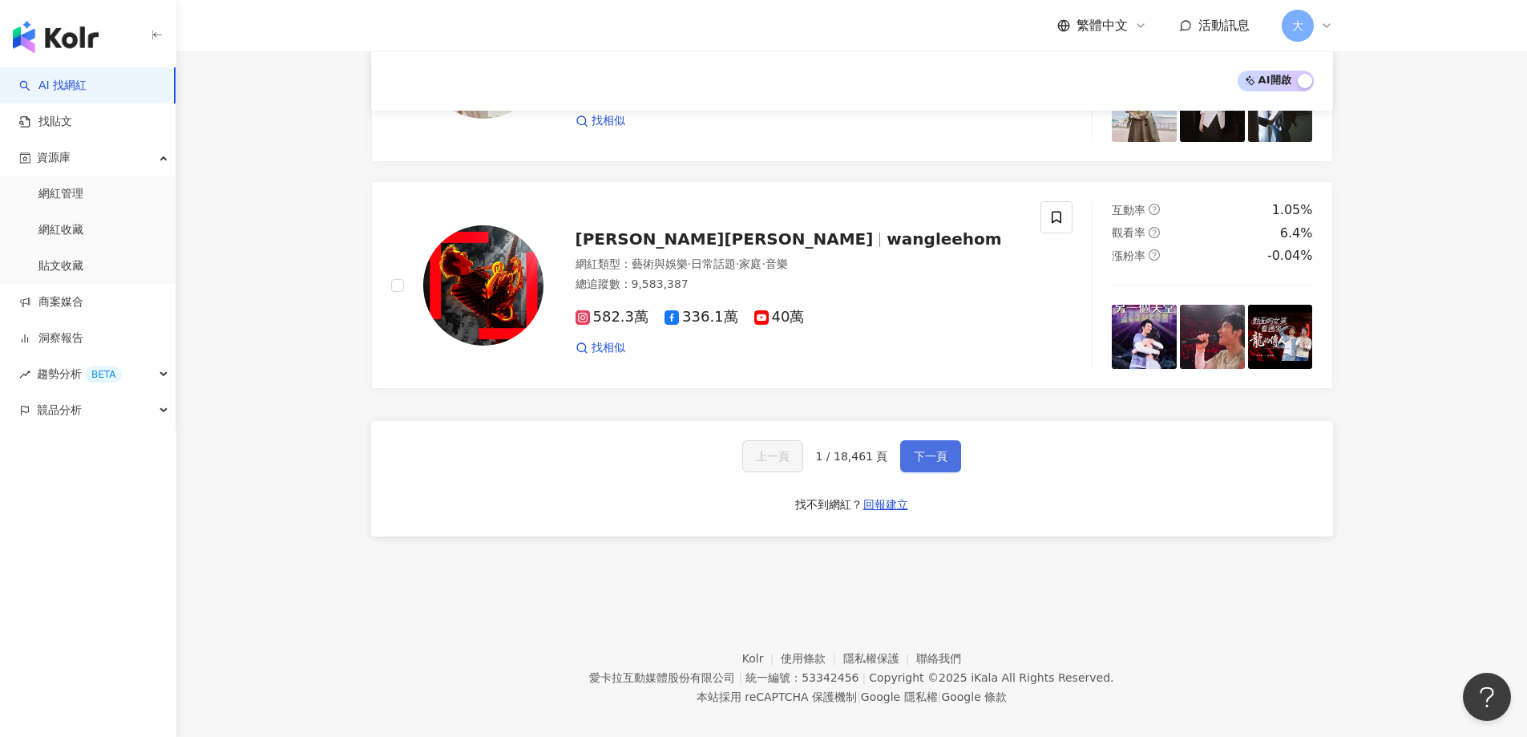
click at [946, 443] on button "下一頁" at bounding box center [930, 456] width 61 height 32
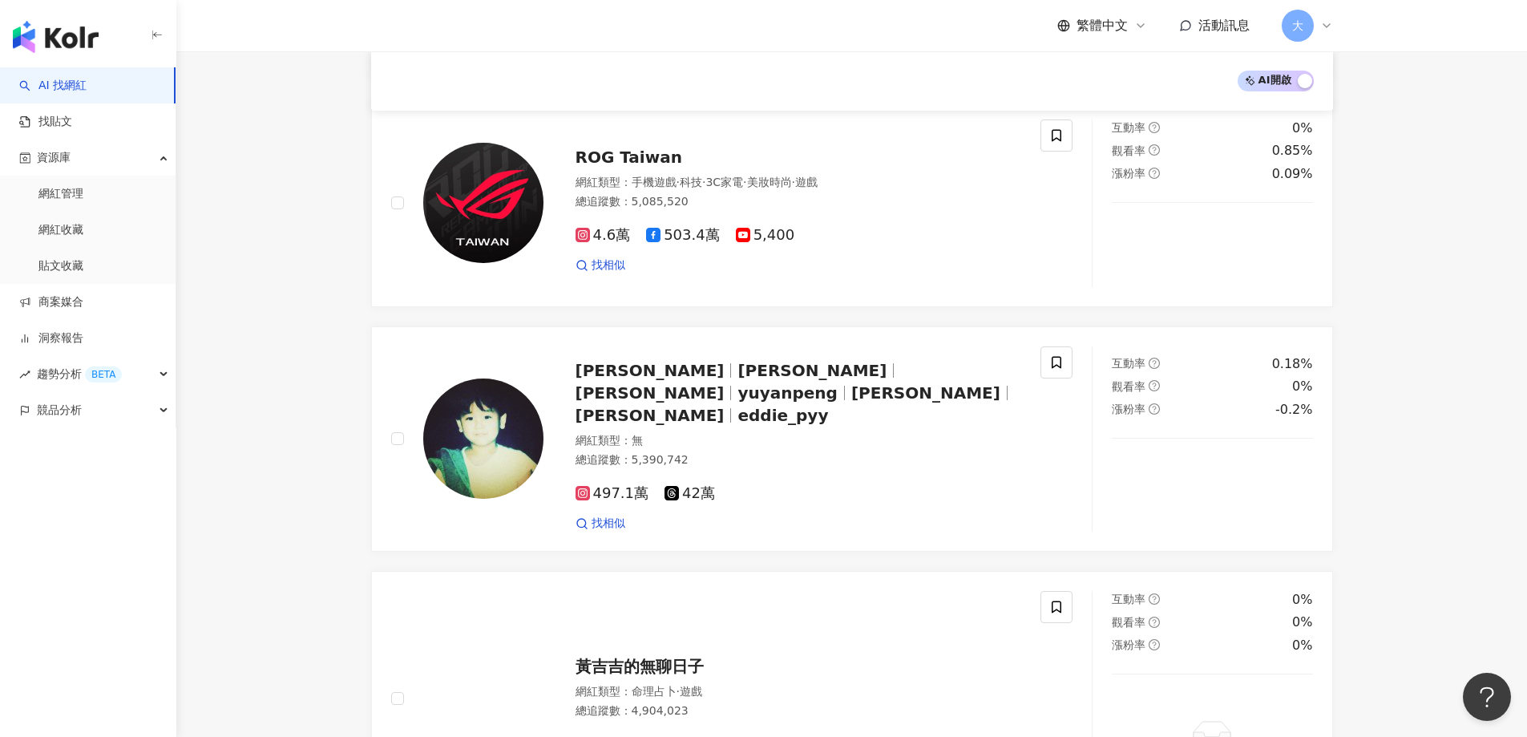
scroll to position [2651, 0]
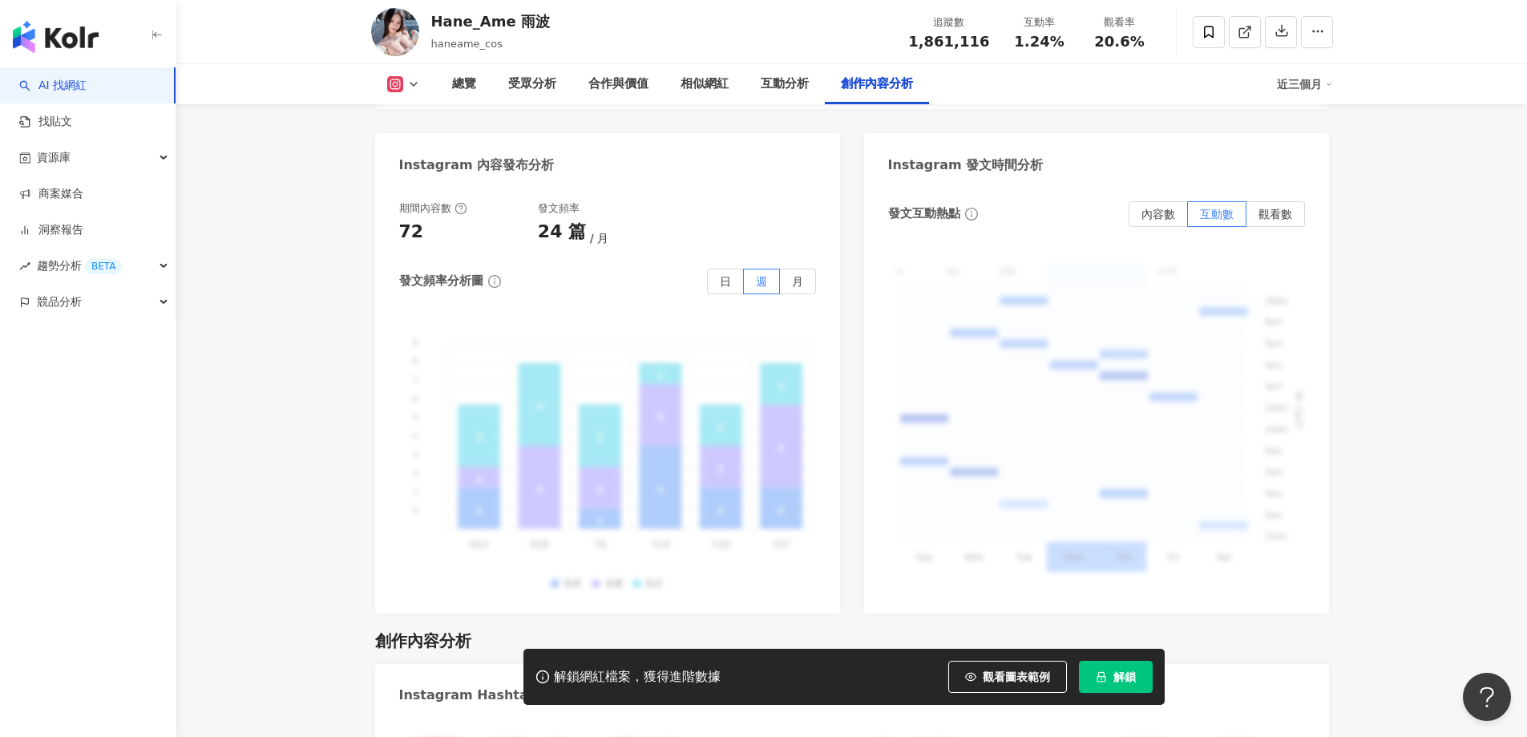
scroll to position [4905, 0]
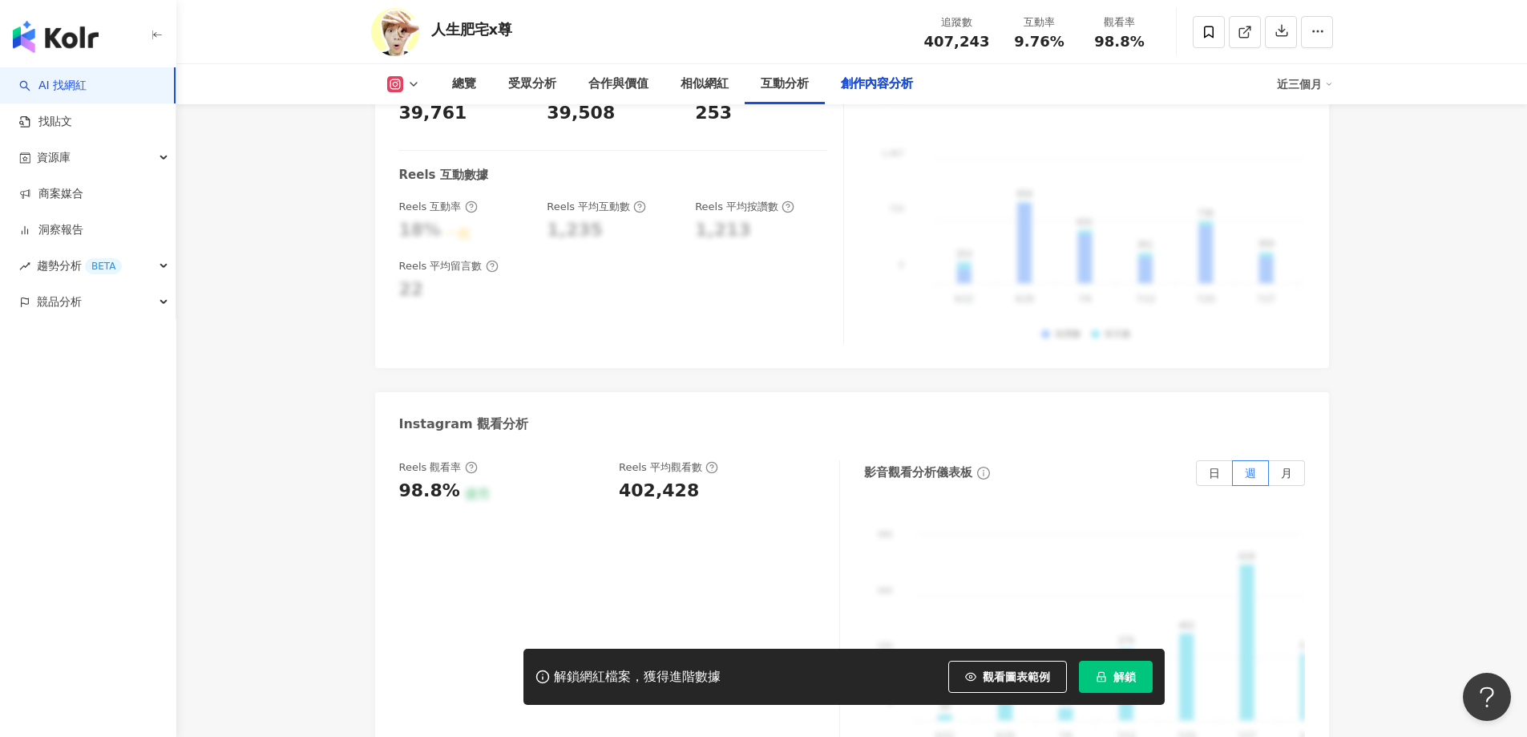
scroll to position [4894, 0]
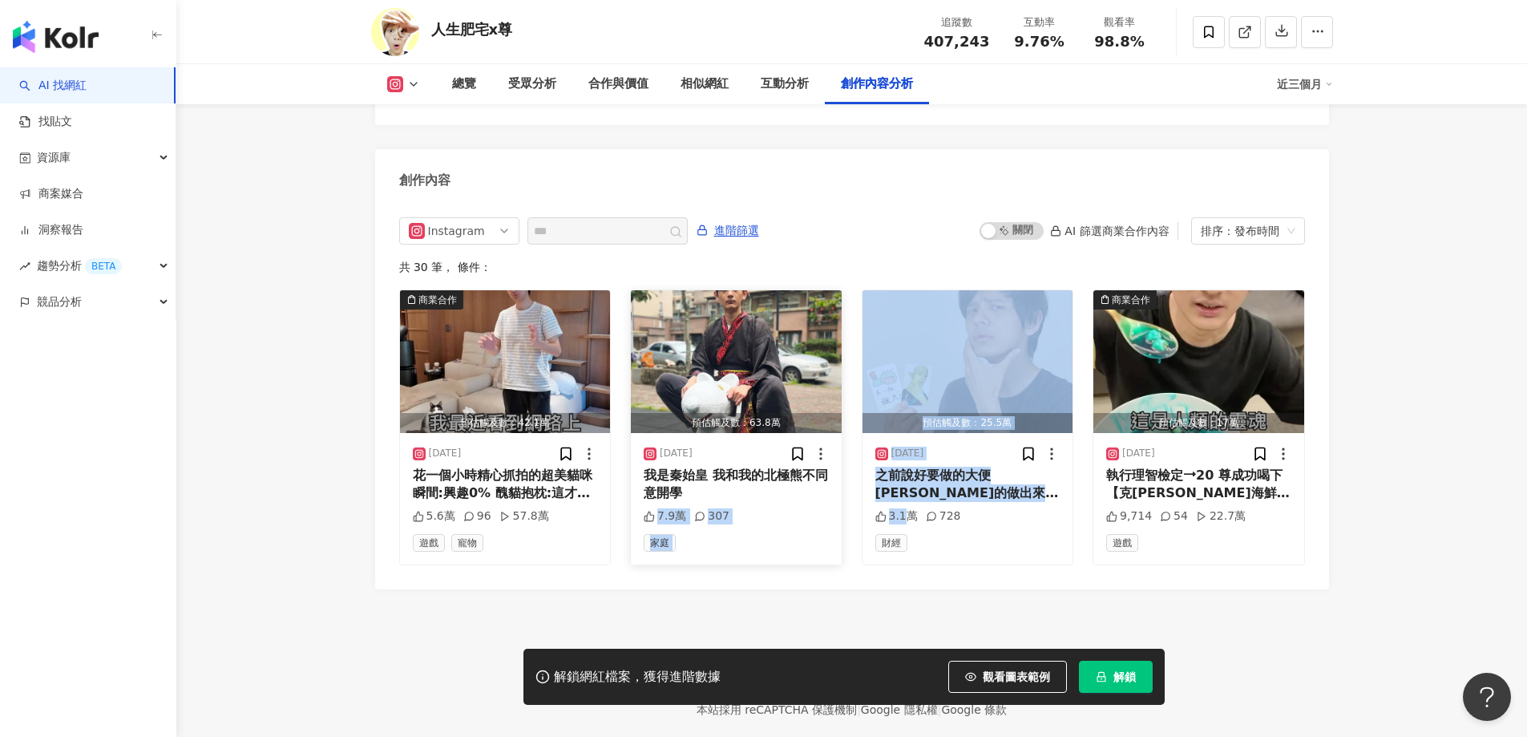
drag, startPoint x: 906, startPoint y: 484, endPoint x: 774, endPoint y: 474, distance: 132.7
click at [774, 474] on div "商業合作 預估觸及數：42.1萬 2025/9/5 花一個小時精心抓拍的超美貓咪瞬間:興趣0% 醜貓抱枕:這才是!藝術! 現實中也想體會被療癒和陪伴的感覺 那…" at bounding box center [852, 427] width 906 height 276
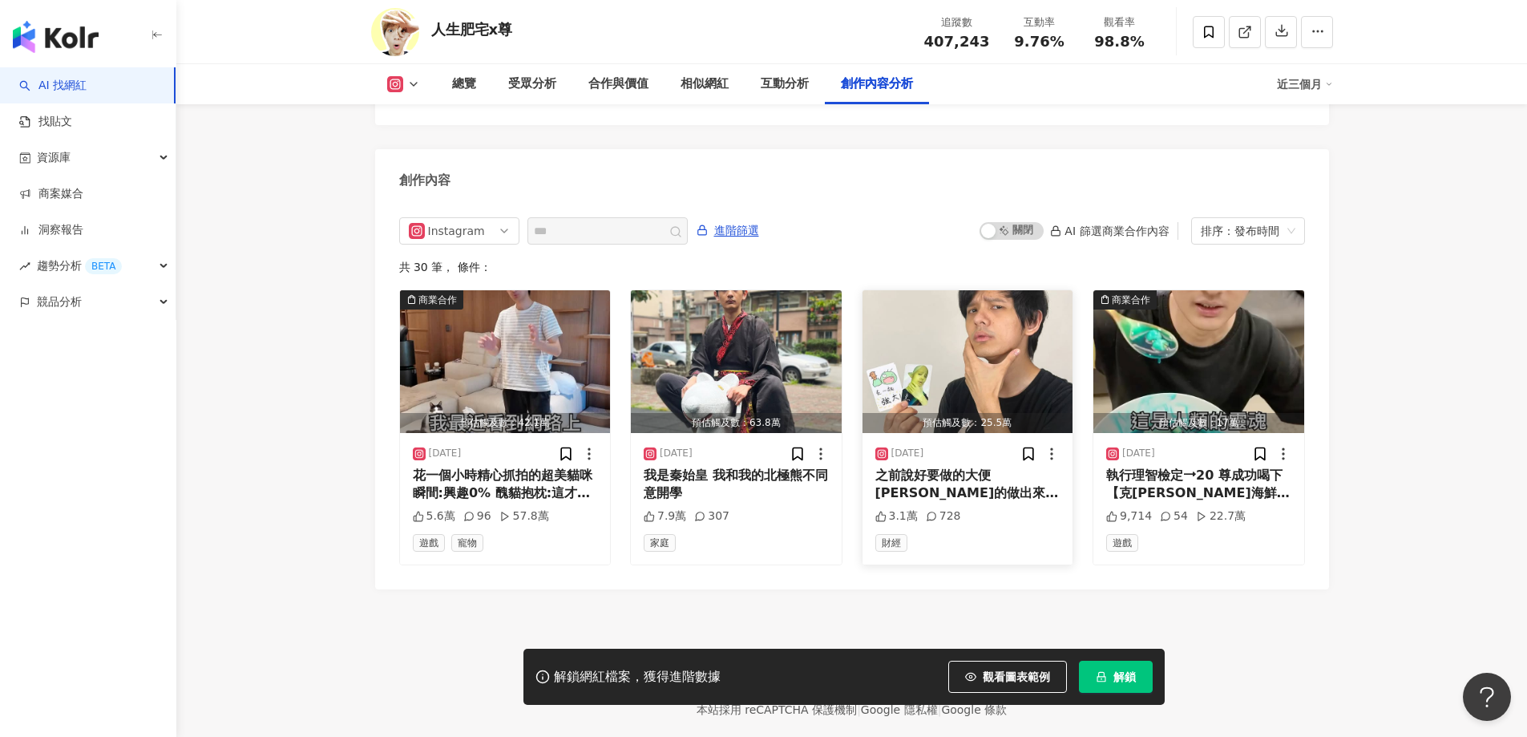
click at [927, 508] on div "728" at bounding box center [943, 516] width 35 height 16
drag, startPoint x: 987, startPoint y: 532, endPoint x: 882, endPoint y: 545, distance: 105.8
click at [882, 545] on div "Instagram 進階篩選 啟動 關閉 AI 篩選商業合作內容 排序：發布時間 共 30 筆 ， 條件： 商業合作 預估觸及數：42.1萬 2025/9/5…" at bounding box center [852, 395] width 954 height 388
click at [399, 260] on div "共 30 筆 ， 條件：" at bounding box center [852, 266] width 906 height 13
drag, startPoint x: 477, startPoint y: 237, endPoint x: 527, endPoint y: 240, distance: 49.8
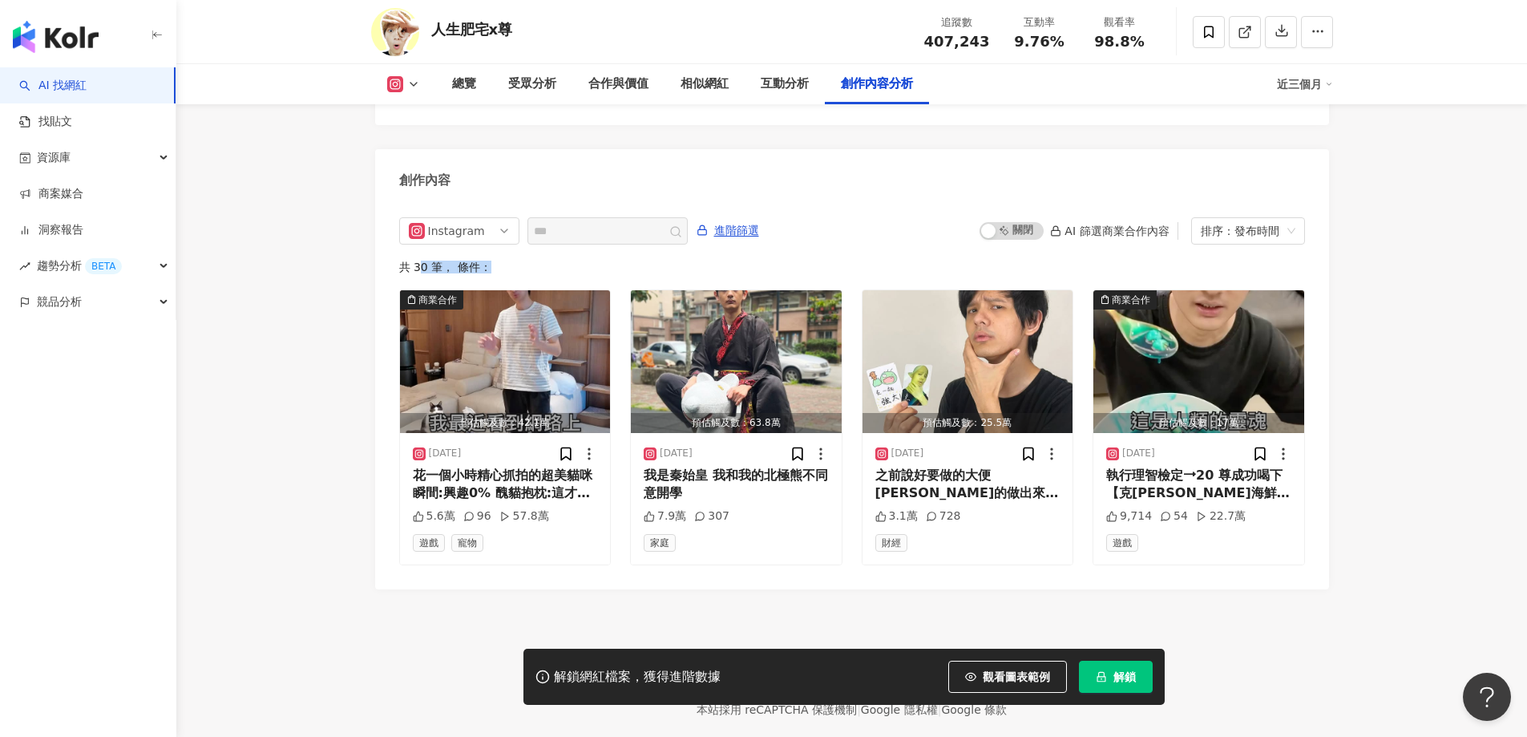
click at [527, 260] on div "共 30 筆 ， 條件：" at bounding box center [852, 266] width 906 height 13
click at [1168, 433] on div "2025/7/3 執行理智檢定⭢20 尊成功喝下【克蘇魯海鮮粥】 理智20⭢0 如果大家想要體驗SAN值歸零 玩超自然開放世界遊戲 #Oncehuman 就好…" at bounding box center [1198, 498] width 211 height 131
click at [986, 601] on footer "Kolr 使用條款 隱私權保護 聯絡我們 愛卡拉互動媒體股份有限公司 | 統一編號：53342456 | Copyright © 2025 iKala All…" at bounding box center [851, 678] width 1351 height 178
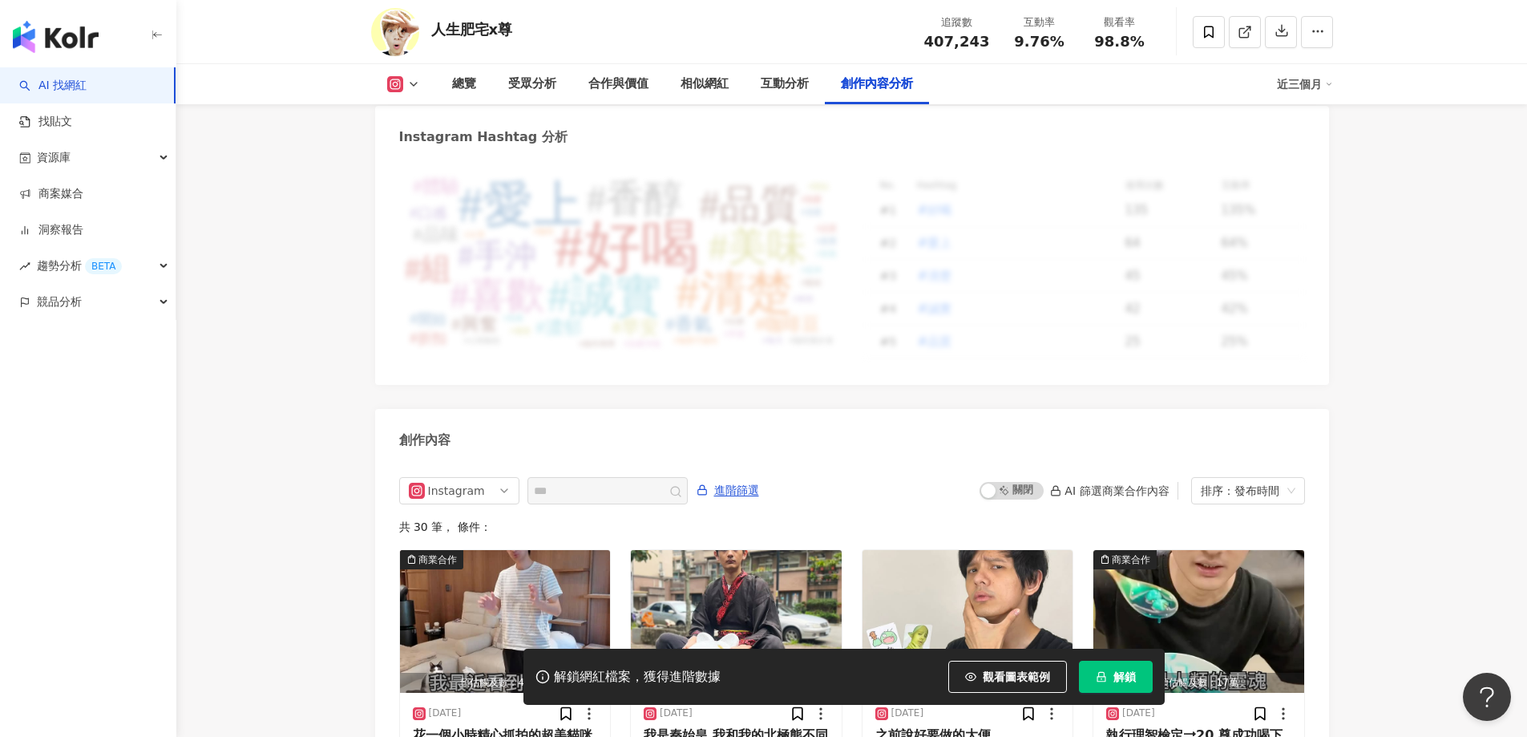
scroll to position [4573, 0]
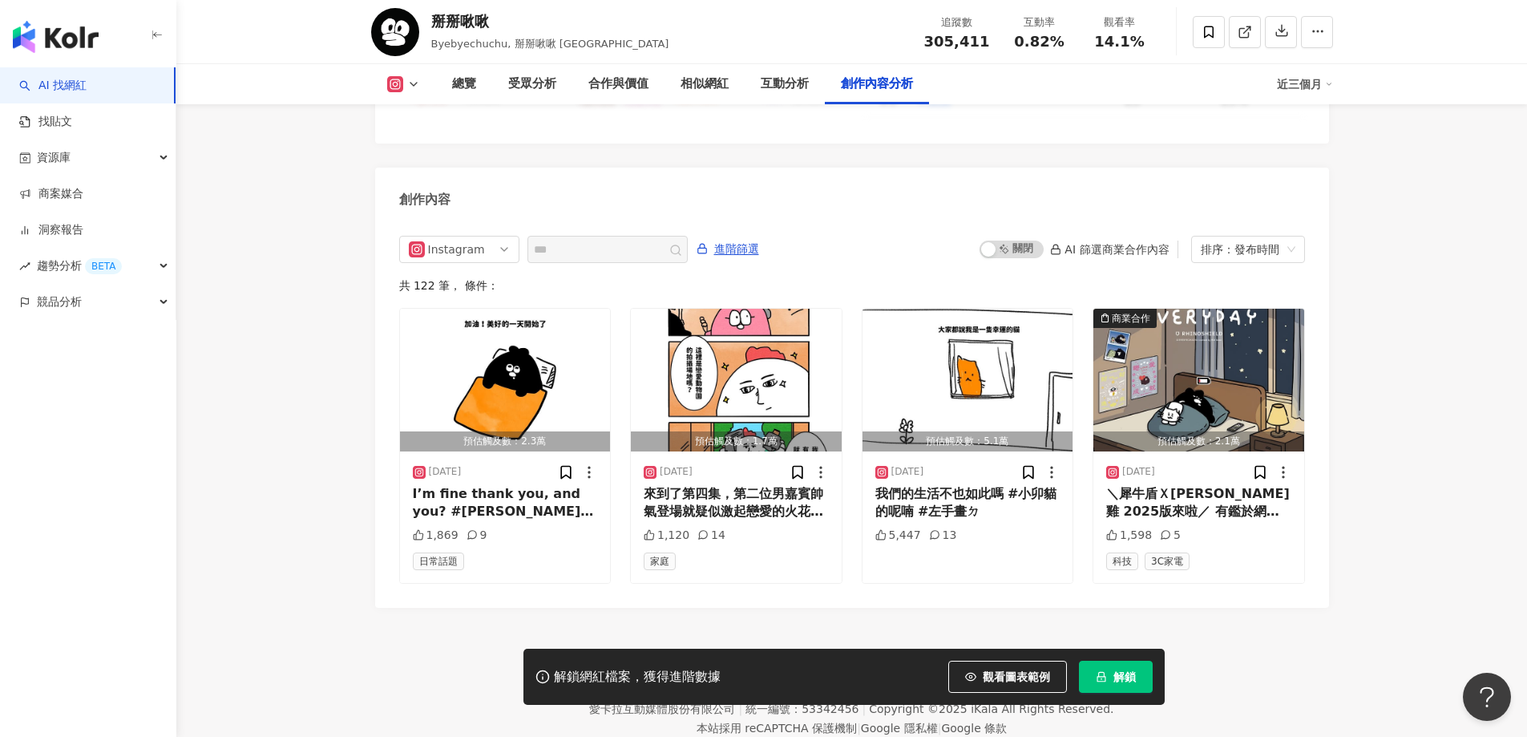
scroll to position [4869, 0]
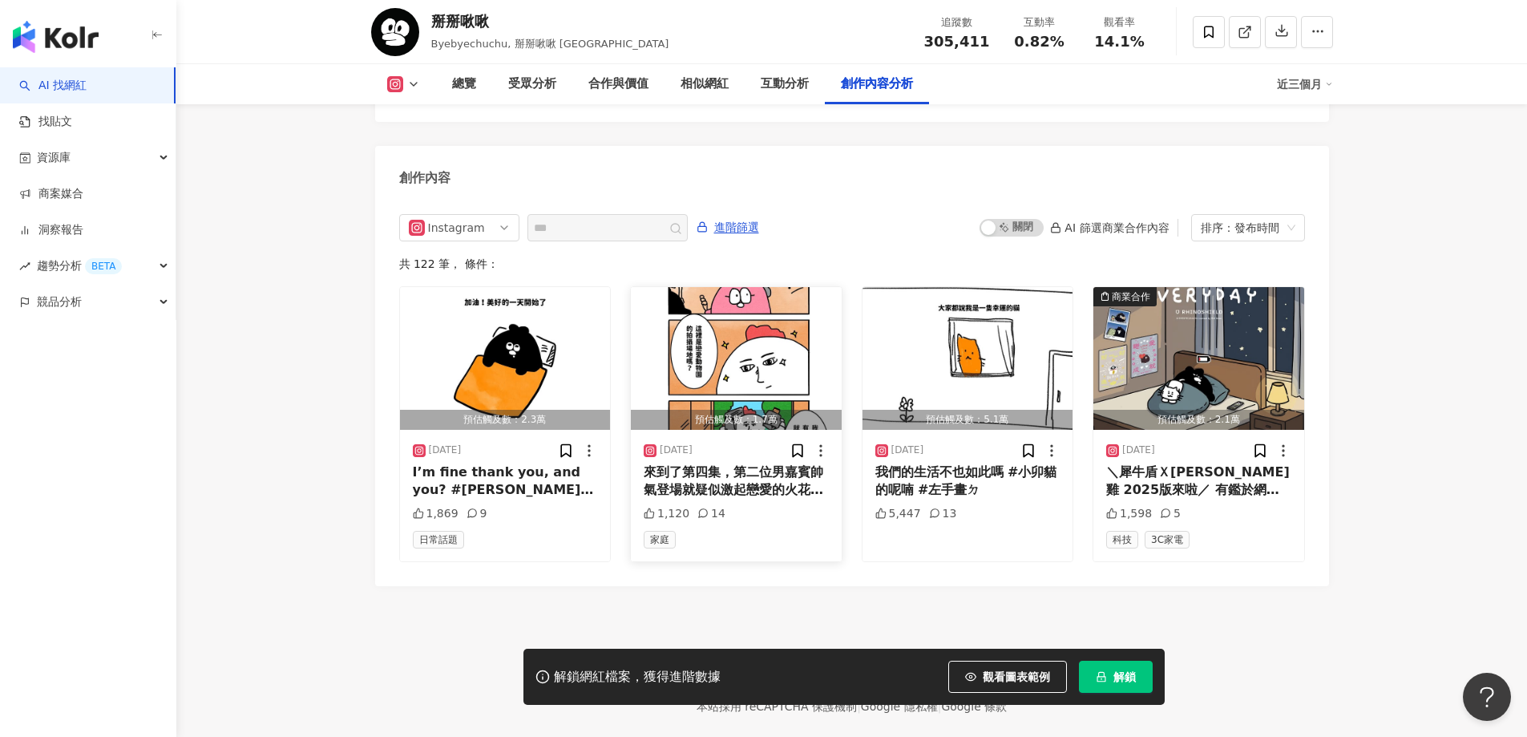
click at [752, 333] on img "button" at bounding box center [736, 358] width 211 height 143
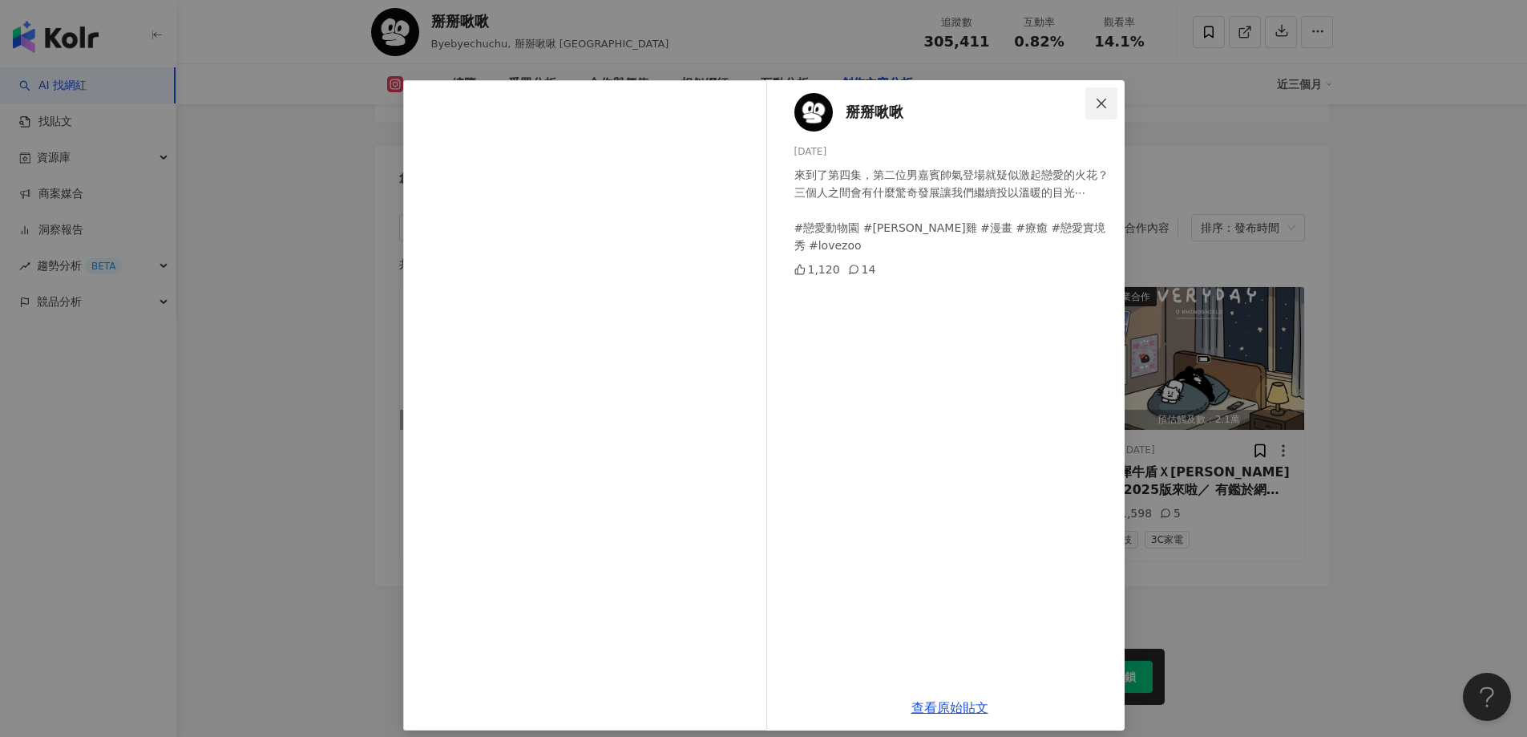
click at [1096, 106] on icon "close" at bounding box center [1101, 103] width 10 height 10
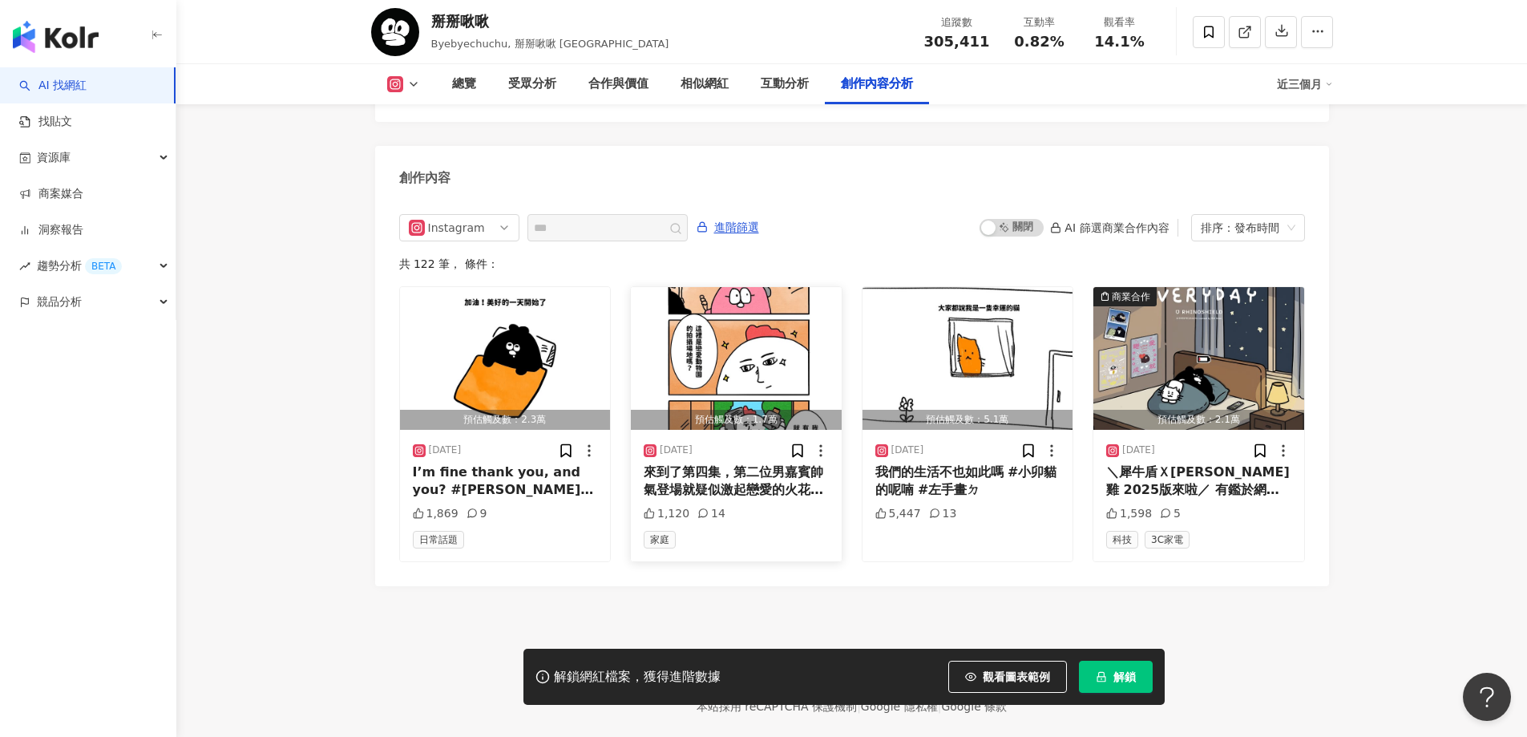
click at [722, 371] on img "button" at bounding box center [736, 358] width 211 height 143
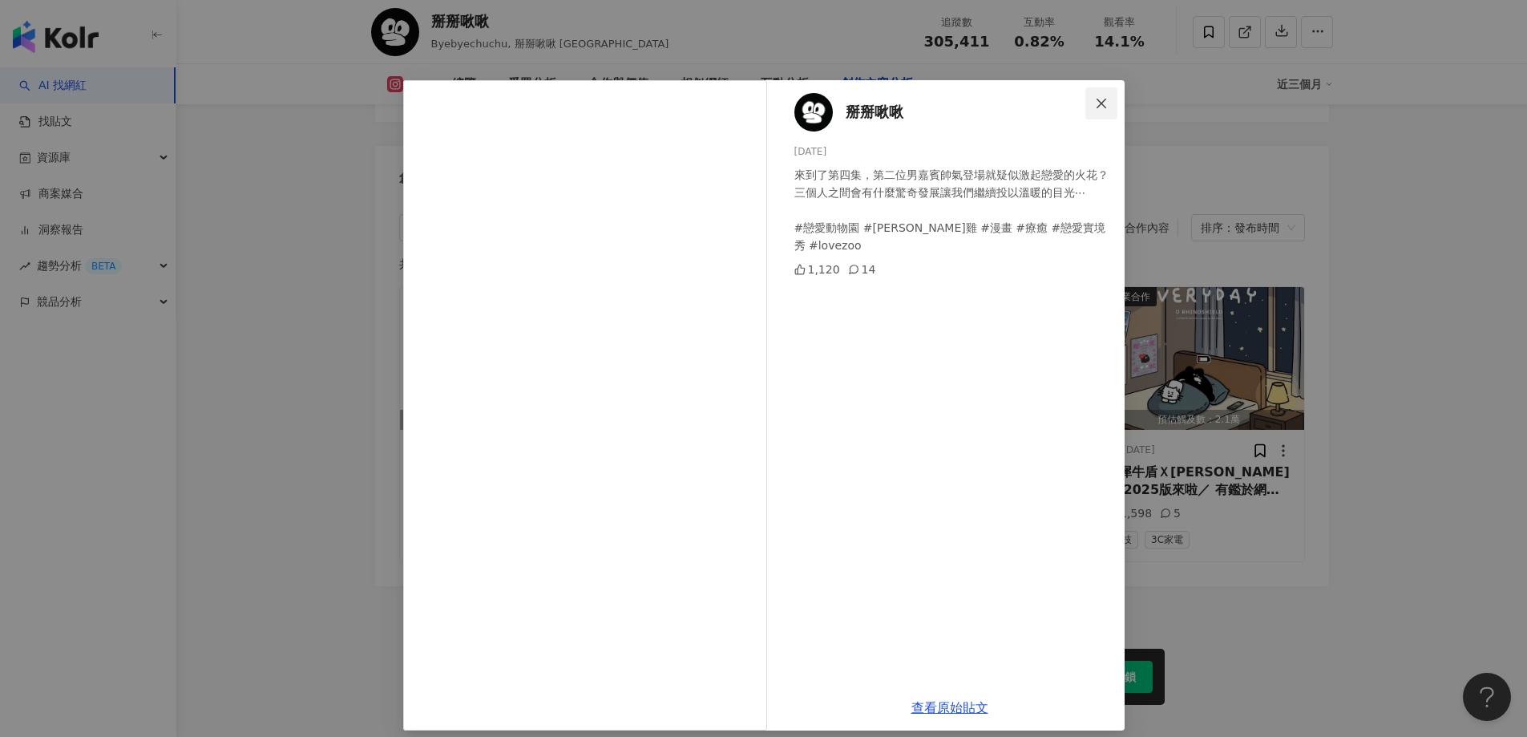
click at [1095, 103] on icon "close" at bounding box center [1101, 103] width 13 height 13
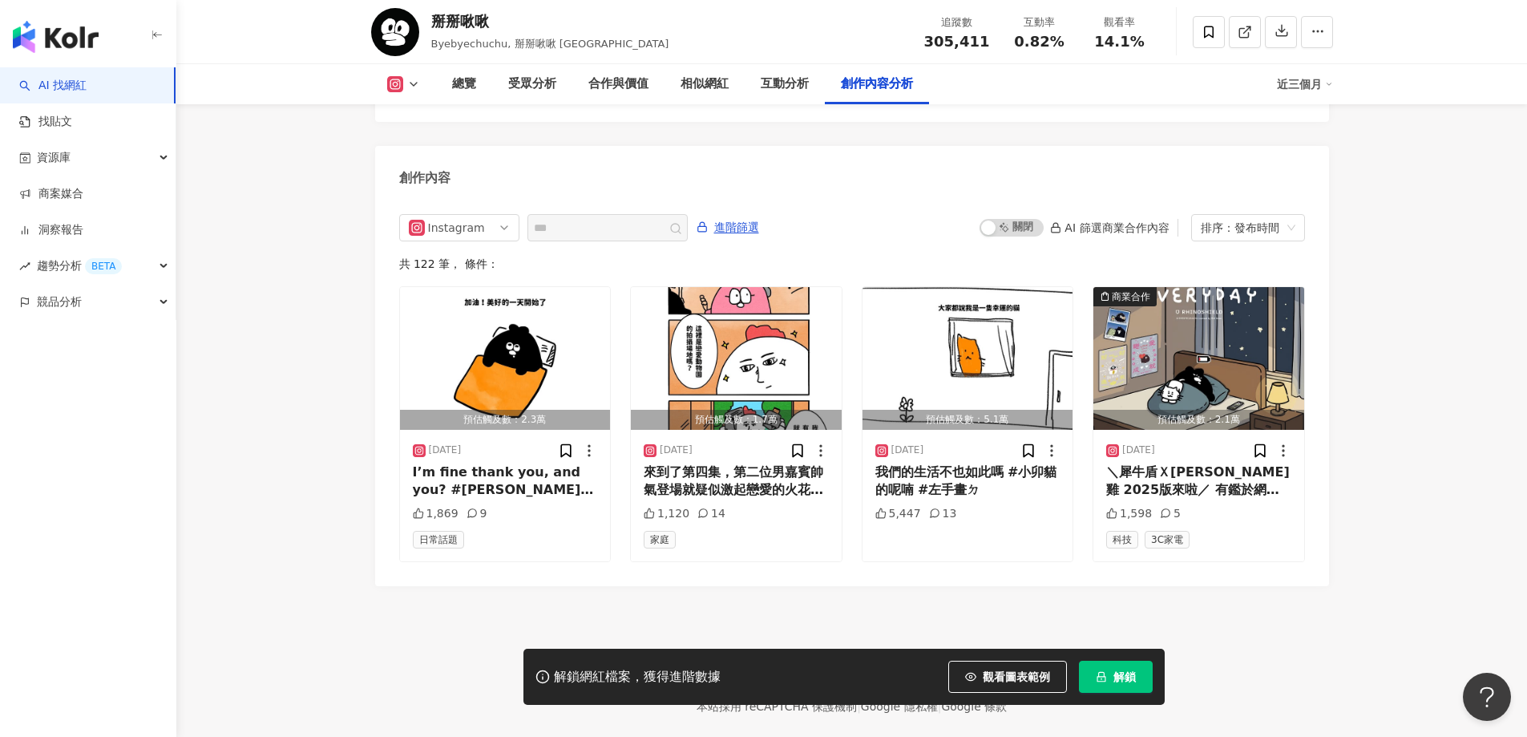
click at [398, 32] on img at bounding box center [395, 32] width 48 height 48
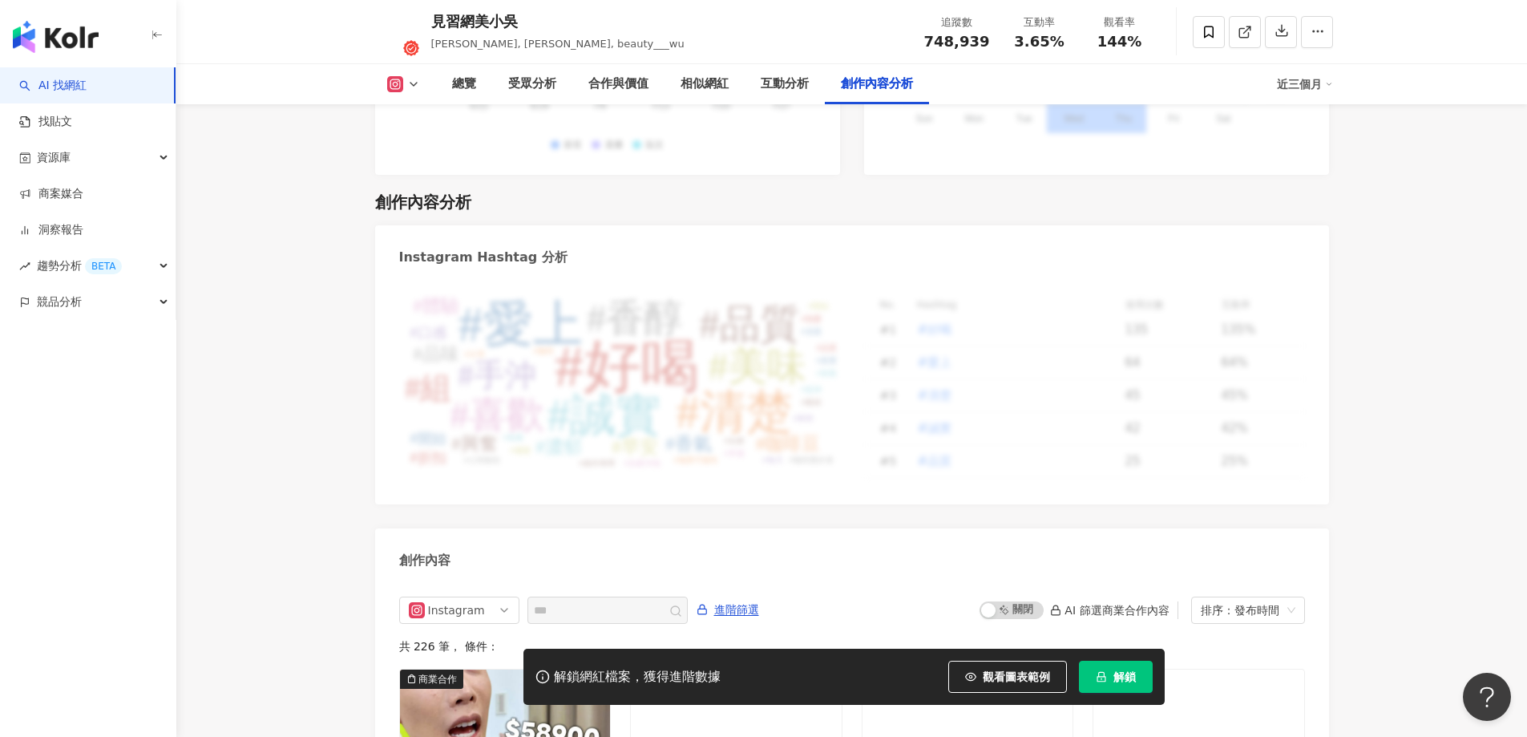
scroll to position [4809, 0]
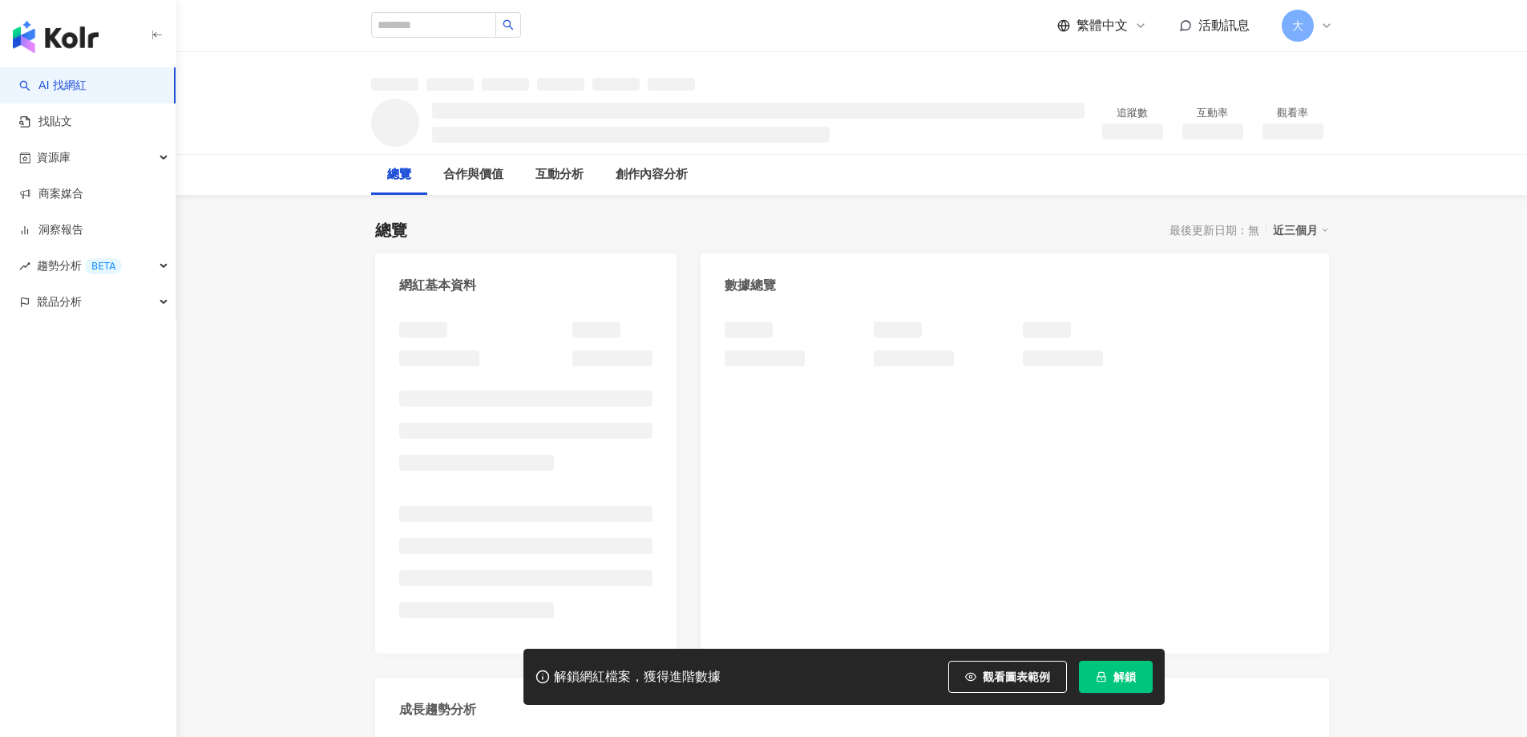
scroll to position [80, 0]
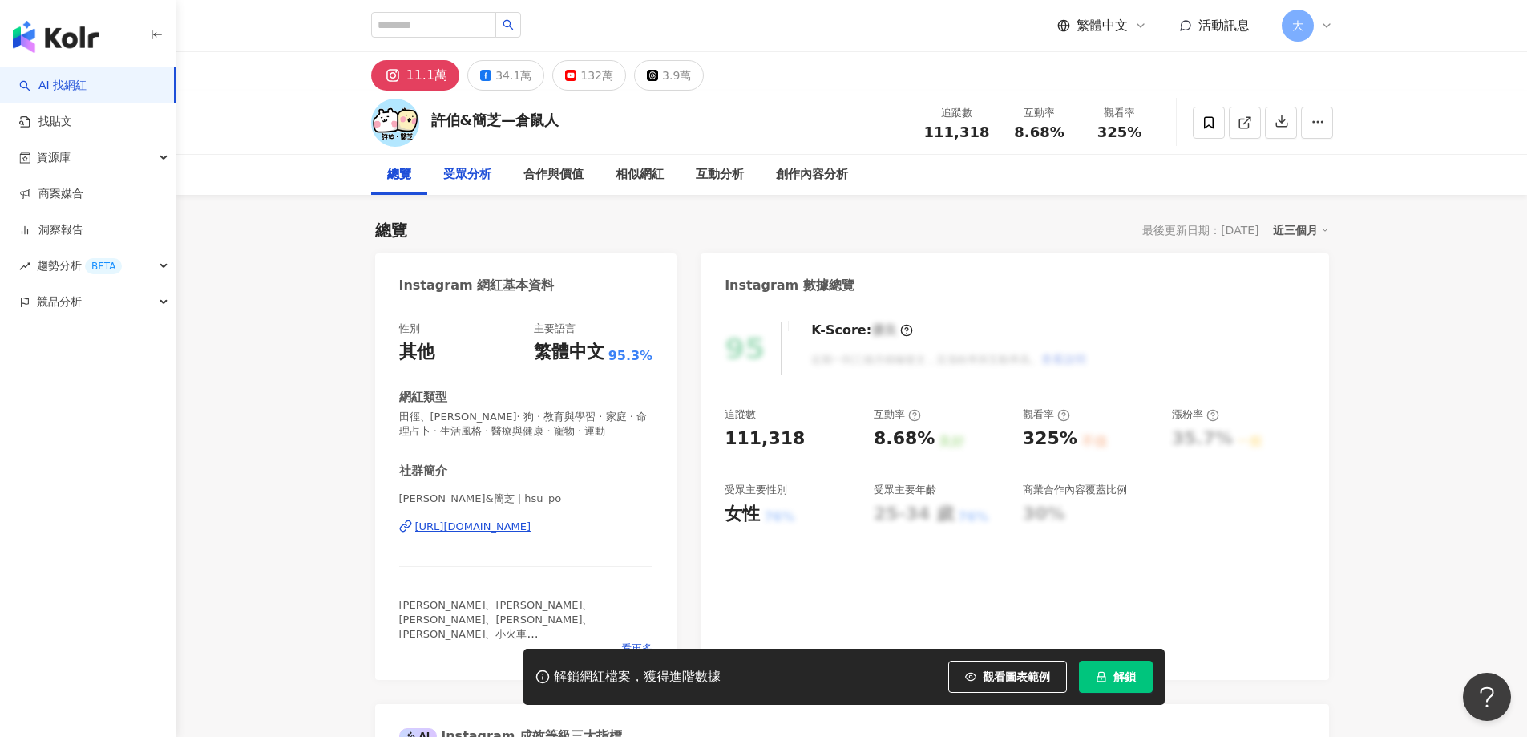
click at [494, 184] on div "受眾分析" at bounding box center [467, 175] width 80 height 40
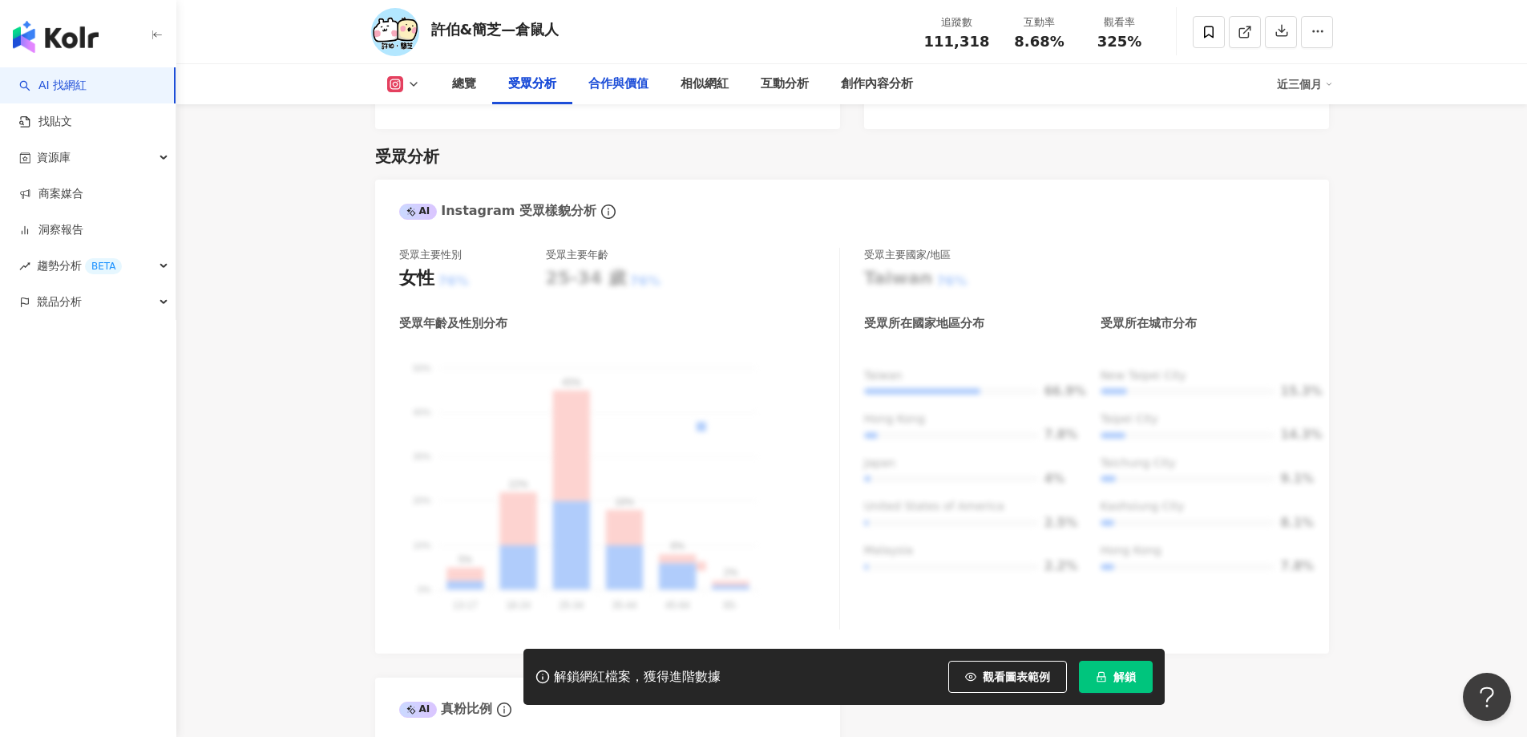
click at [608, 86] on div "合作與價值" at bounding box center [618, 84] width 60 height 19
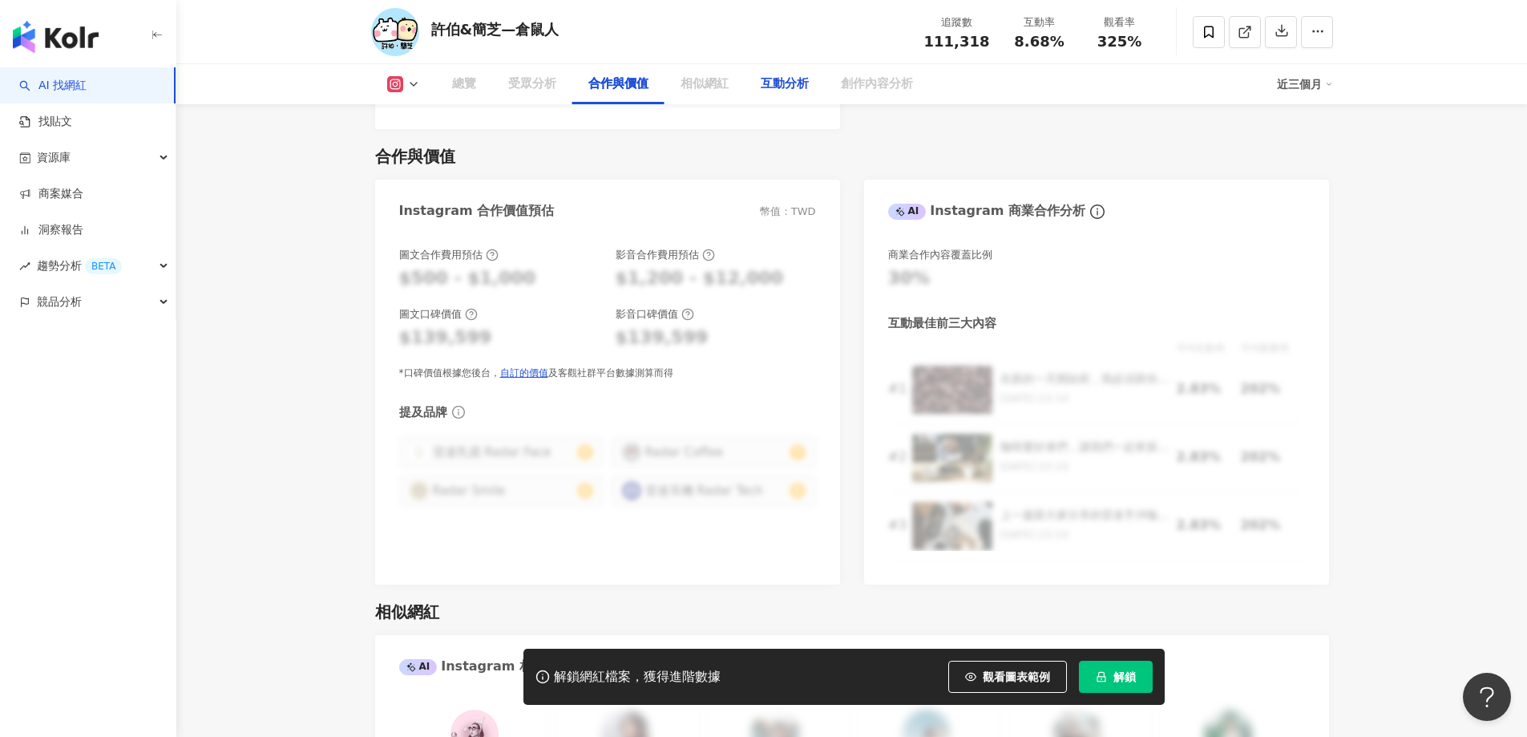
click at [715, 93] on div "相似網紅" at bounding box center [704, 84] width 48 height 19
click at [777, 89] on div "互動分析" at bounding box center [785, 84] width 48 height 19
click at [851, 89] on div "創作內容分析" at bounding box center [877, 84] width 72 height 19
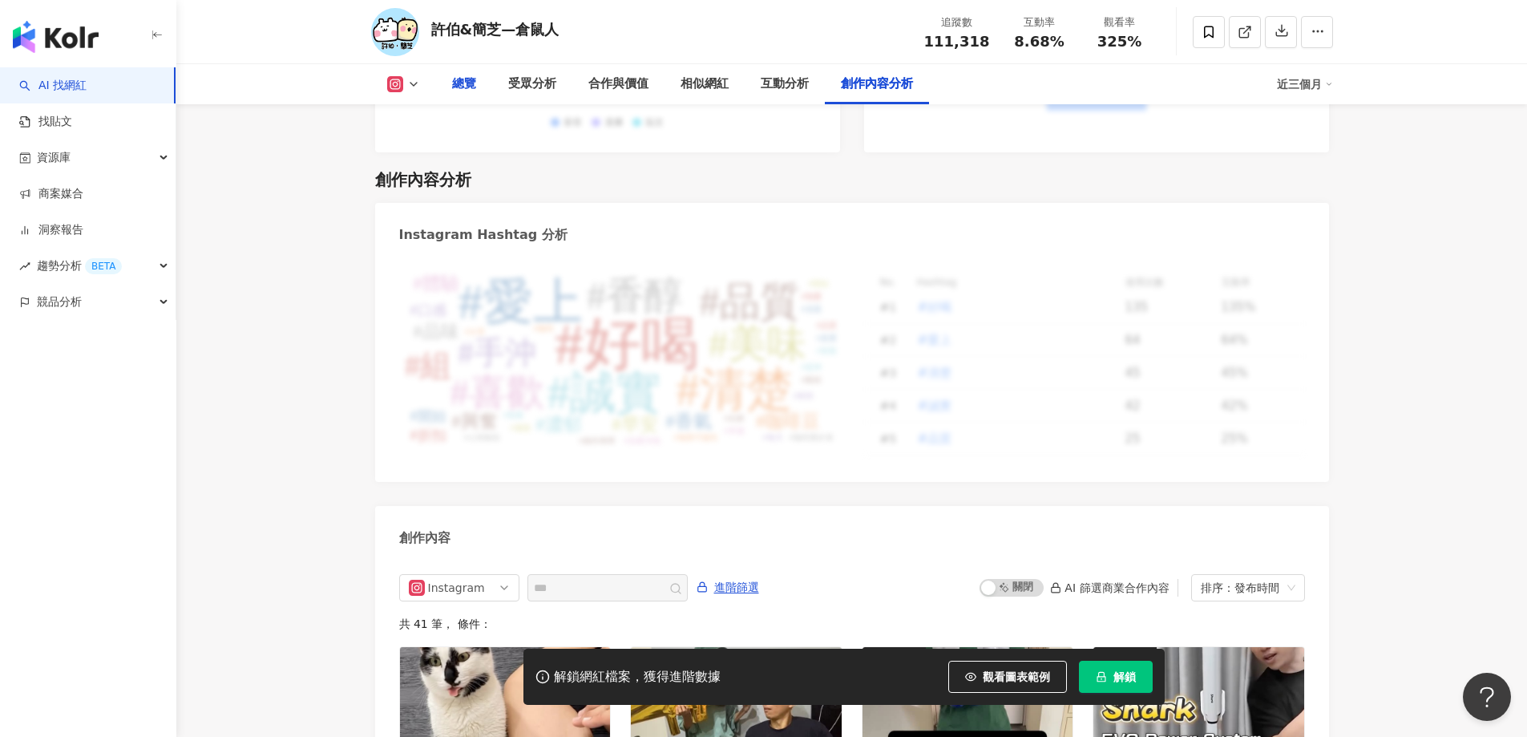
click at [452, 85] on div "總覽" at bounding box center [464, 84] width 24 height 19
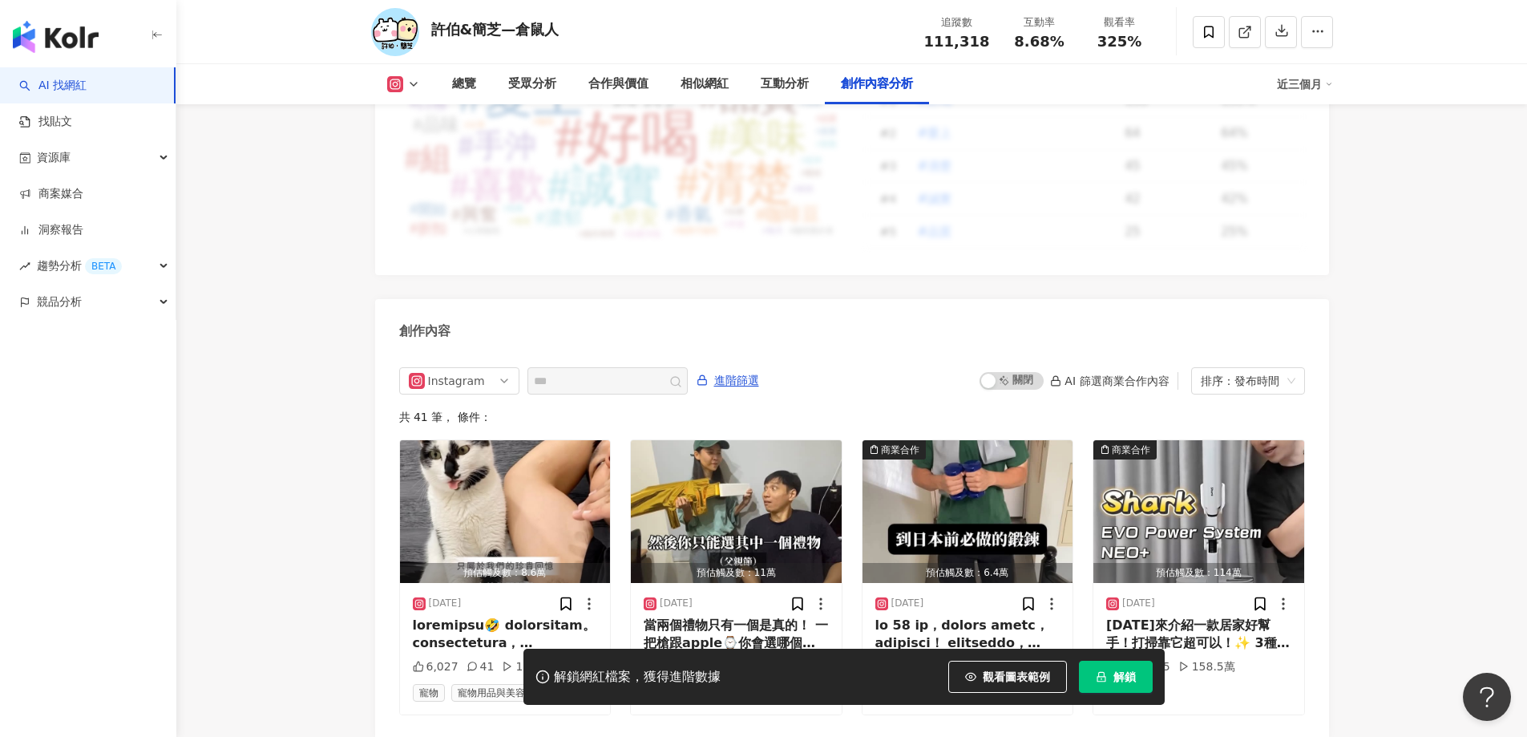
scroll to position [4827, 0]
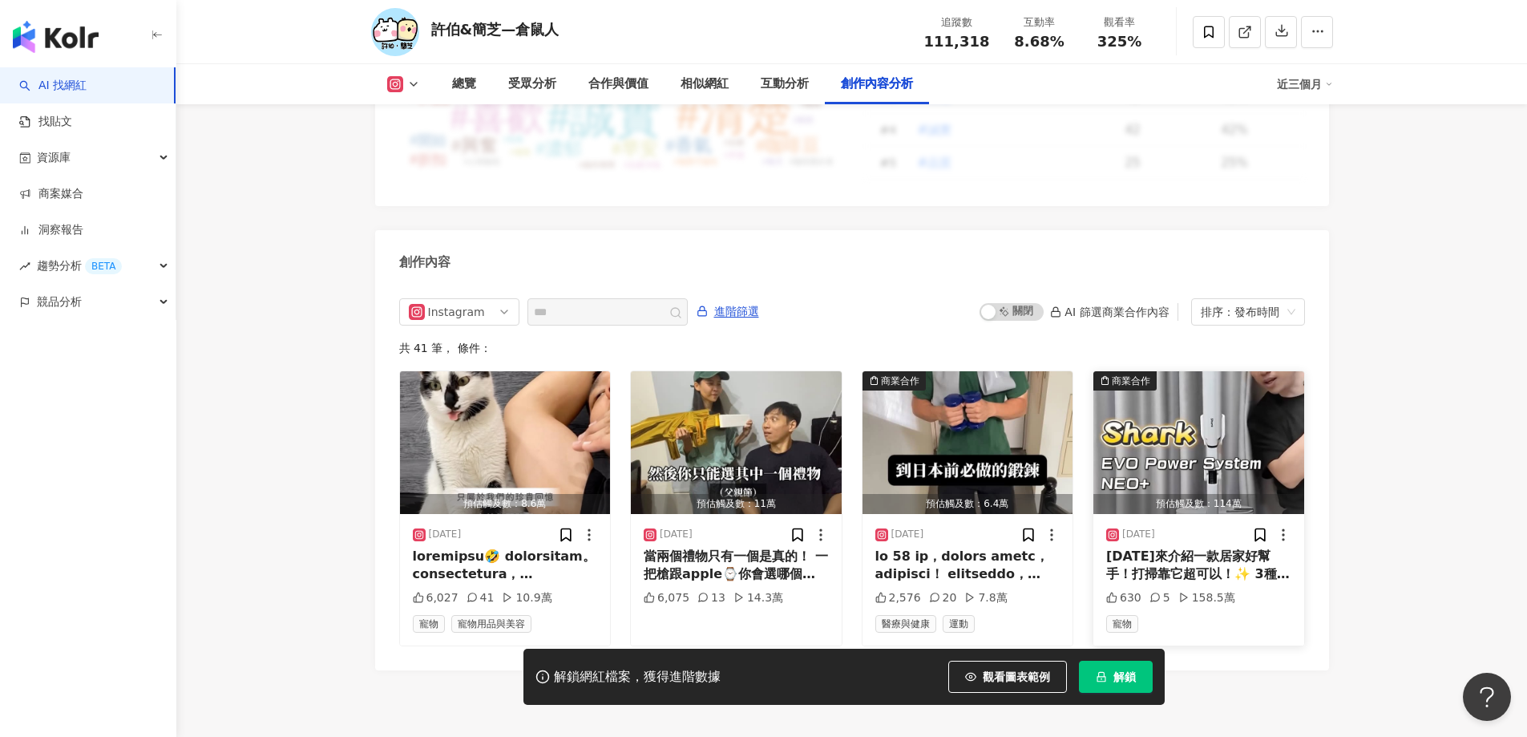
click at [1188, 385] on img "button" at bounding box center [1198, 442] width 211 height 143
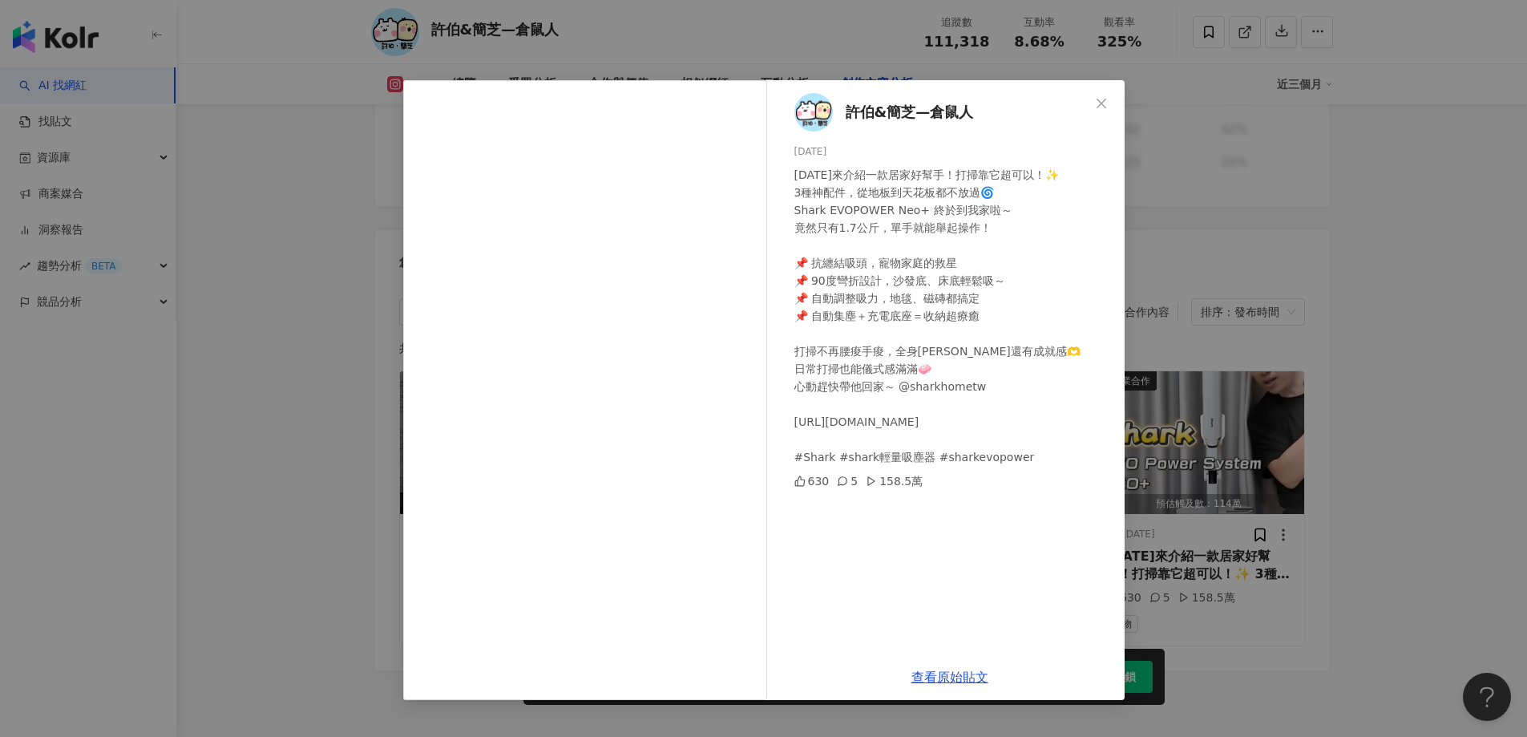
click at [1476, 282] on div "許伯&簡芝—倉鼠人 2025/8/4 今天來介紹一款居家好幫手！打掃靠它超可以！✨ 3種神配件，從地板到天花板都不放過🌀 Shark EVOPOWER Neo…" at bounding box center [763, 368] width 1527 height 737
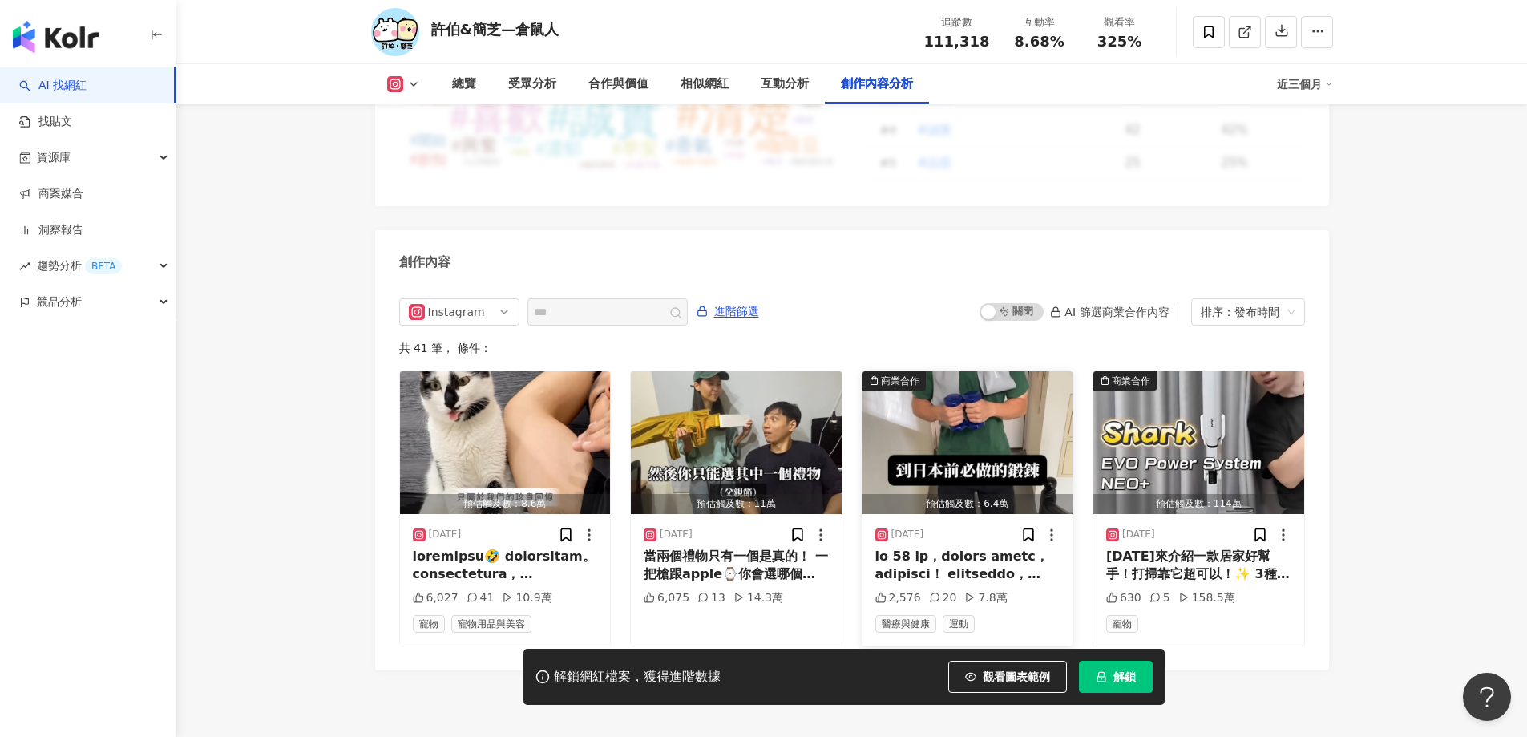
click at [1042, 379] on img "button" at bounding box center [967, 442] width 211 height 143
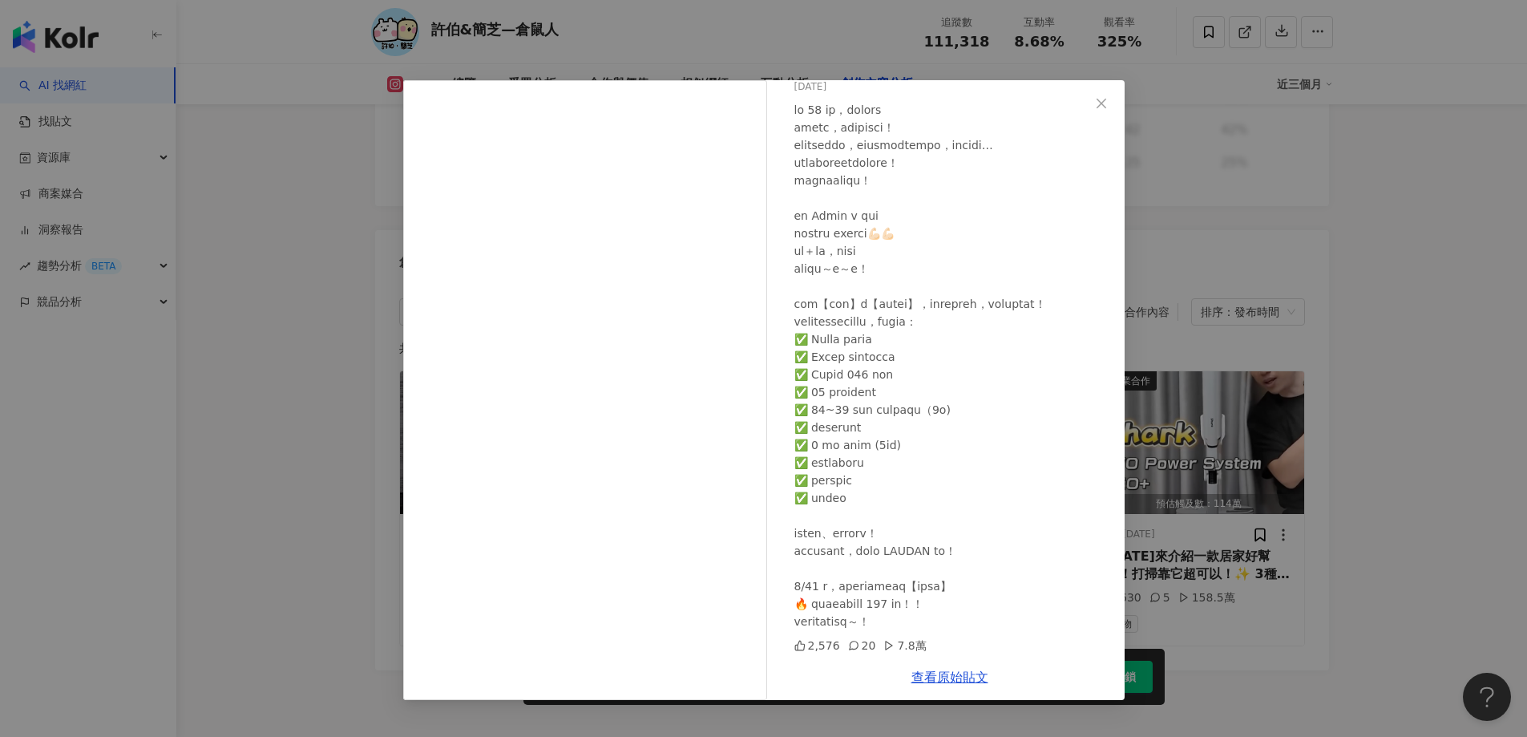
scroll to position [100, 0]
click at [823, 24] on div "許伯&簡芝—倉鼠人 2025/8/21 2,576 20 7.8萬 查看原始貼文" at bounding box center [763, 368] width 1527 height 737
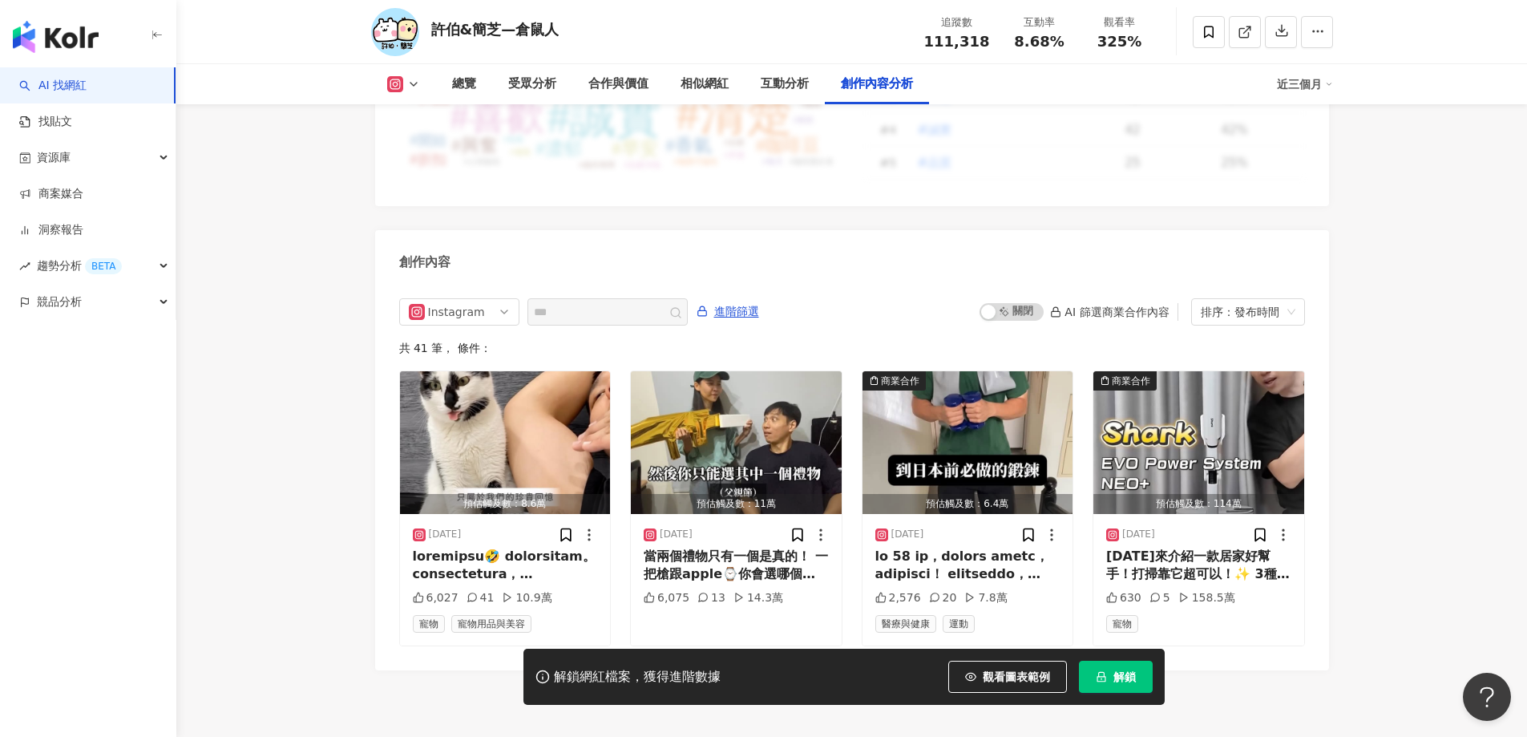
scroll to position [4890, 0]
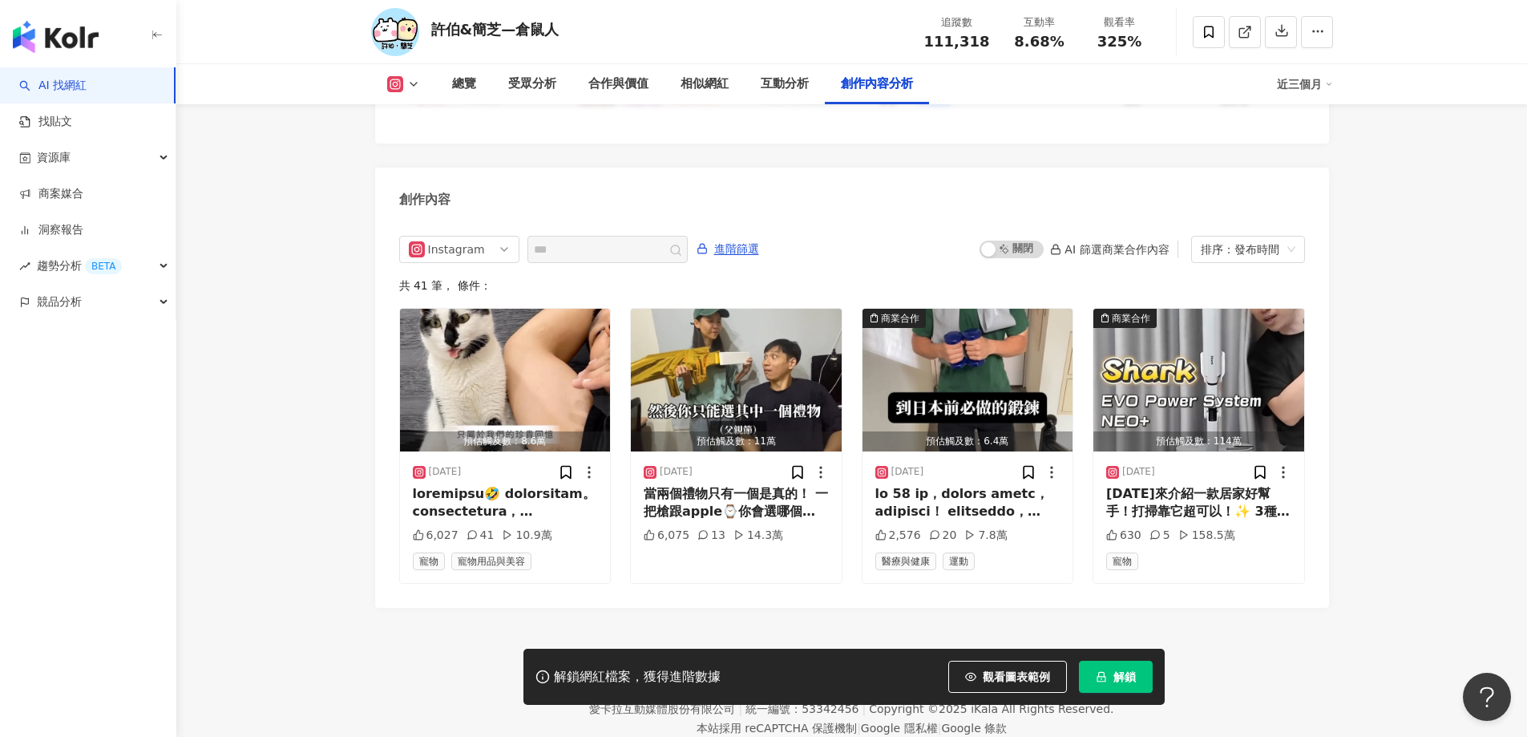
click at [805, 608] on footer "Kolr 使用條款 隱私權保護 聯絡我們 愛卡拉互動媒體股份有限公司 | 統一編號：53342456 | Copyright © 2025 iKala All…" at bounding box center [851, 697] width 1351 height 178
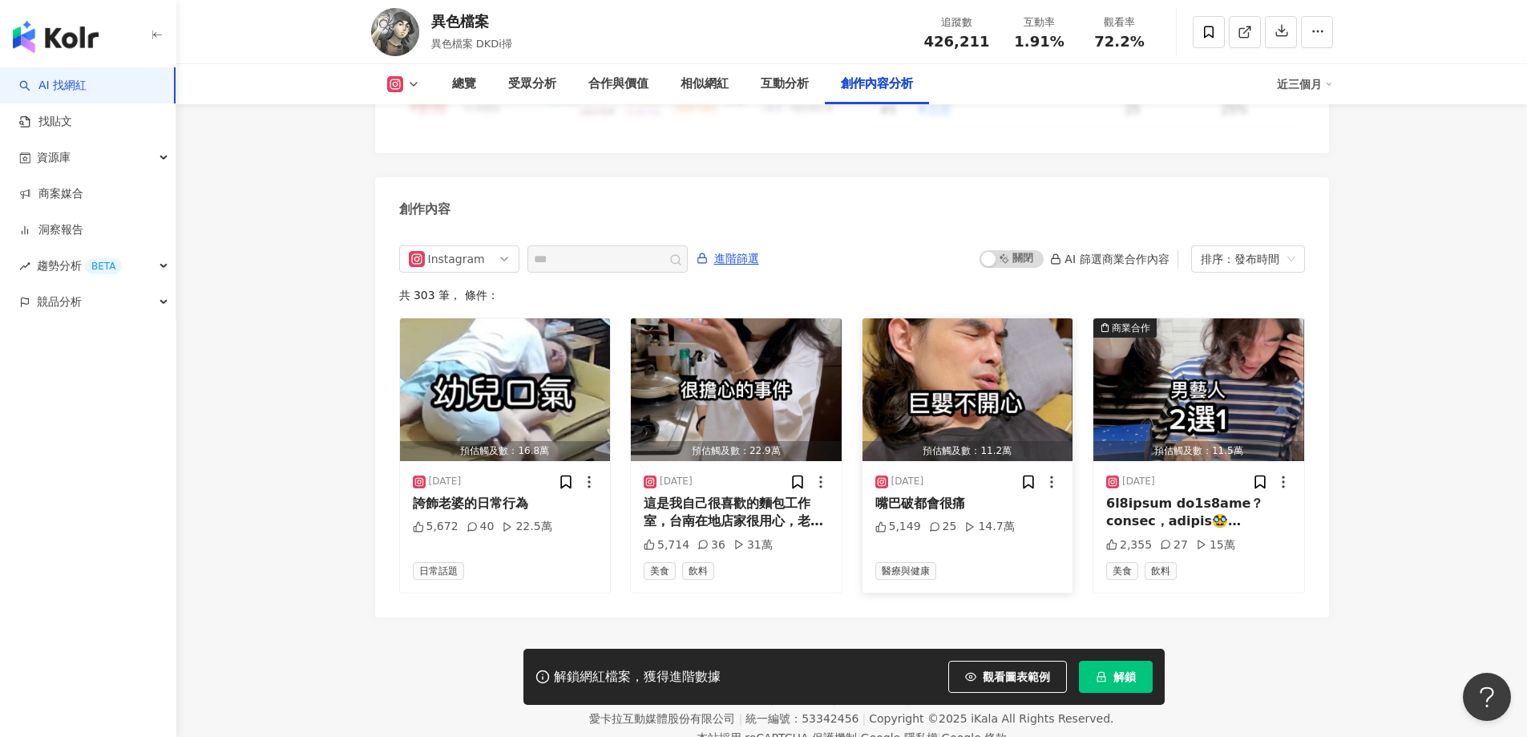
scroll to position [4847, 0]
